Goal: Task Accomplishment & Management: Complete application form

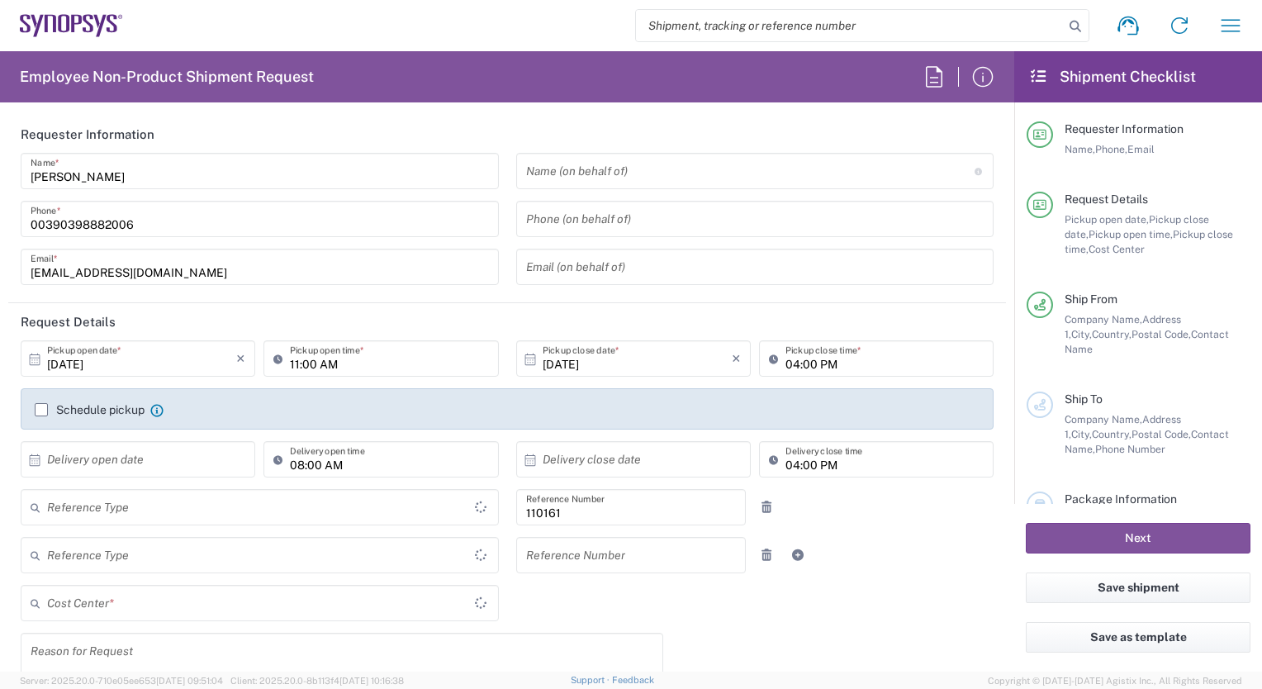
type input "Delivered at Place"
type input "IT01, FAC, IT01, Agrate Brianza 110161"
type input "[GEOGRAPHIC_DATA]"
type input "Department"
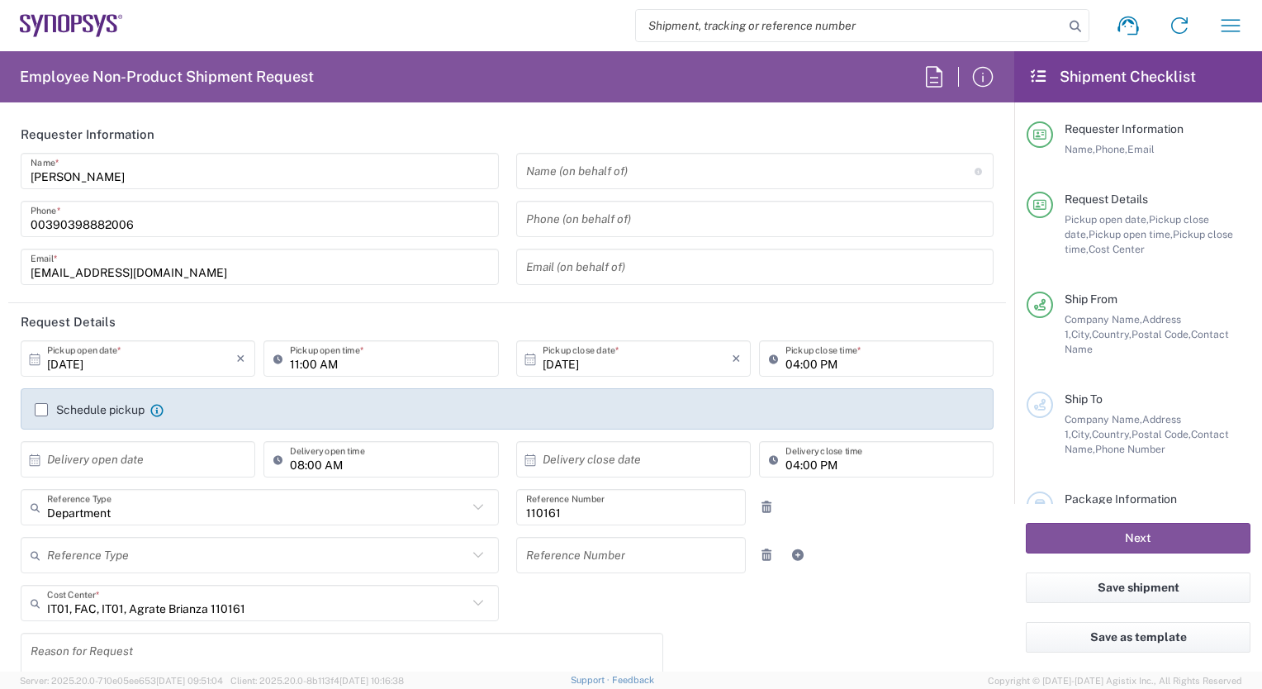
type input "Agrate Brianza IT01"
click at [530, 173] on input "text" at bounding box center [750, 171] width 449 height 29
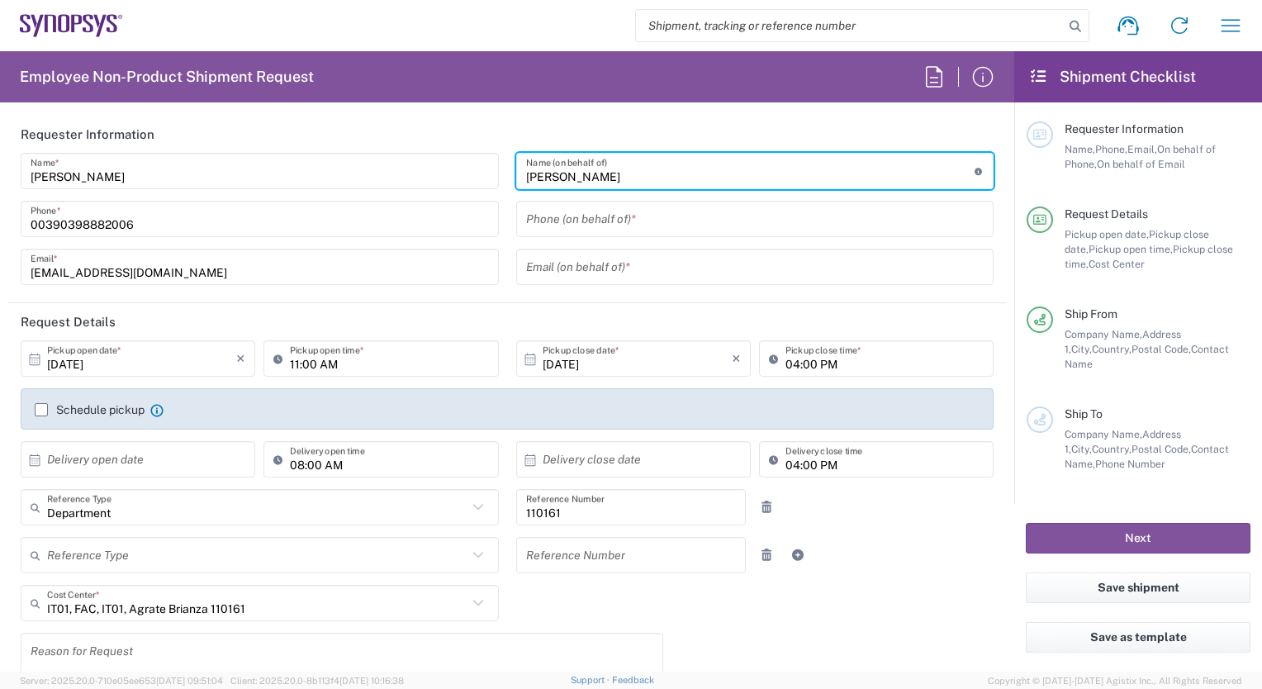
type input "[PERSON_NAME]"
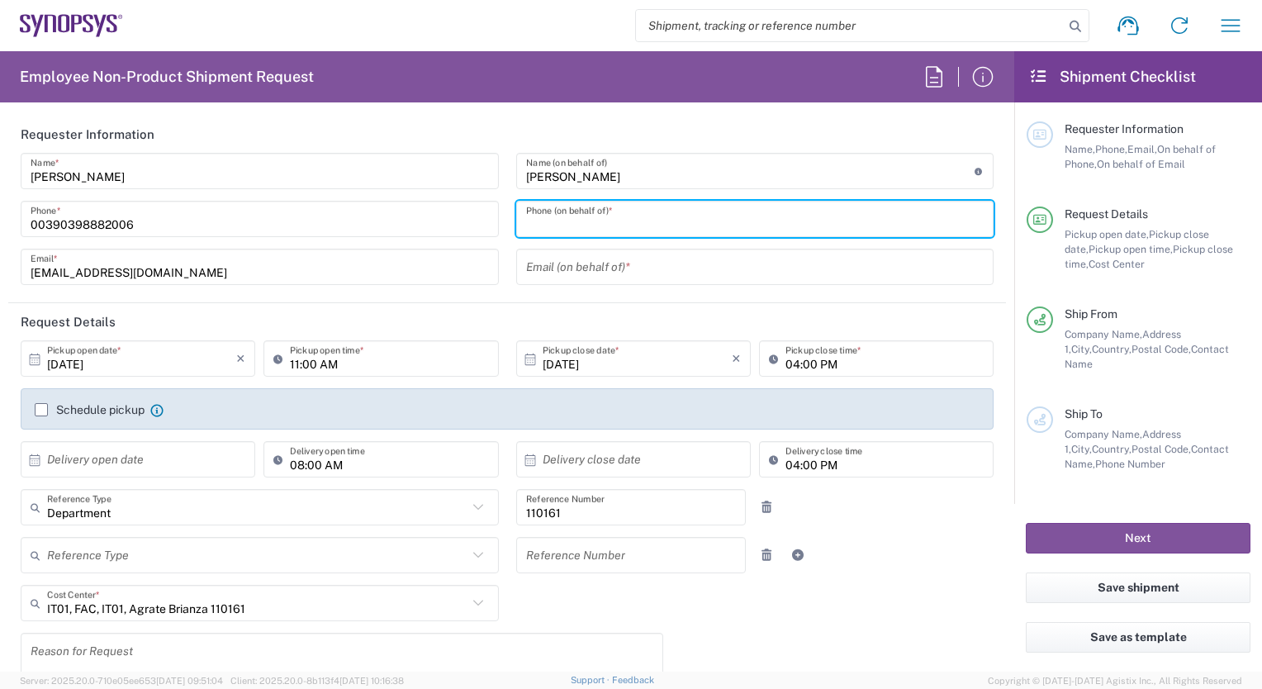
click at [542, 219] on input "tel" at bounding box center [755, 219] width 458 height 29
type input "3897818660"
type input "[EMAIL_ADDRESS][DOMAIN_NAME]"
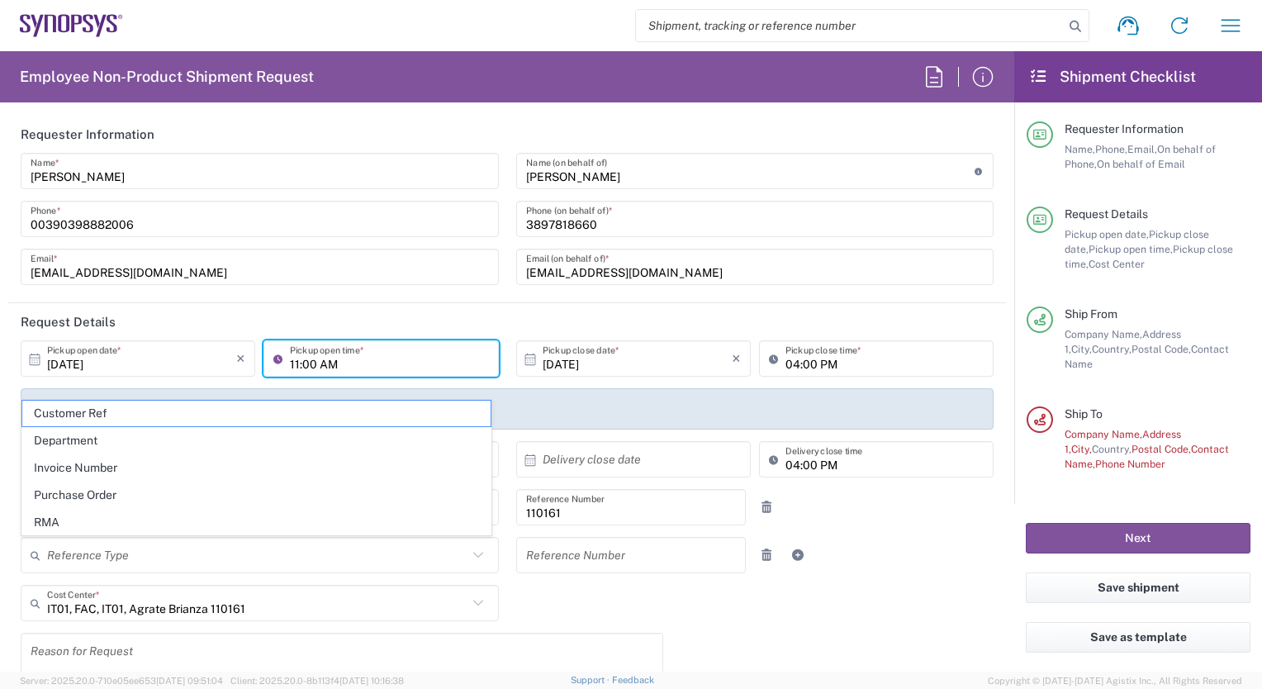
click at [293, 364] on input "11:00 AM" at bounding box center [389, 358] width 198 height 29
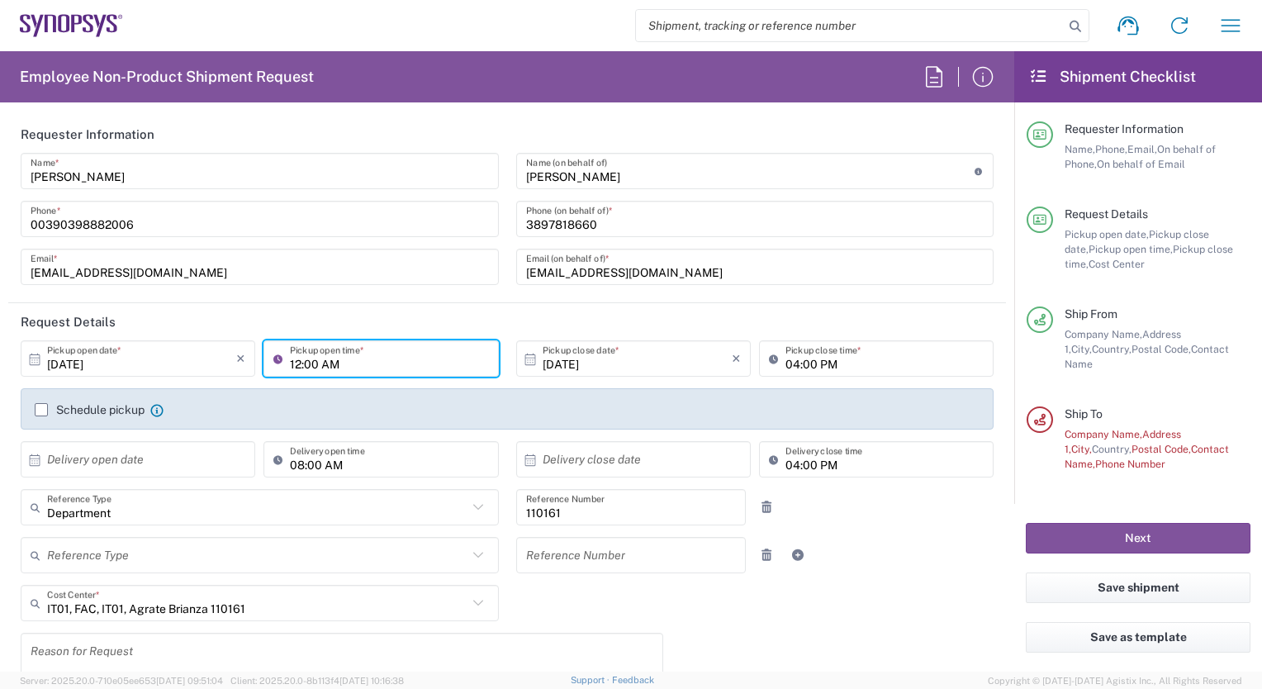
click at [321, 368] on input "12:00 AM" at bounding box center [389, 358] width 198 height 29
type input "12:00 PM"
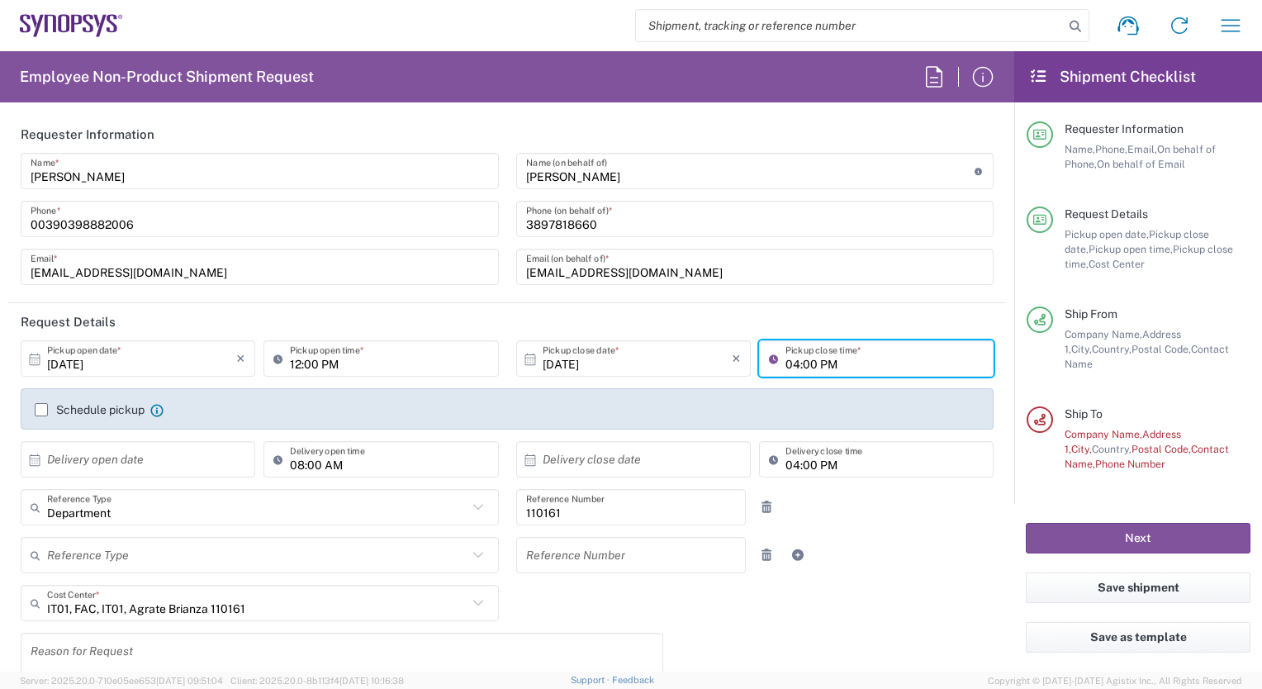
click at [786, 361] on input "04:00 PM" at bounding box center [885, 358] width 198 height 29
type input "03:00 PM"
click at [36, 412] on label "Schedule pickup" at bounding box center [90, 409] width 110 height 13
click at [41, 410] on input "Schedule pickup" at bounding box center [41, 410] width 0 height 0
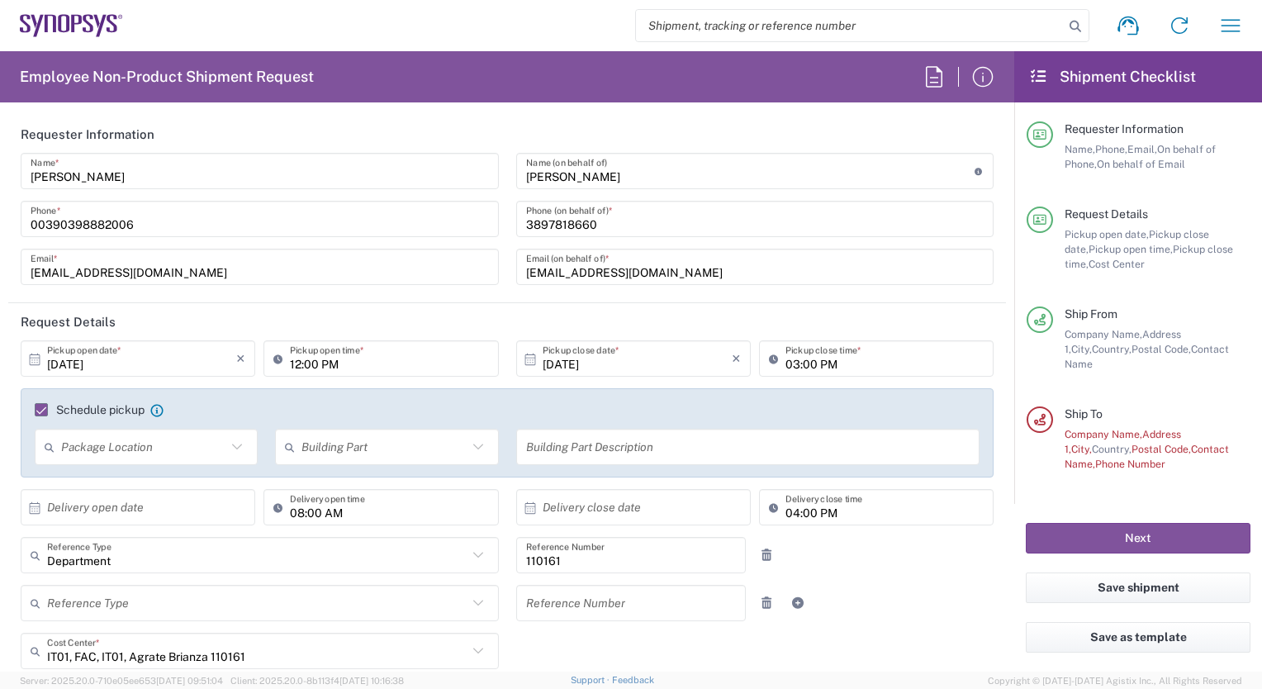
click at [53, 516] on input "text" at bounding box center [141, 507] width 189 height 29
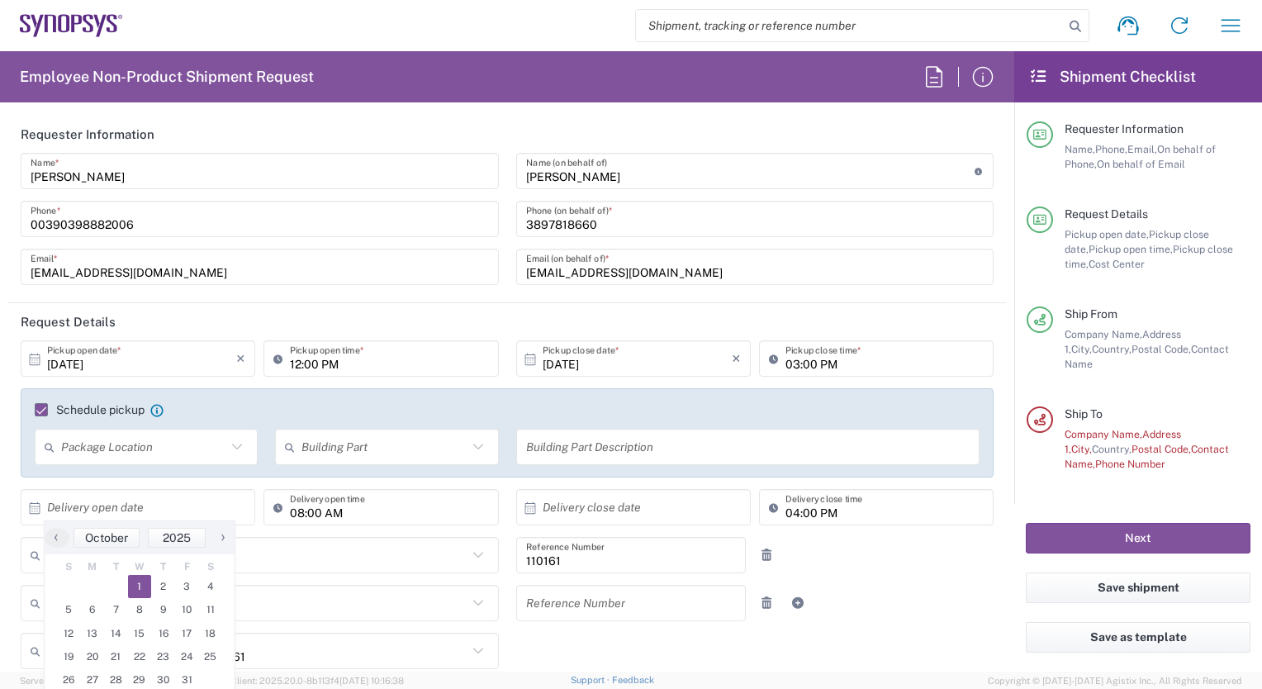
click at [139, 587] on span "1" at bounding box center [140, 586] width 24 height 23
type input "[DATE]"
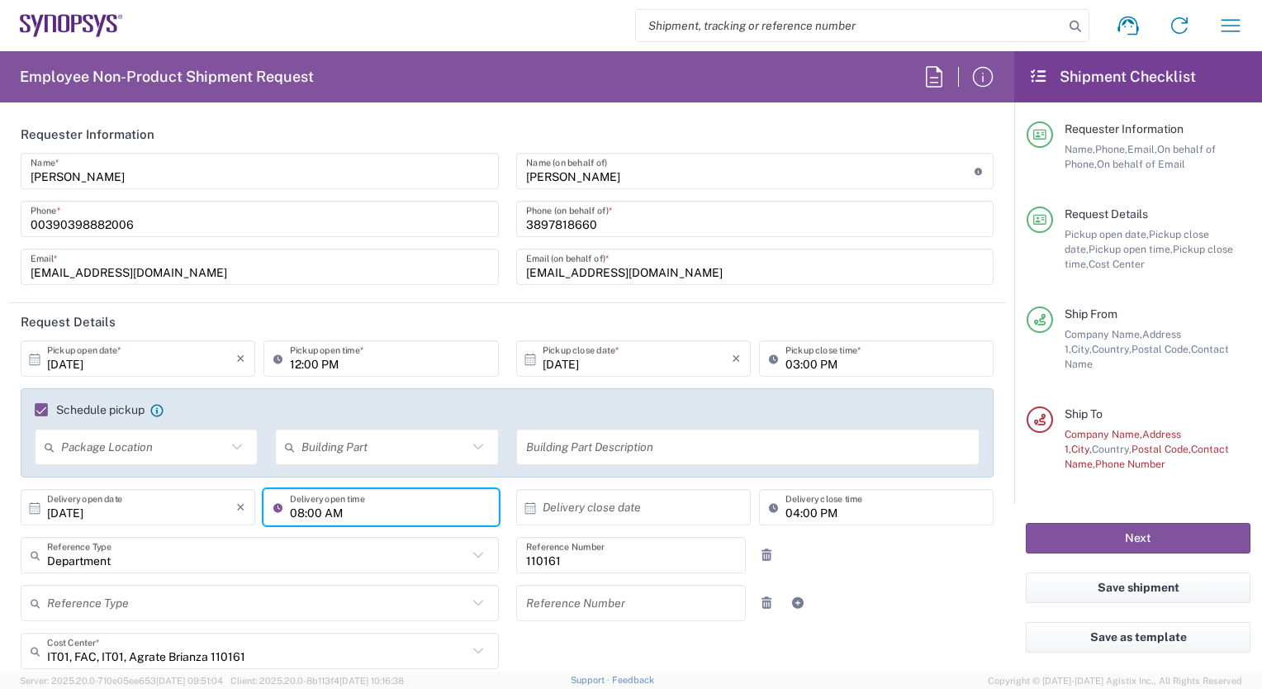
click at [294, 511] on input "08:00 AM" at bounding box center [389, 507] width 198 height 29
type input "10:00 AM"
click at [524, 505] on icon at bounding box center [530, 508] width 15 height 15
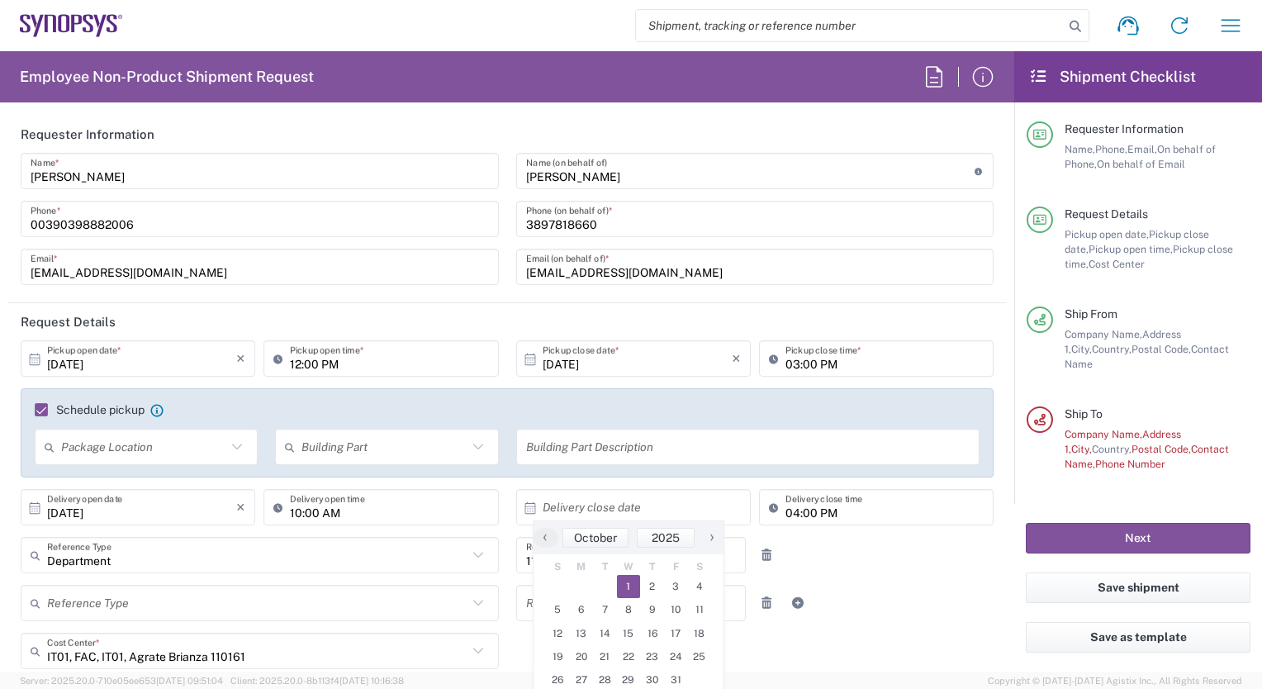
click at [623, 580] on span "1" at bounding box center [629, 586] width 24 height 23
type input "[DATE]"
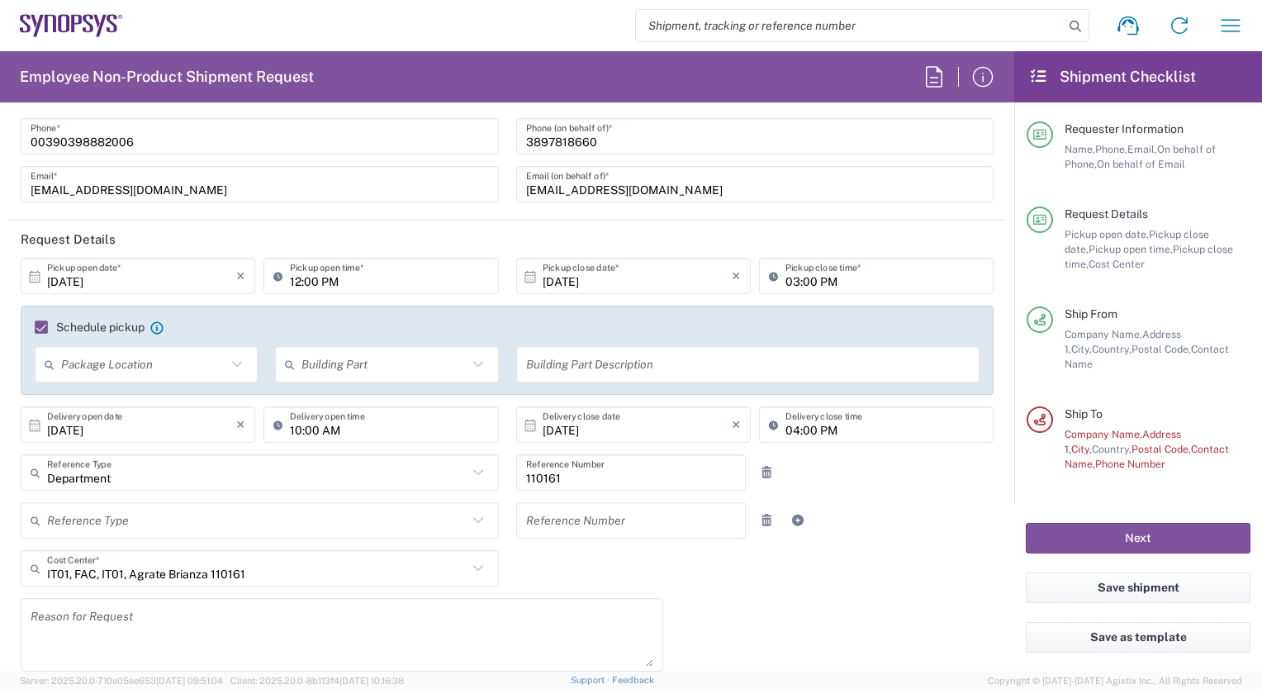
scroll to position [165, 0]
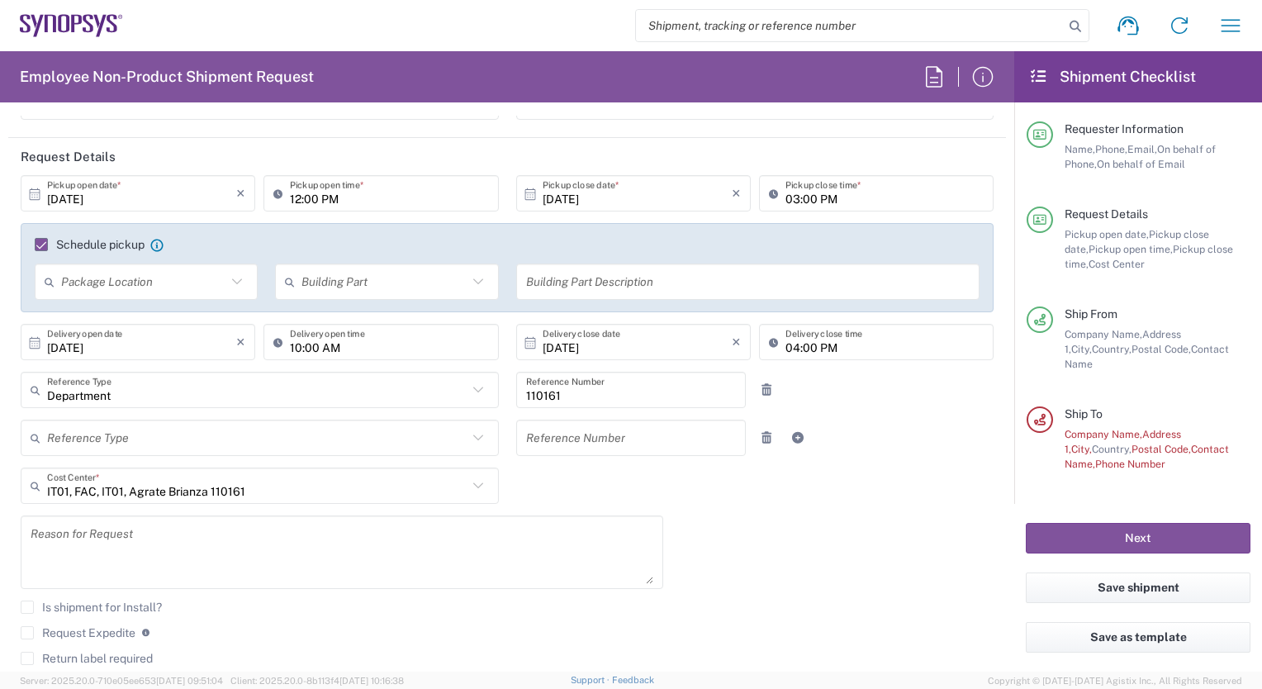
click at [474, 484] on icon at bounding box center [478, 485] width 10 height 6
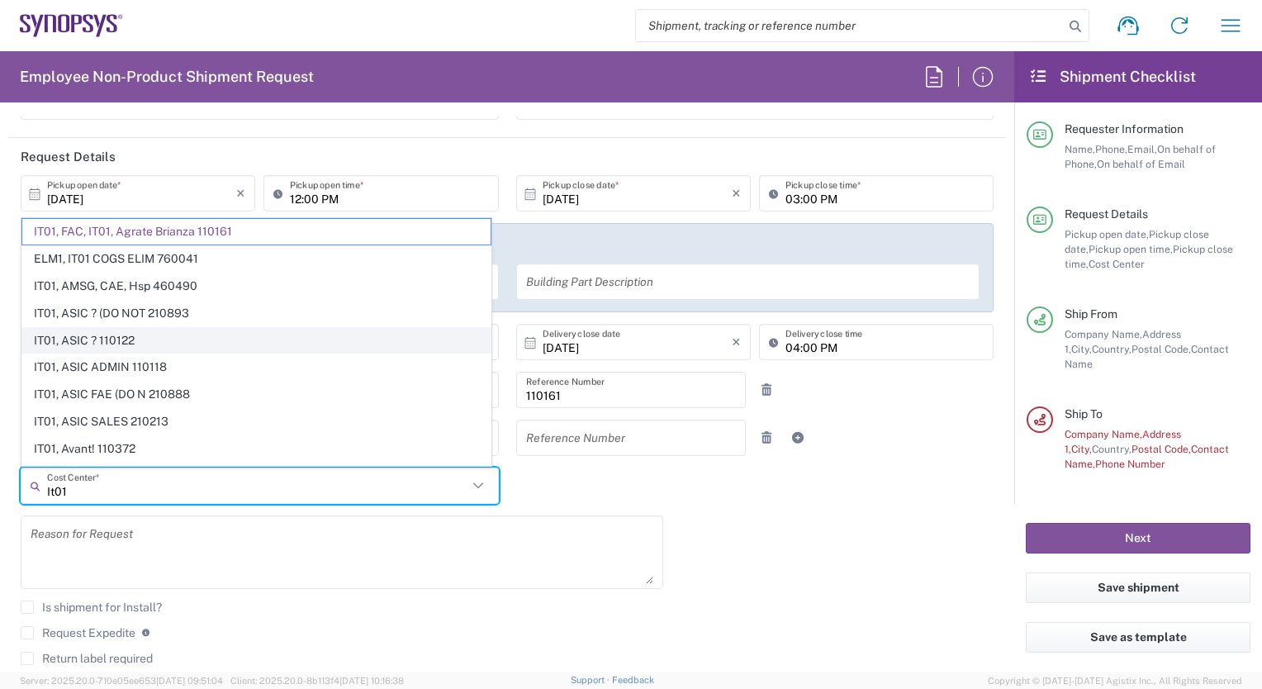
scroll to position [83, 0]
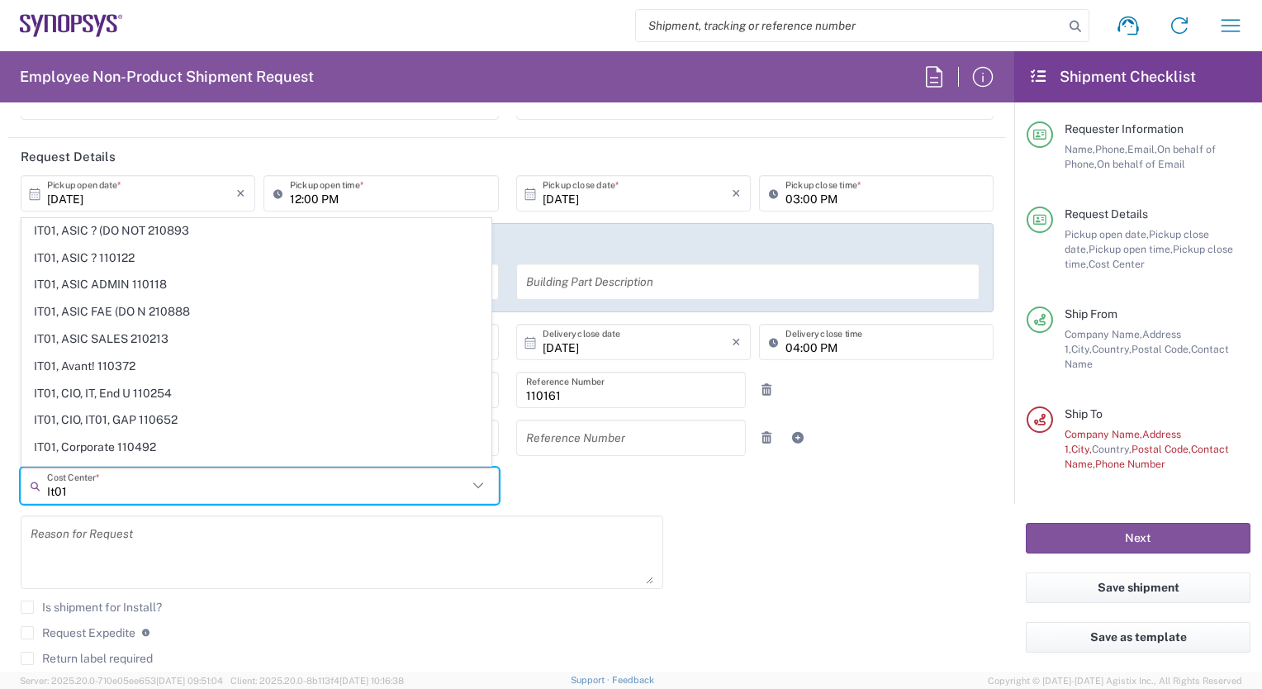
type input "It01"
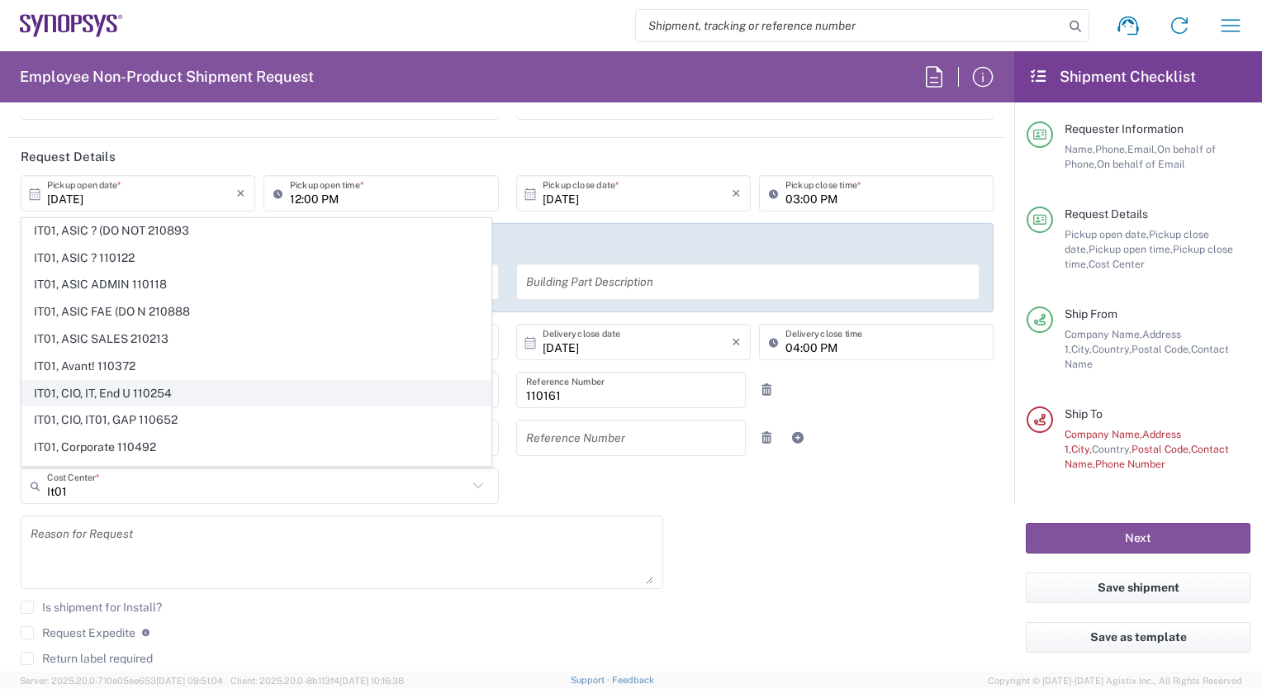
click at [182, 385] on span "IT01, CIO, IT, End U 110254" at bounding box center [256, 394] width 468 height 26
type input "110254"
type input "IT01, CIO, IT, End U 110254"
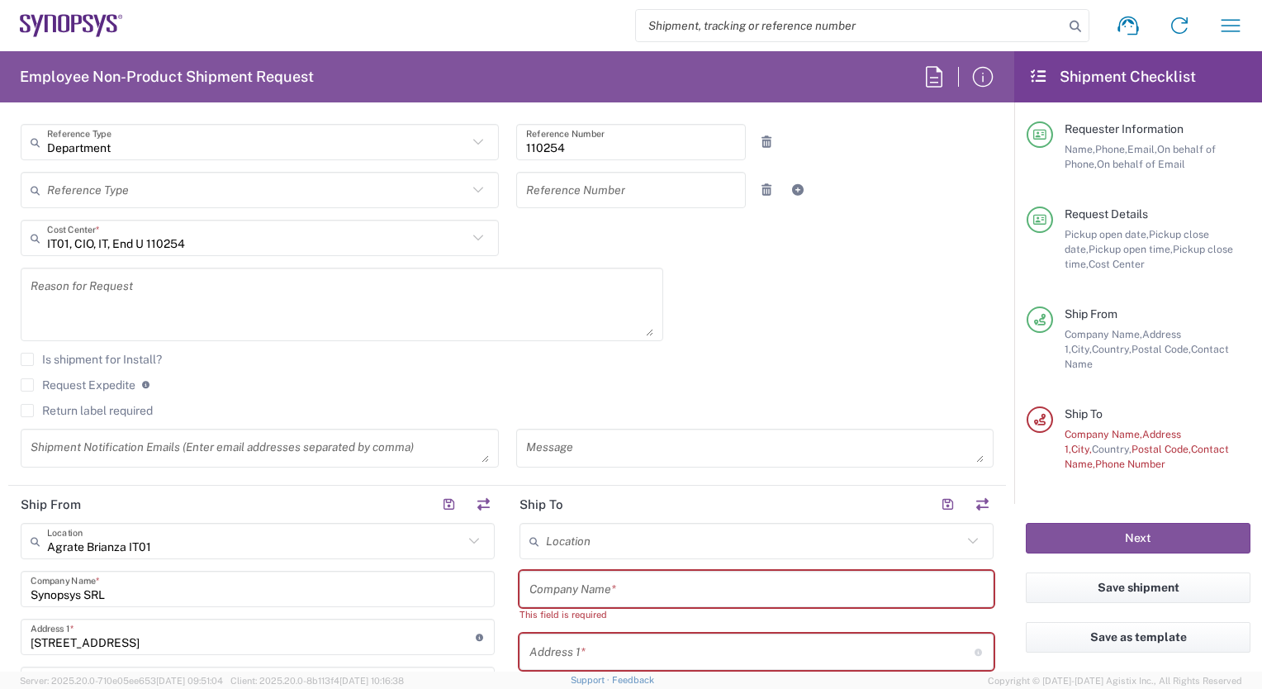
scroll to position [578, 0]
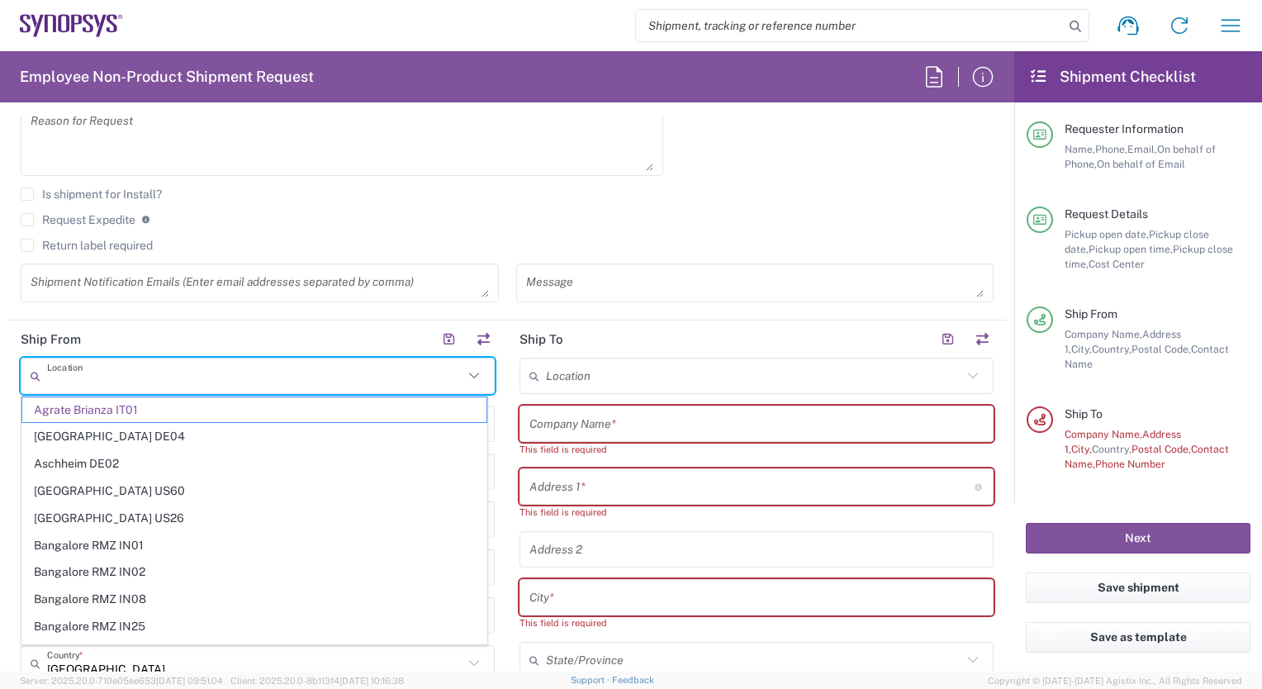
click at [155, 385] on input "text" at bounding box center [255, 376] width 416 height 29
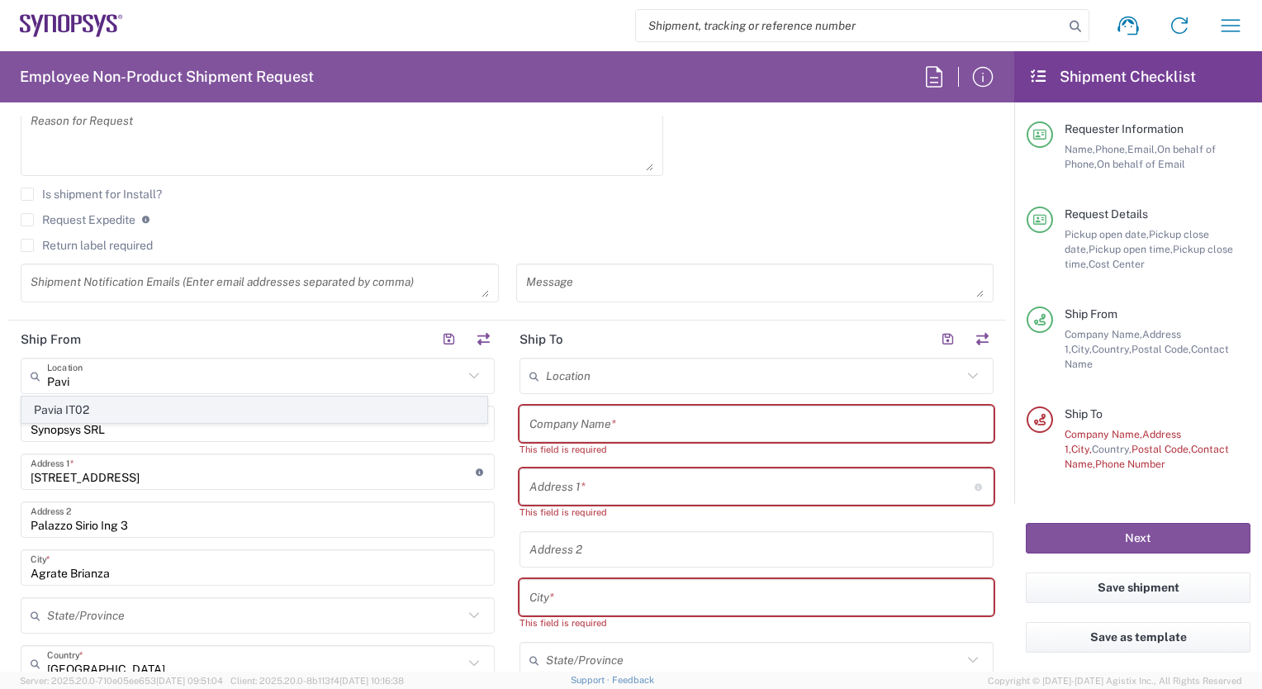
click at [61, 406] on span "Pavia IT02" at bounding box center [254, 410] width 464 height 26
type input "Pavia IT02"
type input "[STREET_ADDRESS]"
type input "[GEOGRAPHIC_DATA]"
type input "27100"
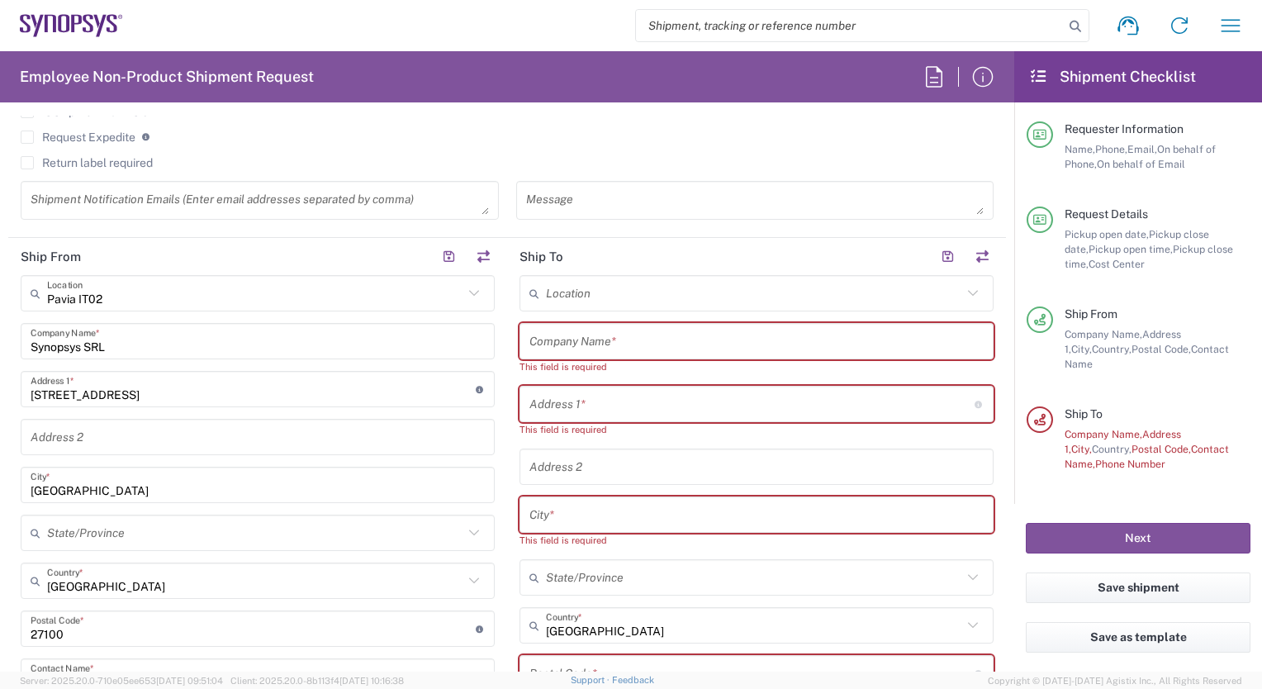
scroll to position [826, 0]
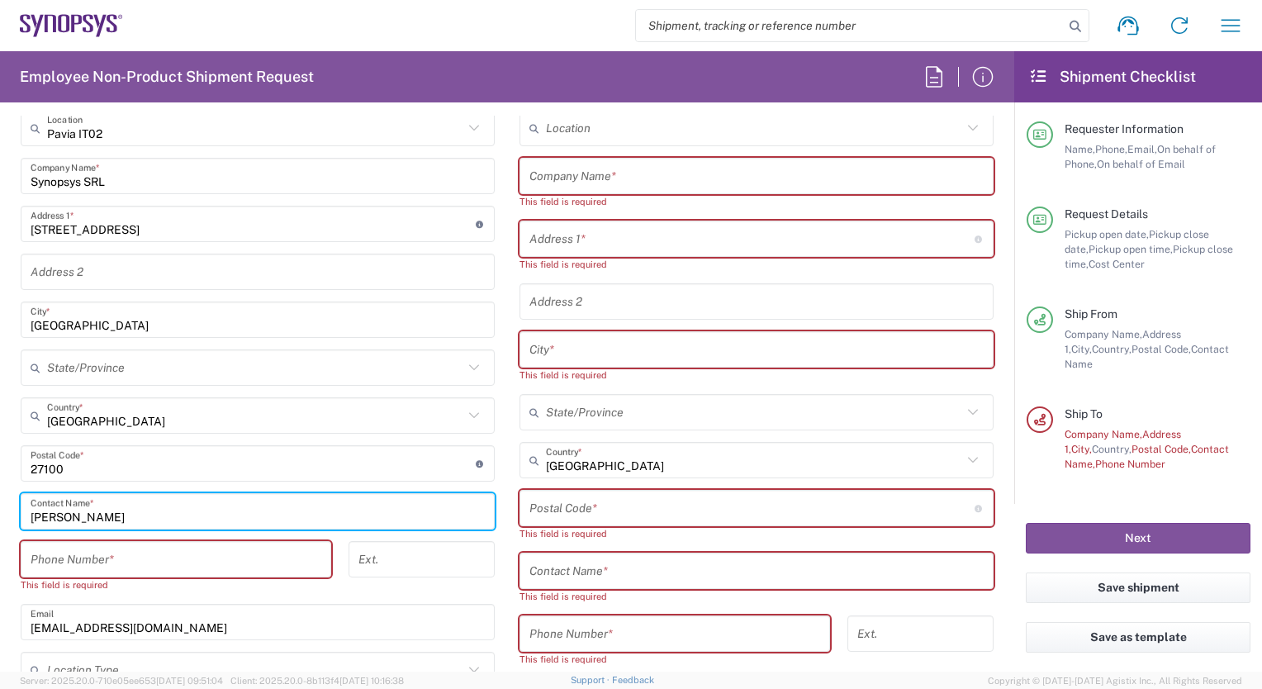
drag, startPoint x: 106, startPoint y: 514, endPoint x: 29, endPoint y: 514, distance: 76.8
click at [29, 514] on div "[PERSON_NAME] Contact Name *" at bounding box center [258, 511] width 474 height 36
type input "[PERSON_NAME]"
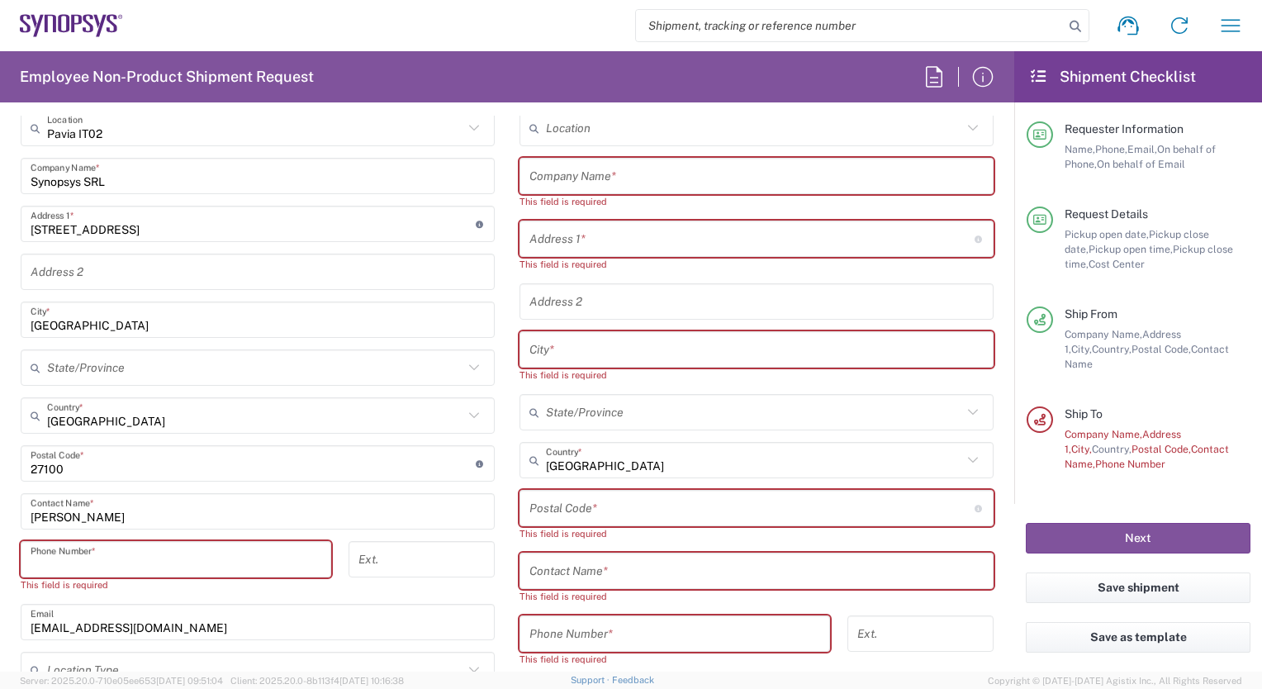
click at [56, 564] on input "tel" at bounding box center [176, 559] width 291 height 29
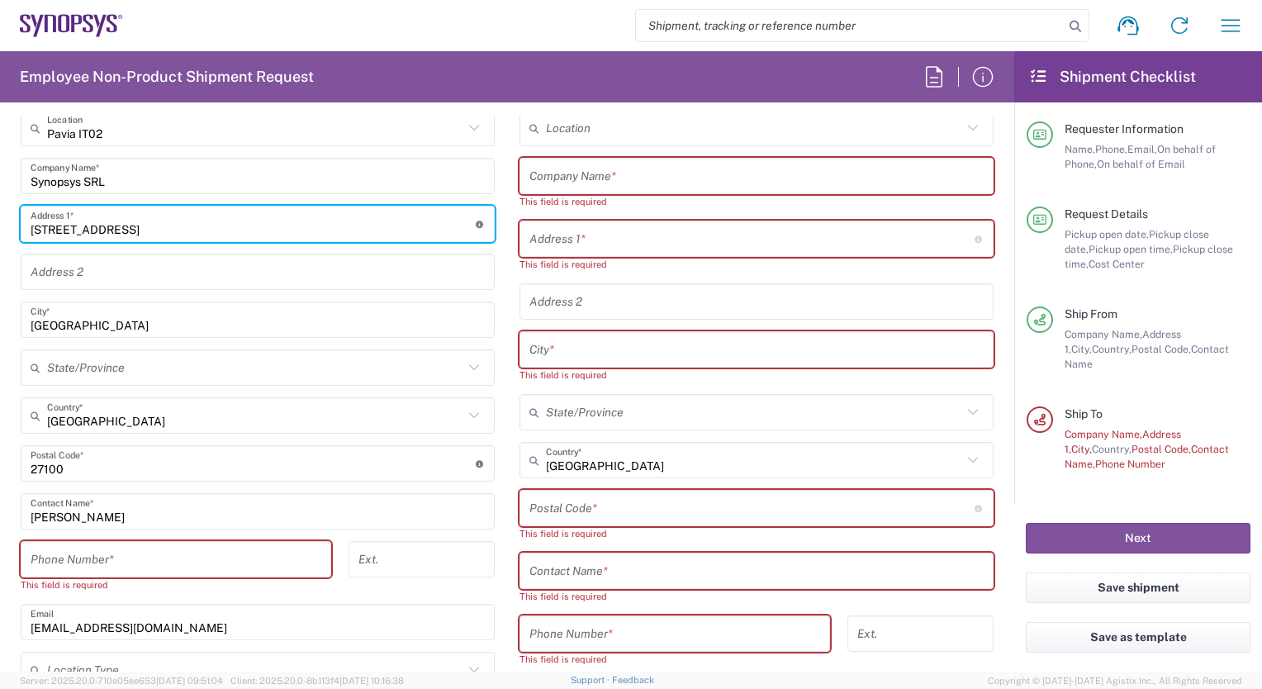
click at [169, 221] on input "[STREET_ADDRESS]" at bounding box center [253, 224] width 445 height 29
type input "[STREET_ADDRESS]"
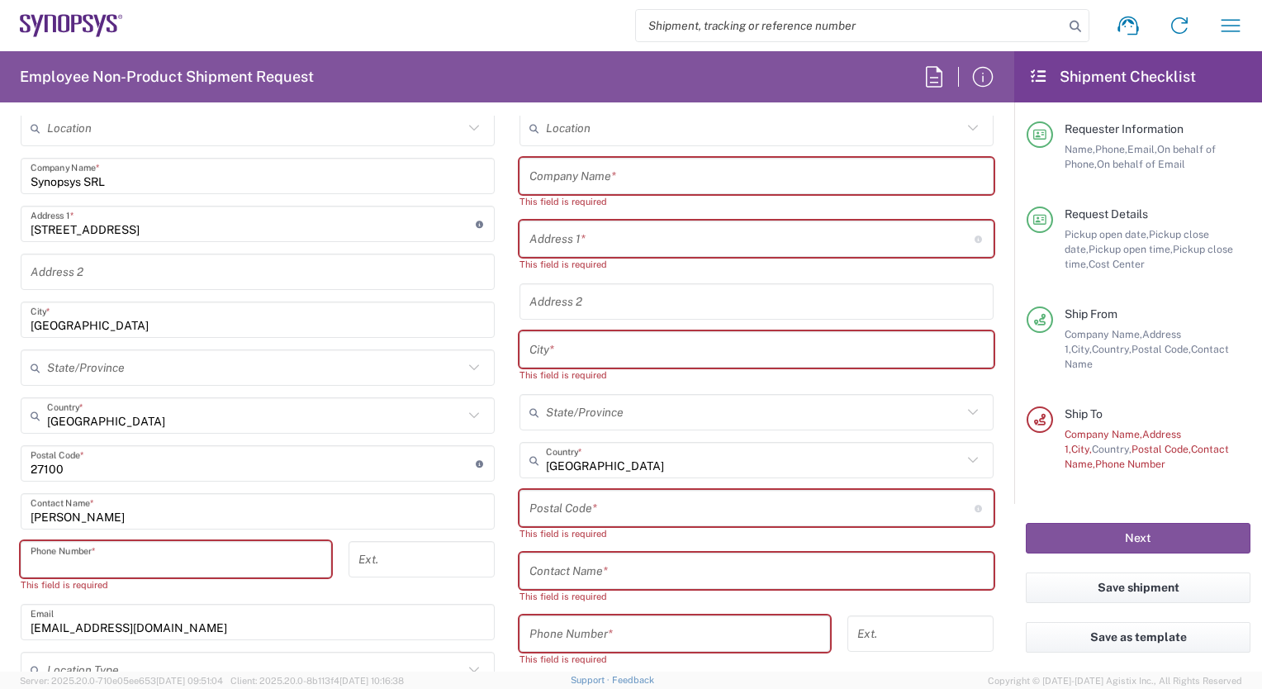
click at [60, 555] on input "tel" at bounding box center [176, 559] width 291 height 29
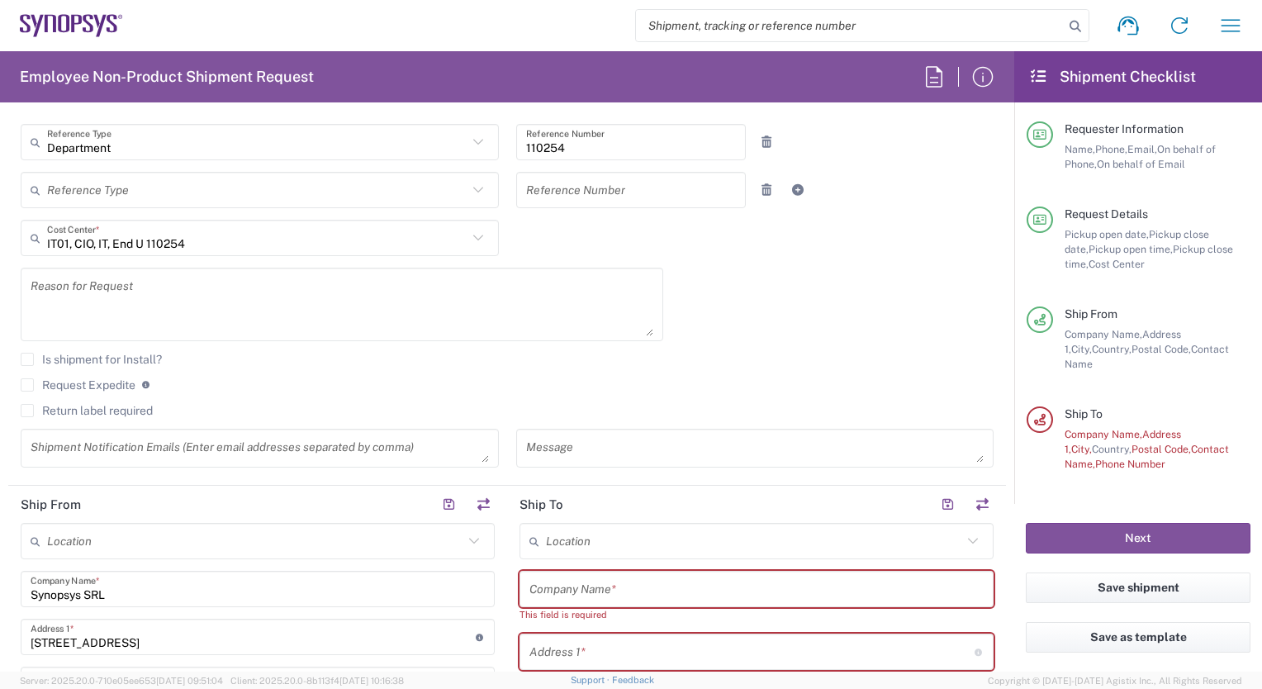
scroll to position [83, 0]
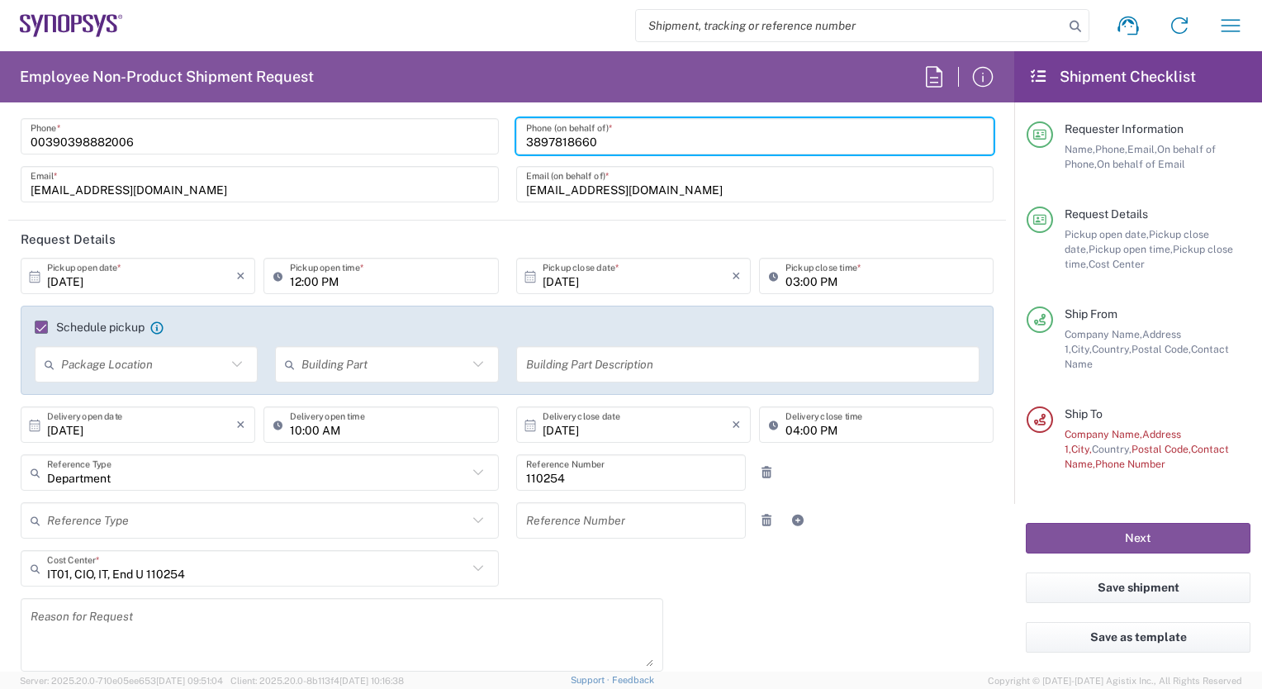
drag, startPoint x: 622, startPoint y: 137, endPoint x: 577, endPoint y: 137, distance: 44.6
click at [577, 137] on input "3897818660" at bounding box center [755, 136] width 458 height 29
type input "3860978186"
click at [610, 140] on input "3860978186" at bounding box center [755, 136] width 458 height 29
drag, startPoint x: 610, startPoint y: 140, endPoint x: 506, endPoint y: 131, distance: 104.5
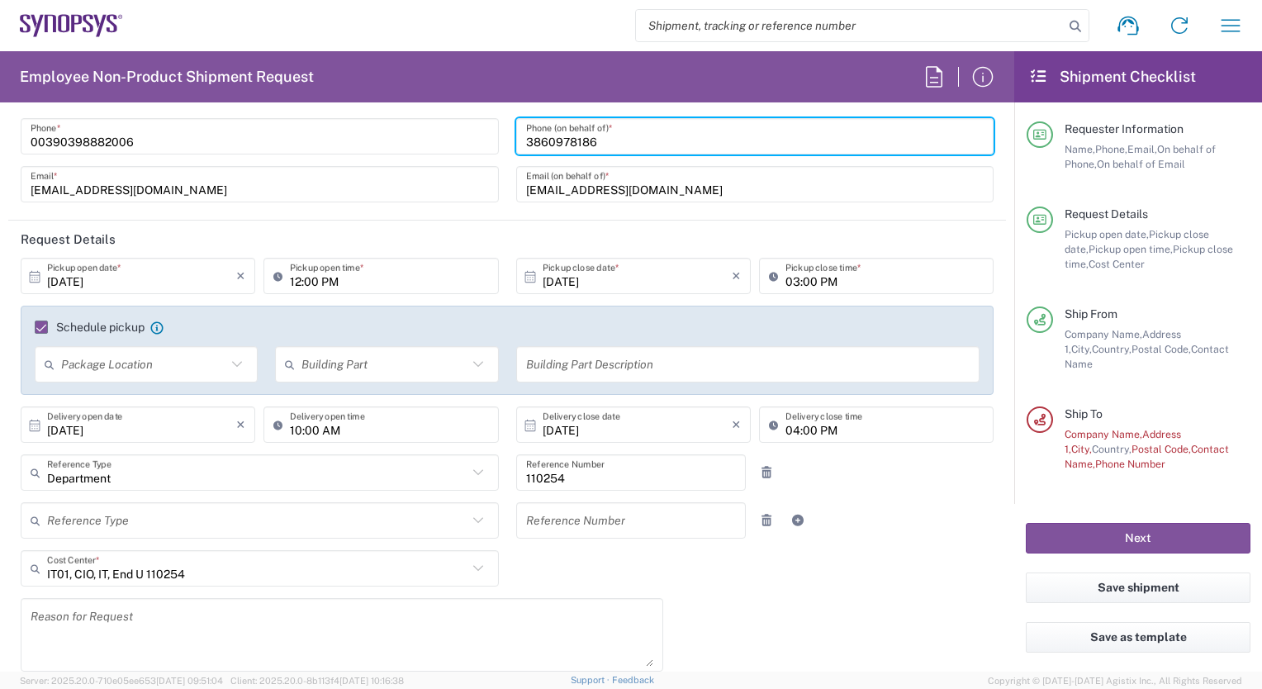
click at [507, 131] on div "[PERSON_NAME] Name (on behalf of) Expedite requests must include authorized app…" at bounding box center [755, 142] width 496 height 144
click at [572, 135] on input "3860978186" at bounding box center [755, 136] width 458 height 29
drag, startPoint x: 606, startPoint y: 138, endPoint x: 513, endPoint y: 142, distance: 93.4
click at [516, 142] on div "[PHONE_NUMBER] Phone (on behalf of) *" at bounding box center [755, 136] width 478 height 36
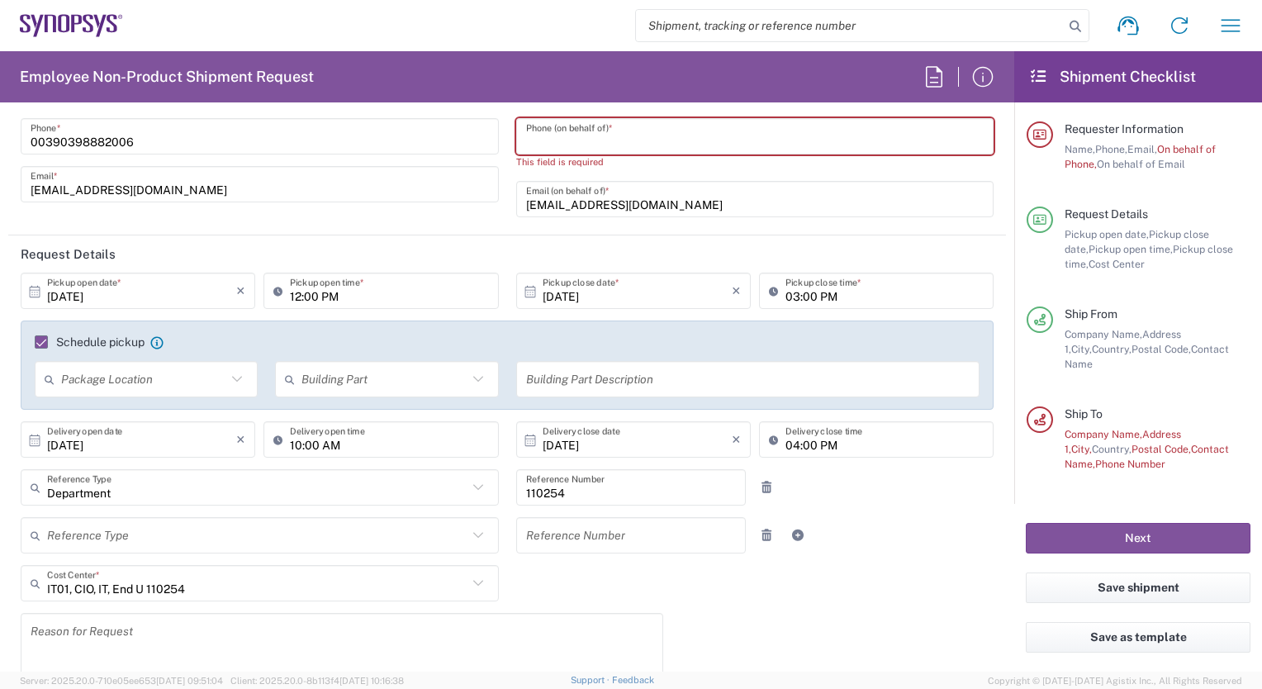
click at [526, 143] on input "tel" at bounding box center [755, 136] width 458 height 29
type input "3897818660"
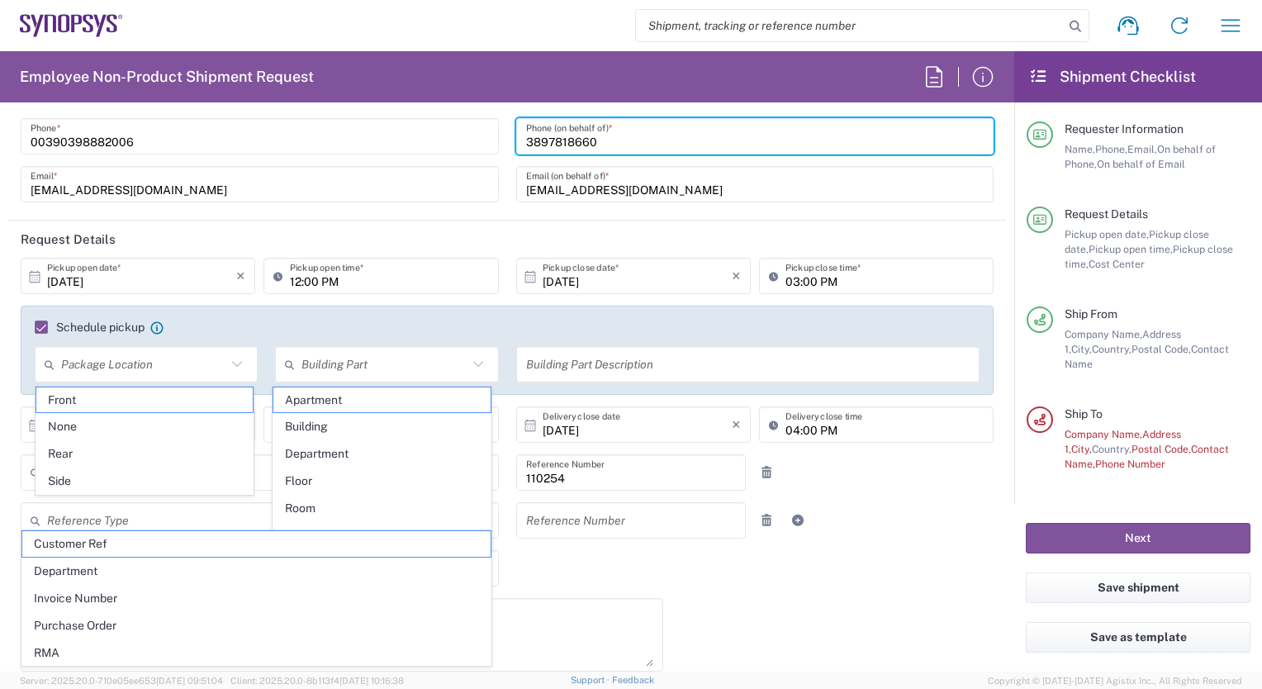
drag, startPoint x: 592, startPoint y: 140, endPoint x: 516, endPoint y: 139, distance: 76.0
click at [516, 139] on div "[PHONE_NUMBER] Phone (on behalf of) *" at bounding box center [755, 136] width 478 height 36
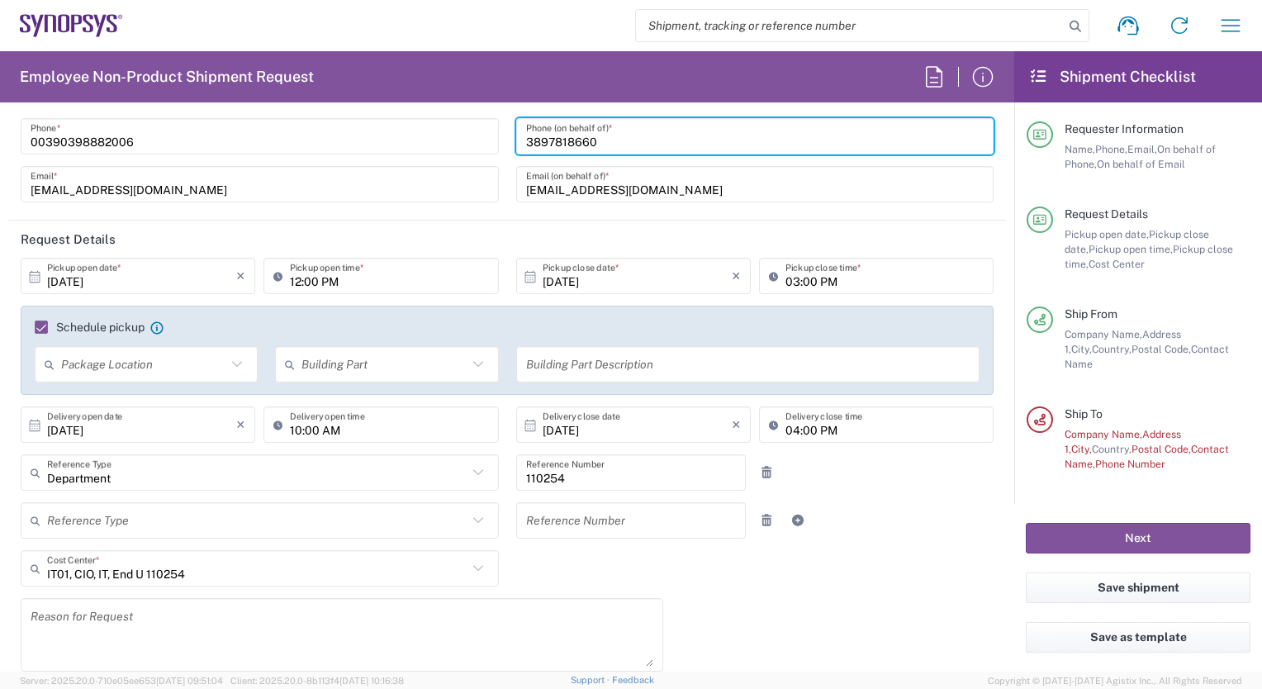
drag, startPoint x: 516, startPoint y: 139, endPoint x: 601, endPoint y: 140, distance: 84.3
click at [601, 140] on input "3897818660" at bounding box center [755, 136] width 458 height 29
click at [597, 133] on input "3897818660" at bounding box center [755, 136] width 458 height 29
click at [479, 130] on input "00390398882006" at bounding box center [260, 136] width 458 height 29
drag, startPoint x: 519, startPoint y: 140, endPoint x: 616, endPoint y: 136, distance: 97.5
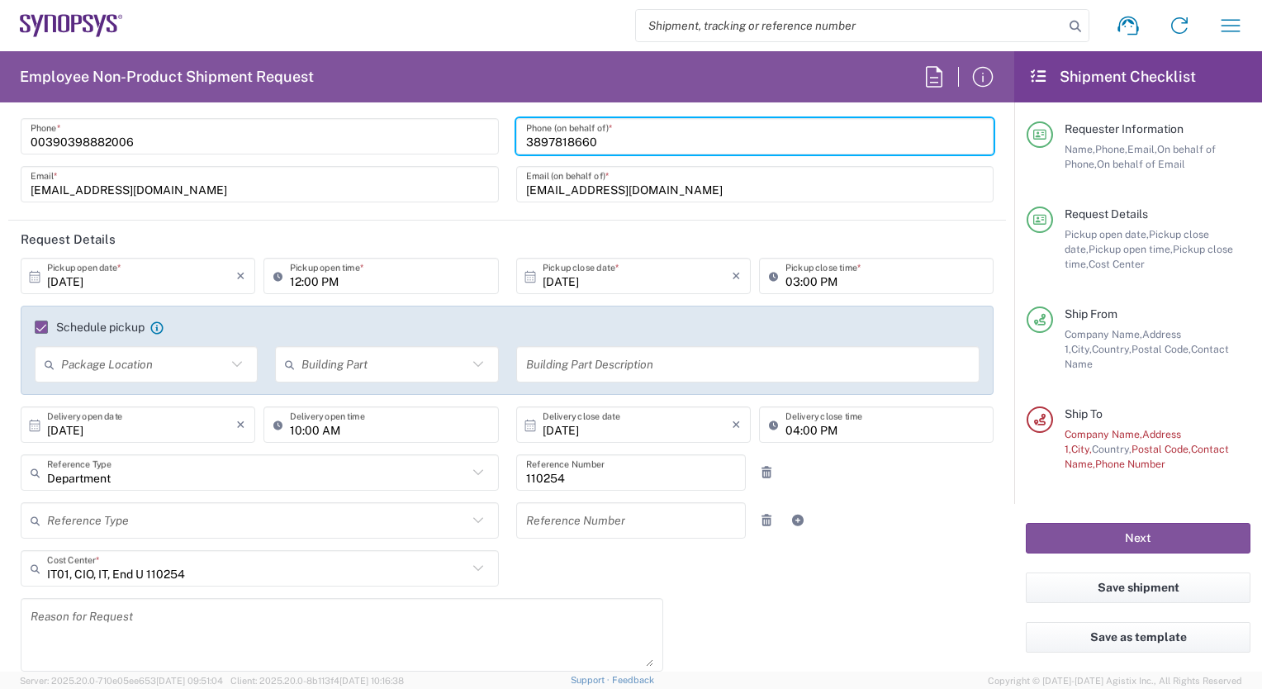
click at [616, 136] on input "3897818660" at bounding box center [755, 136] width 458 height 29
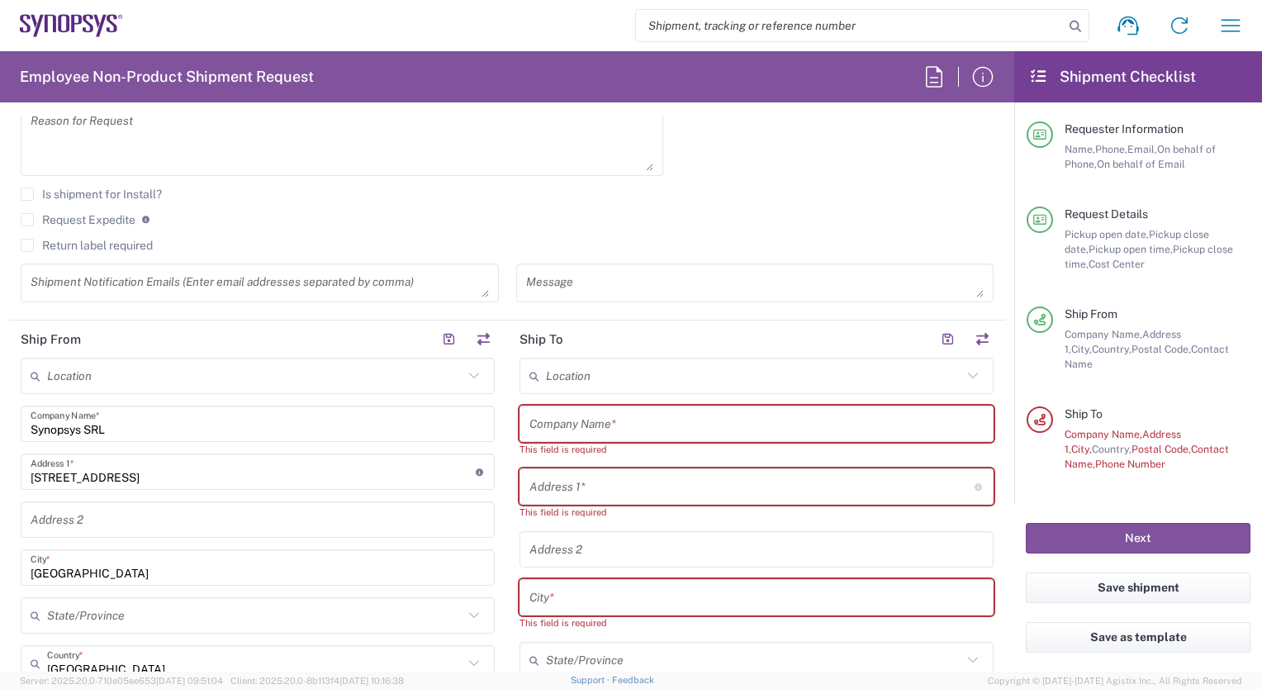
scroll to position [1074, 0]
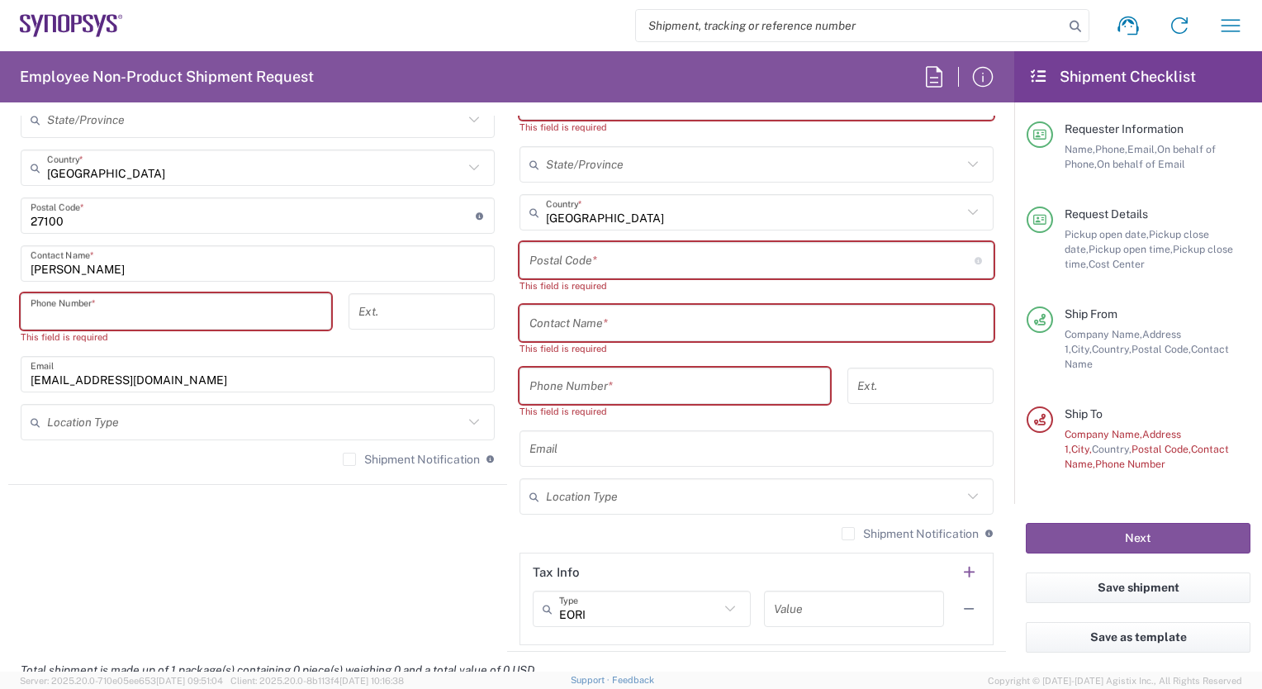
drag, startPoint x: 30, startPoint y: 310, endPoint x: 36, endPoint y: 299, distance: 12.2
click at [36, 299] on input "tel" at bounding box center [176, 311] width 291 height 29
paste input "3897818660"
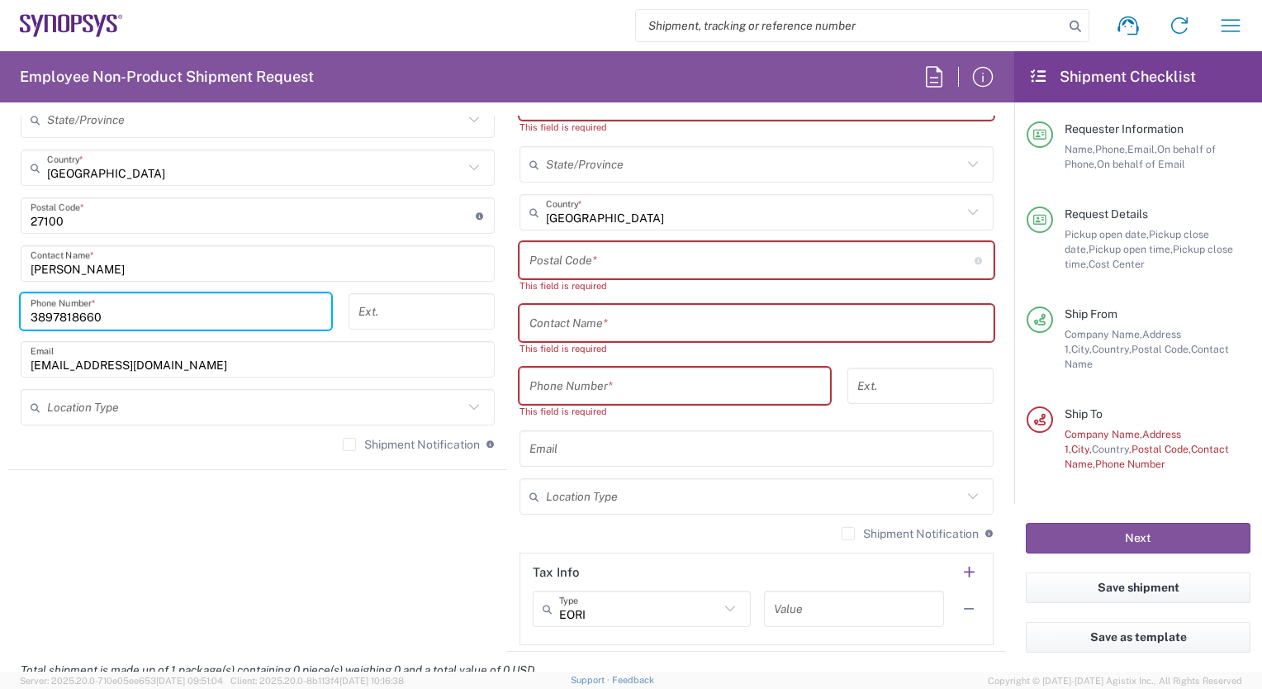
type input "3897818660"
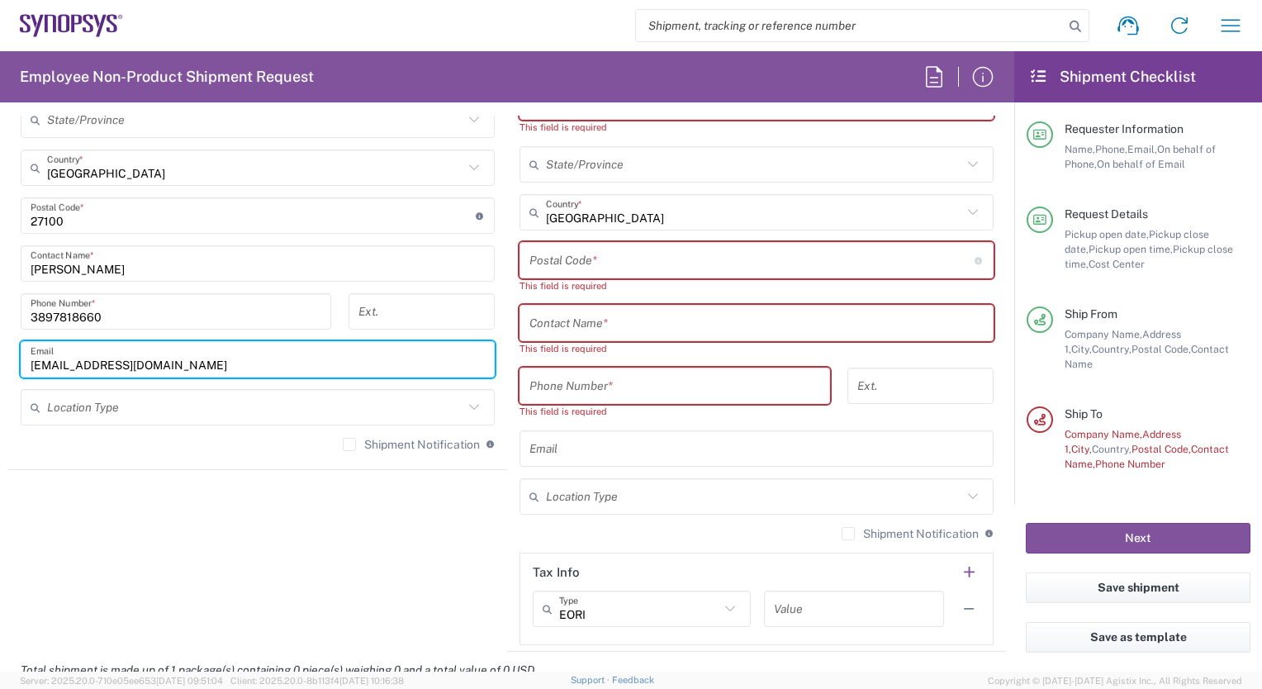
drag, startPoint x: 163, startPoint y: 360, endPoint x: 27, endPoint y: 364, distance: 135.5
click at [27, 364] on div "[EMAIL_ADDRESS][DOMAIN_NAME] Email" at bounding box center [258, 359] width 474 height 36
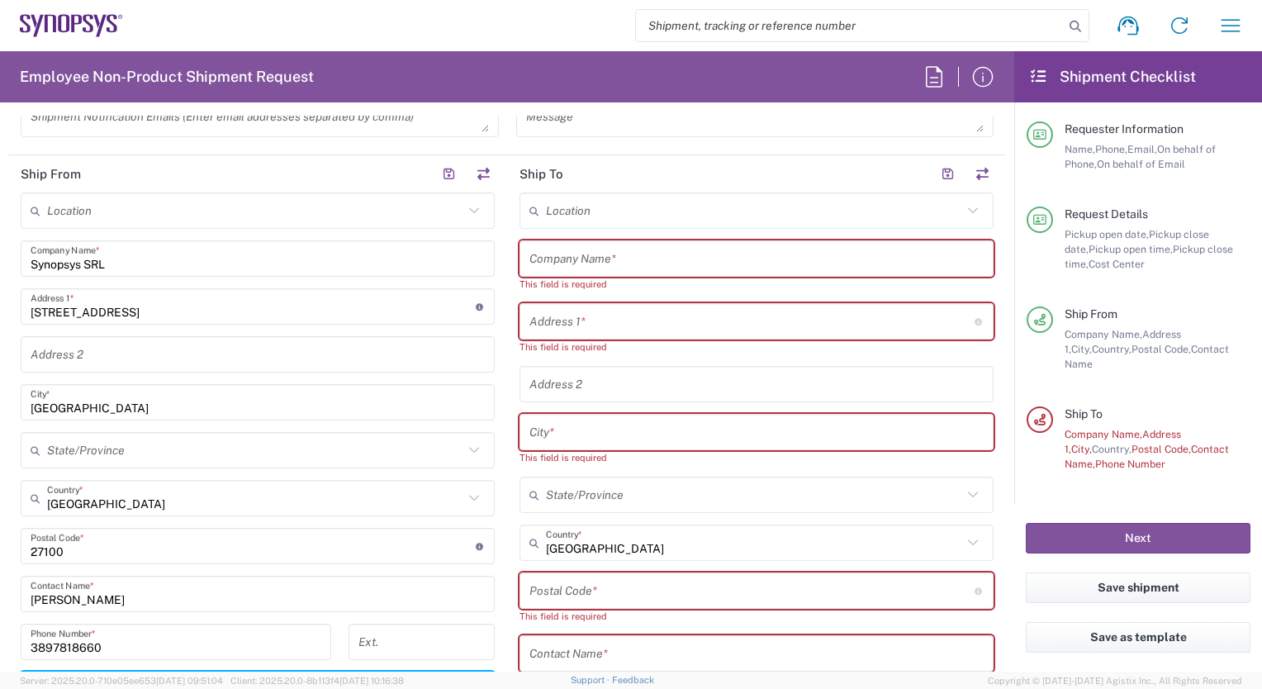
scroll to position [661, 0]
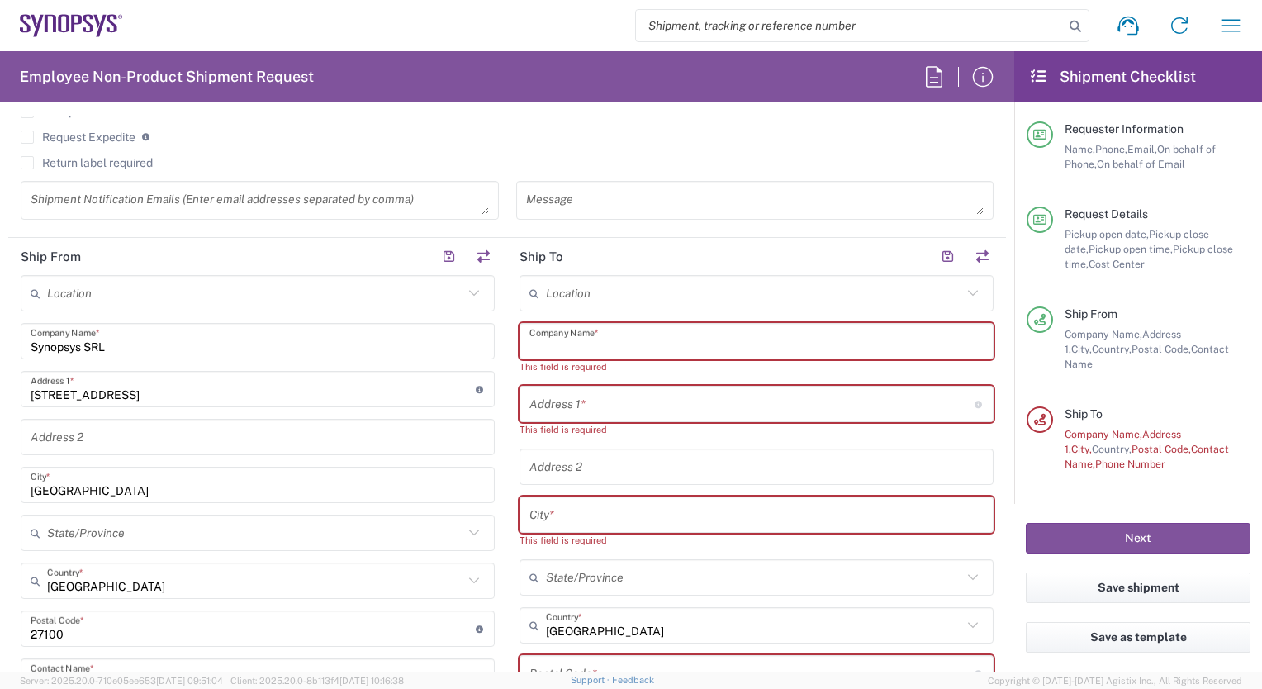
click at [535, 348] on input "text" at bounding box center [757, 341] width 454 height 29
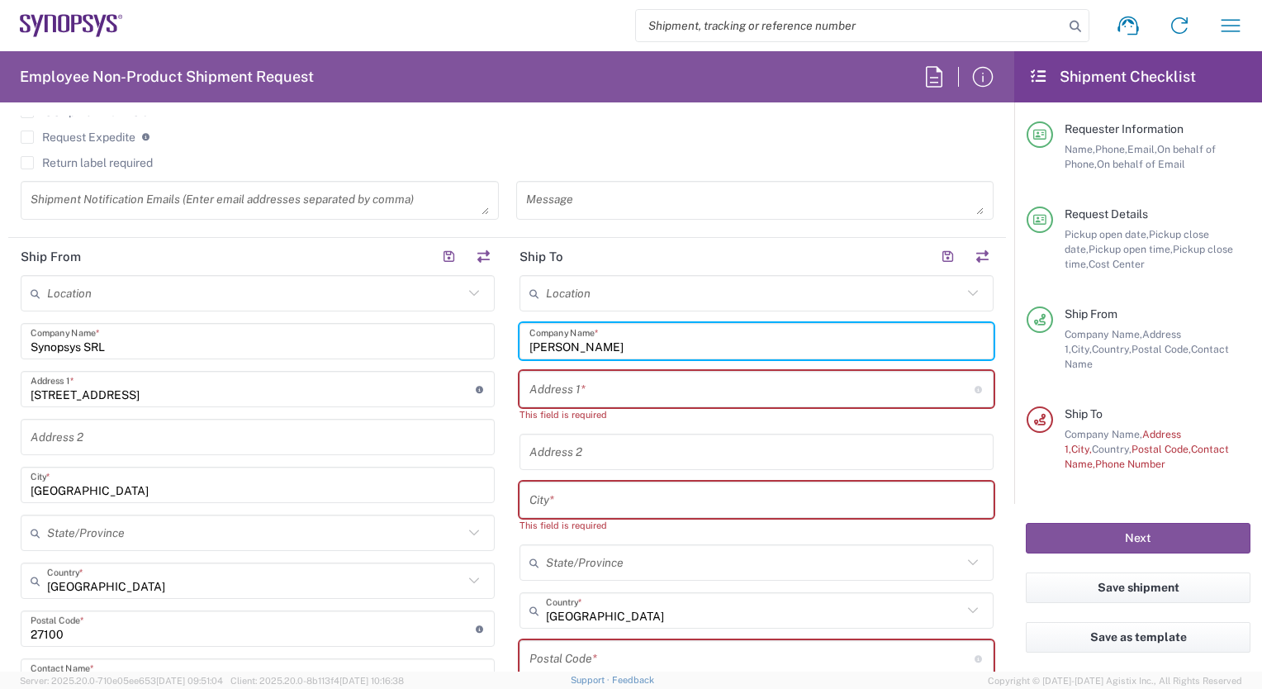
type input "[PERSON_NAME]"
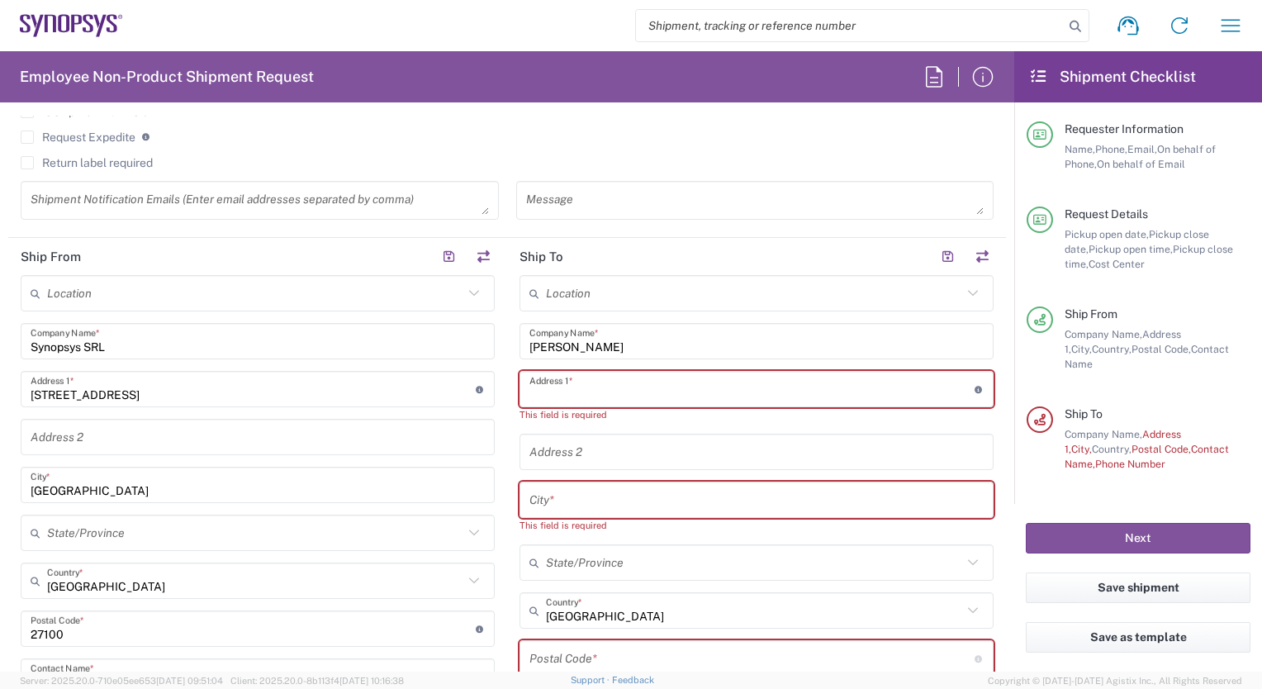
click at [530, 386] on input "text" at bounding box center [752, 389] width 445 height 29
paste input "[STREET_ADDRESS][PERSON_NAME]"
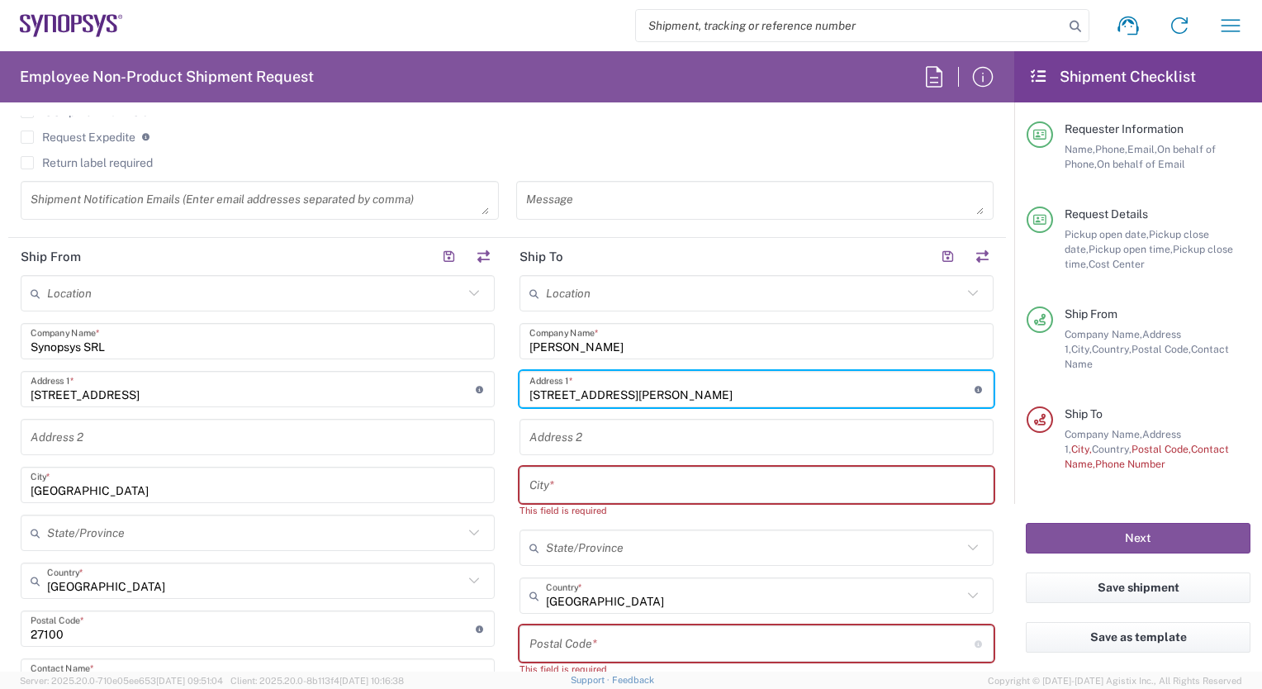
type input "[STREET_ADDRESS][PERSON_NAME]"
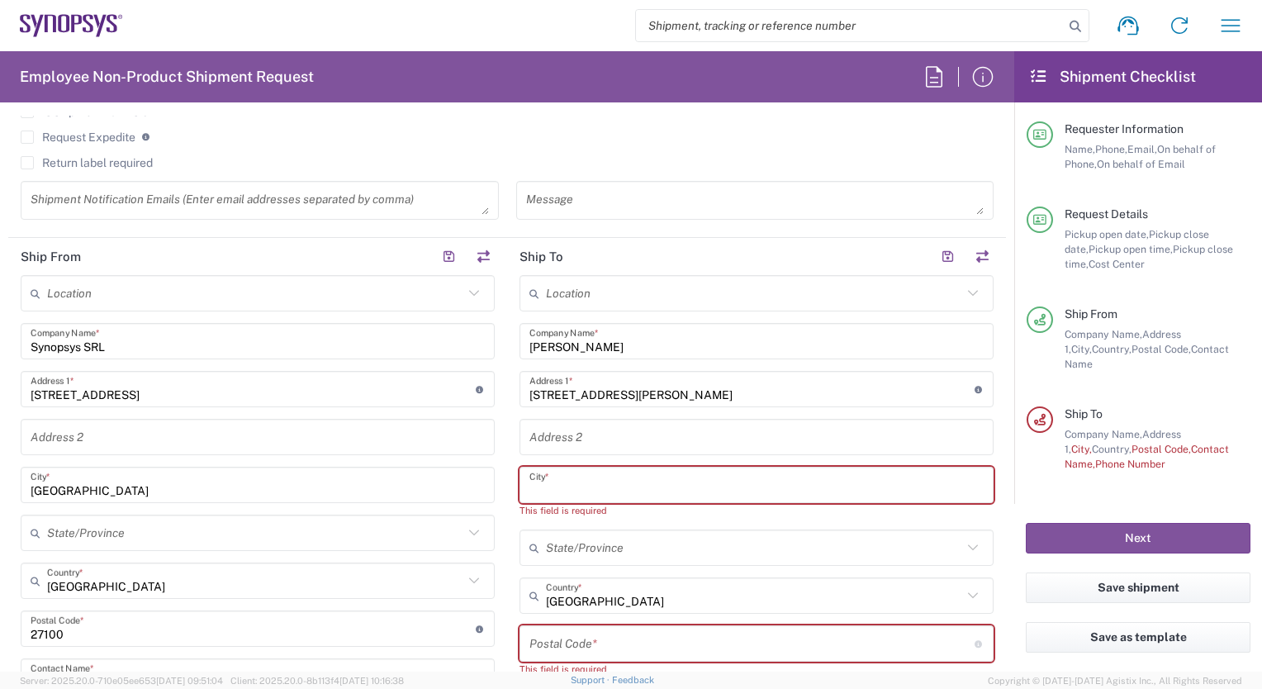
click at [532, 483] on input "text" at bounding box center [757, 485] width 454 height 29
click at [530, 485] on input "text" at bounding box center [757, 485] width 454 height 29
paste input "Seneghe (OR)"
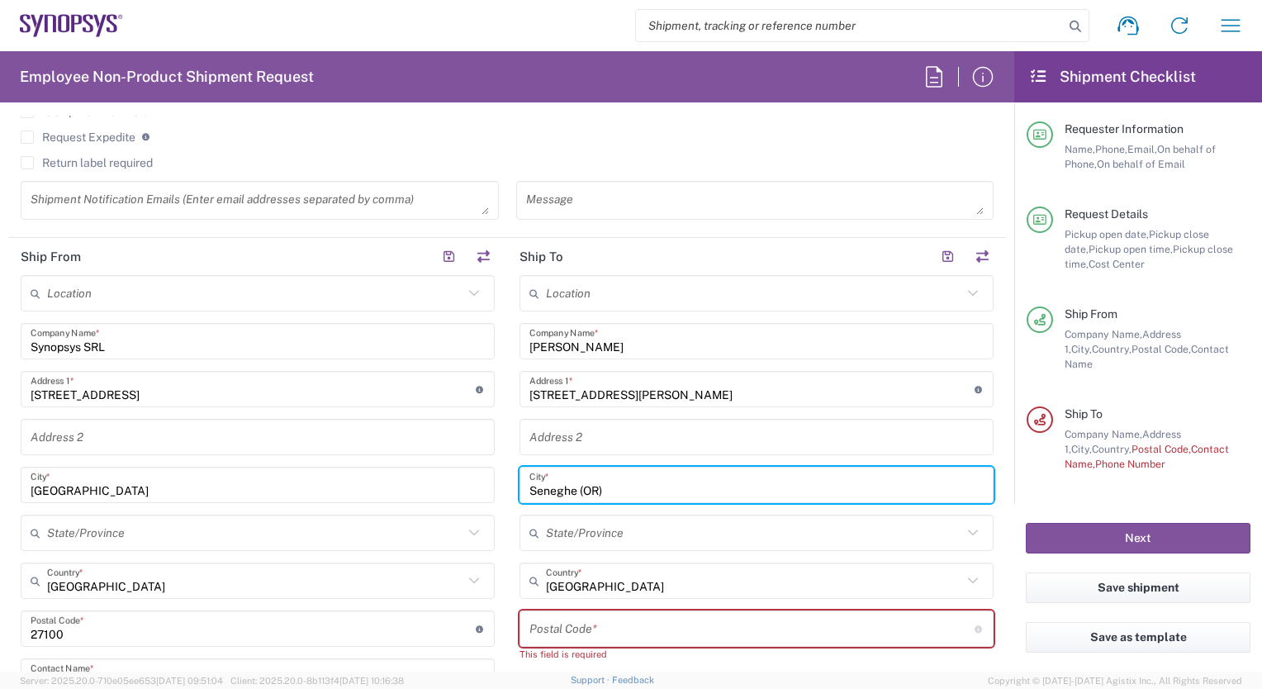
type input "Seneghe (OR)"
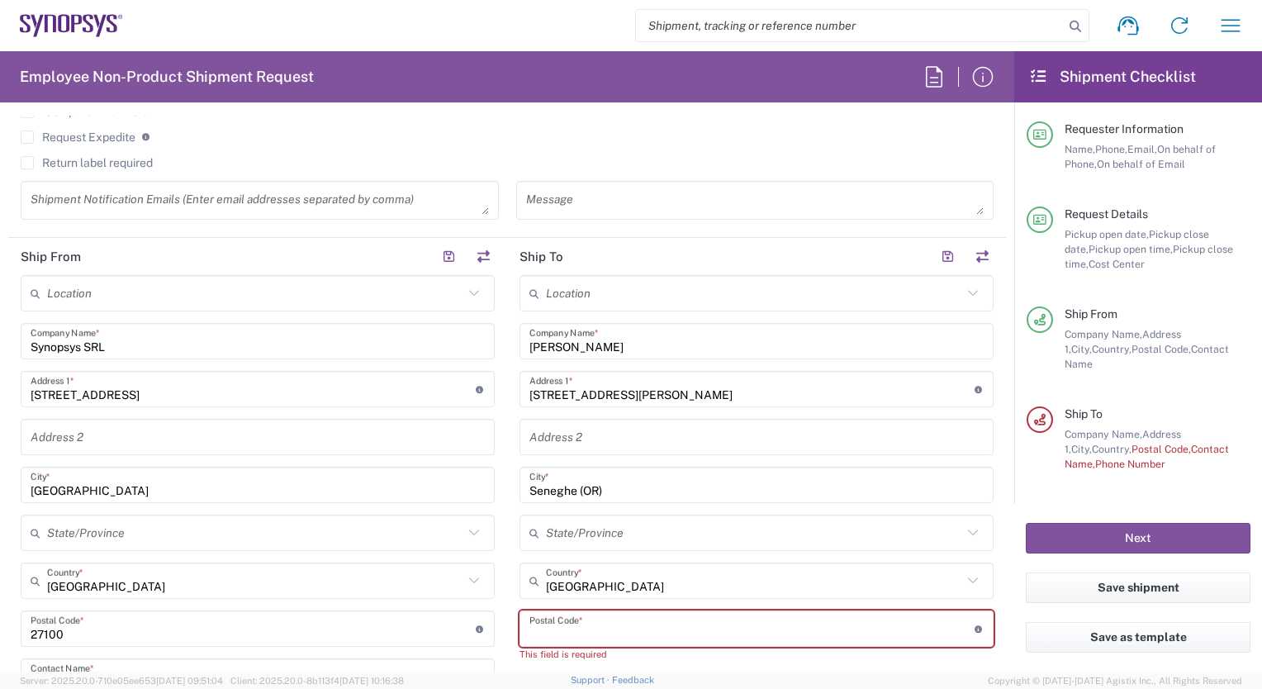
drag, startPoint x: 601, startPoint y: 625, endPoint x: 566, endPoint y: 616, distance: 36.5
click at [566, 616] on input "undefined" at bounding box center [752, 629] width 445 height 29
click at [530, 625] on input "undefined" at bounding box center [752, 629] width 445 height 29
paste input "09070"
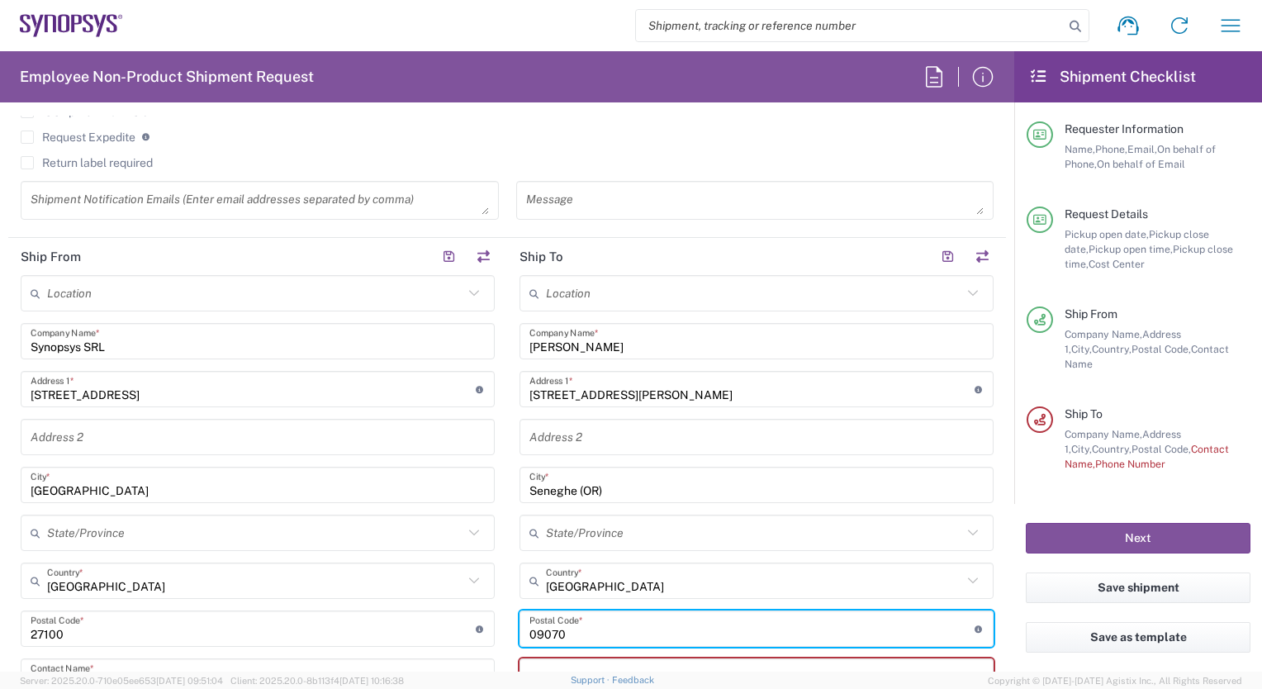
scroll to position [909, 0]
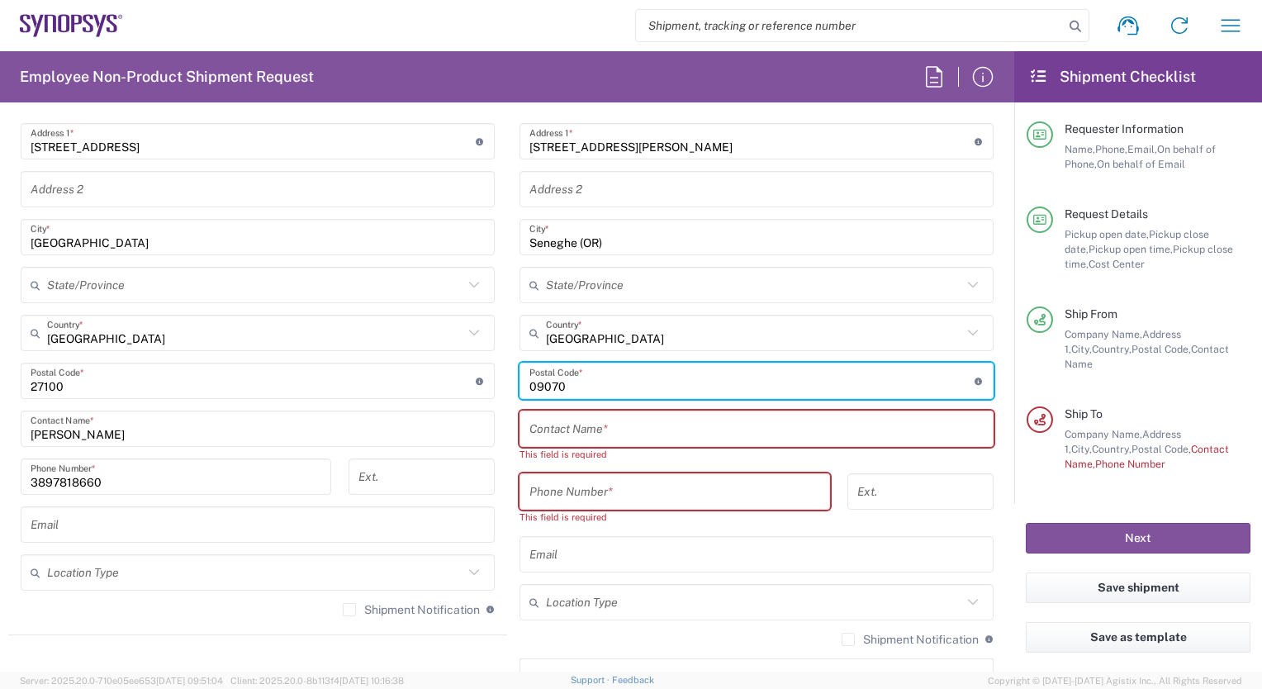
type input "09070"
click at [546, 425] on input "text" at bounding box center [757, 429] width 454 height 29
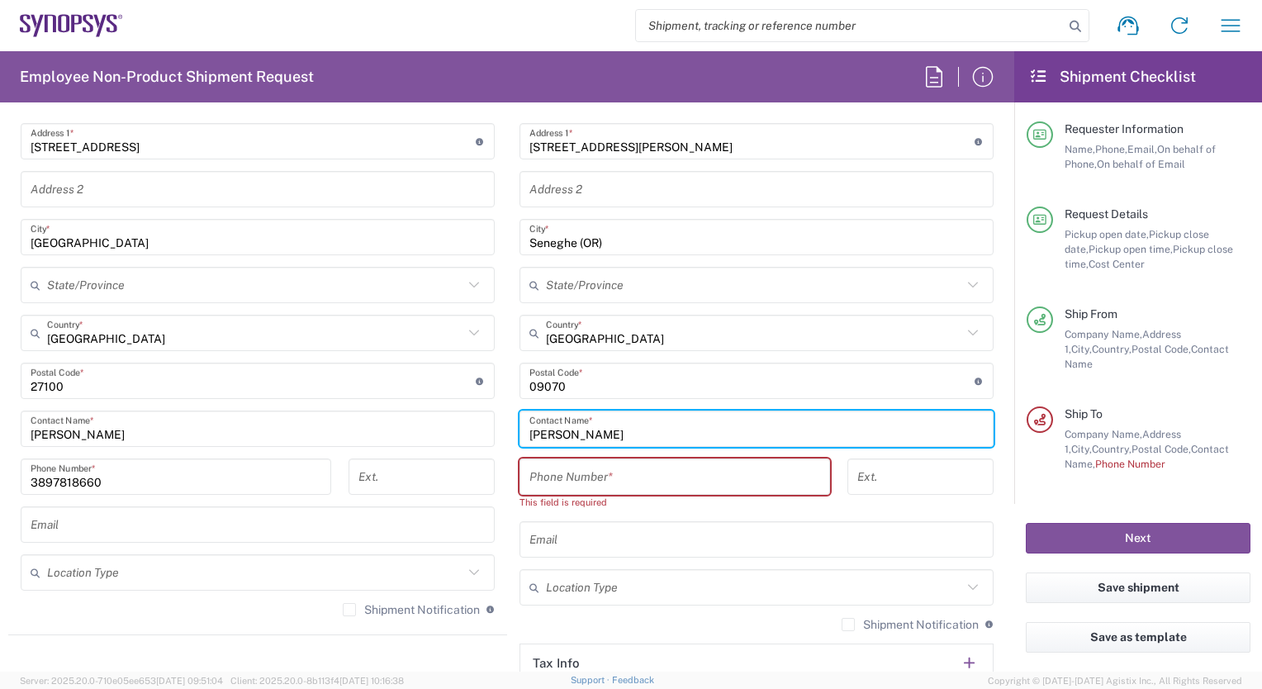
type input "[PERSON_NAME]"
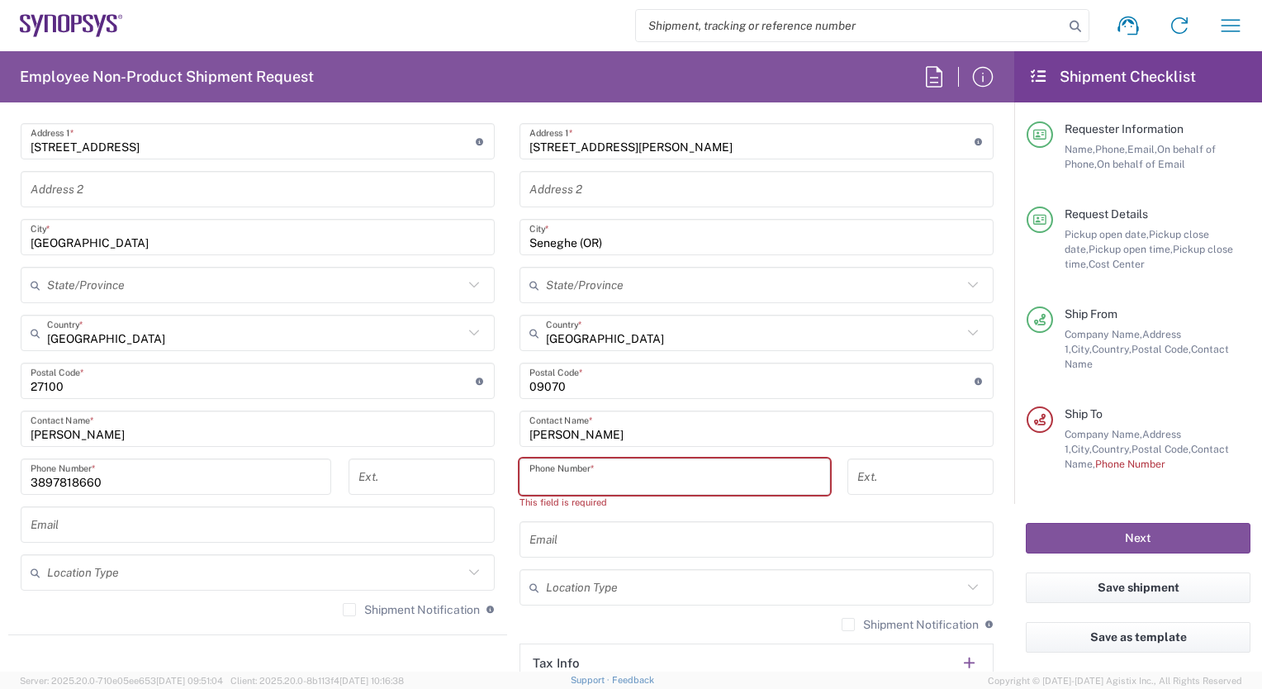
click at [530, 479] on input "tel" at bounding box center [675, 477] width 291 height 29
click at [530, 471] on input "tel" at bounding box center [675, 477] width 291 height 29
paste input "0039 3495979664"
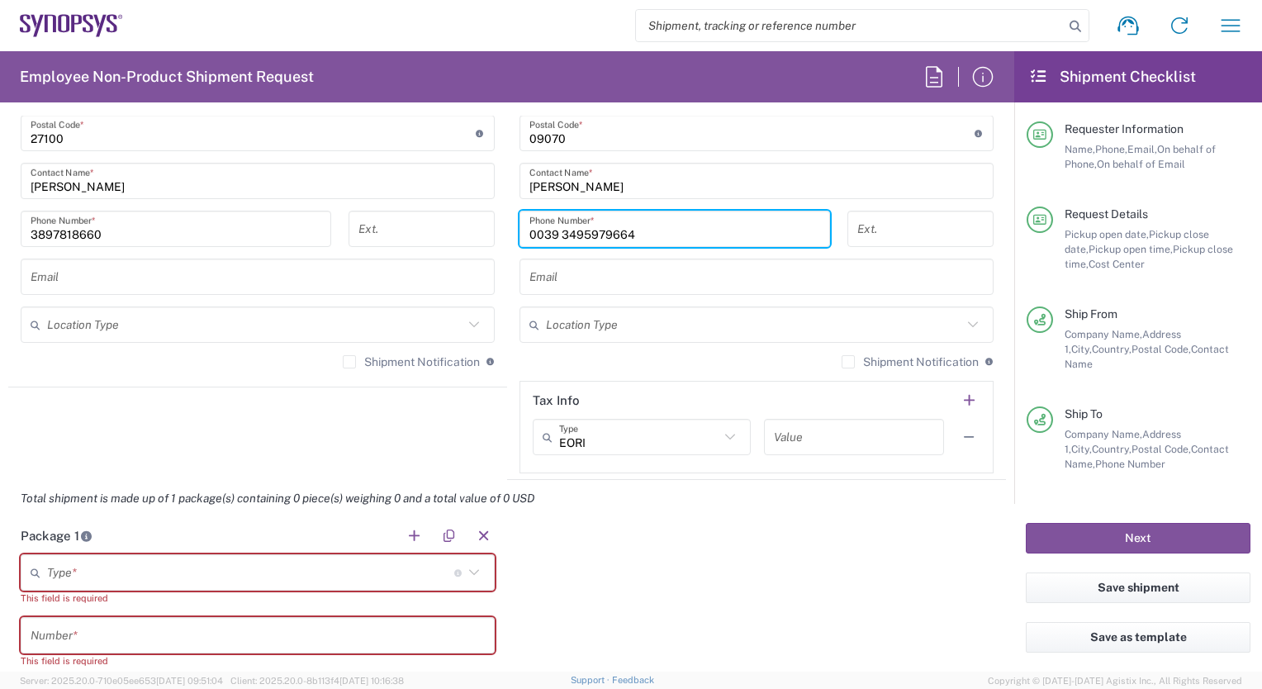
scroll to position [1239, 0]
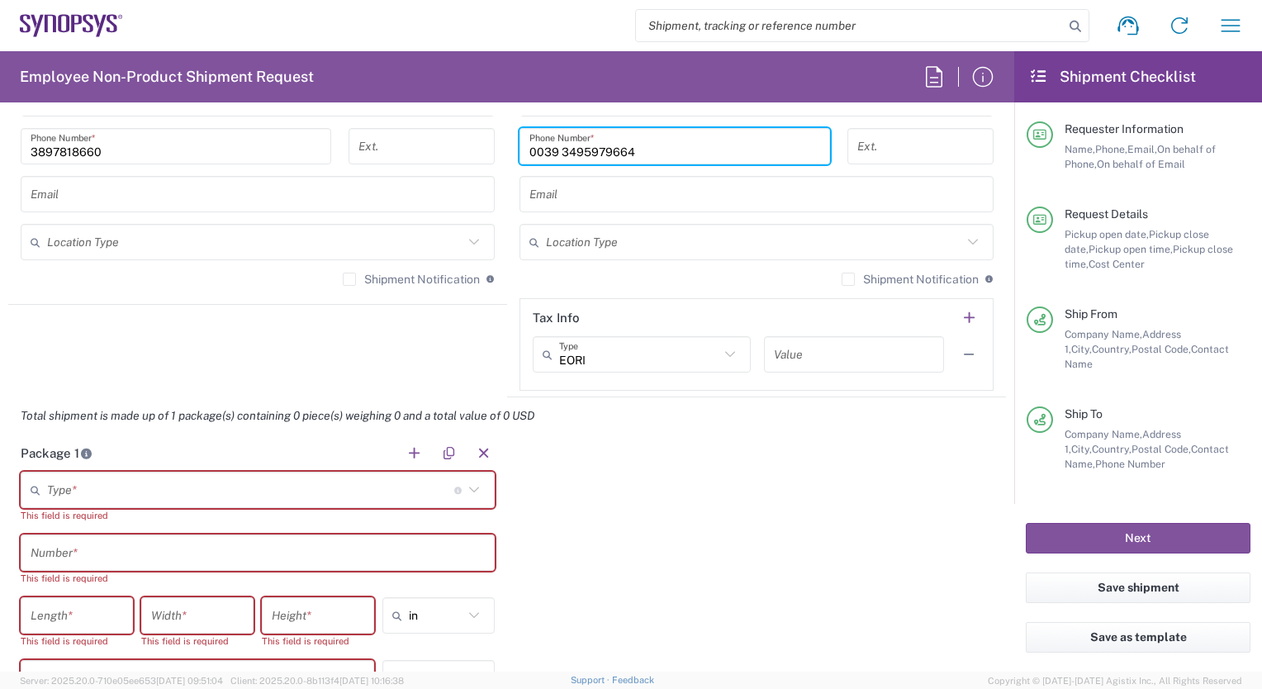
type input "0039 3495979664"
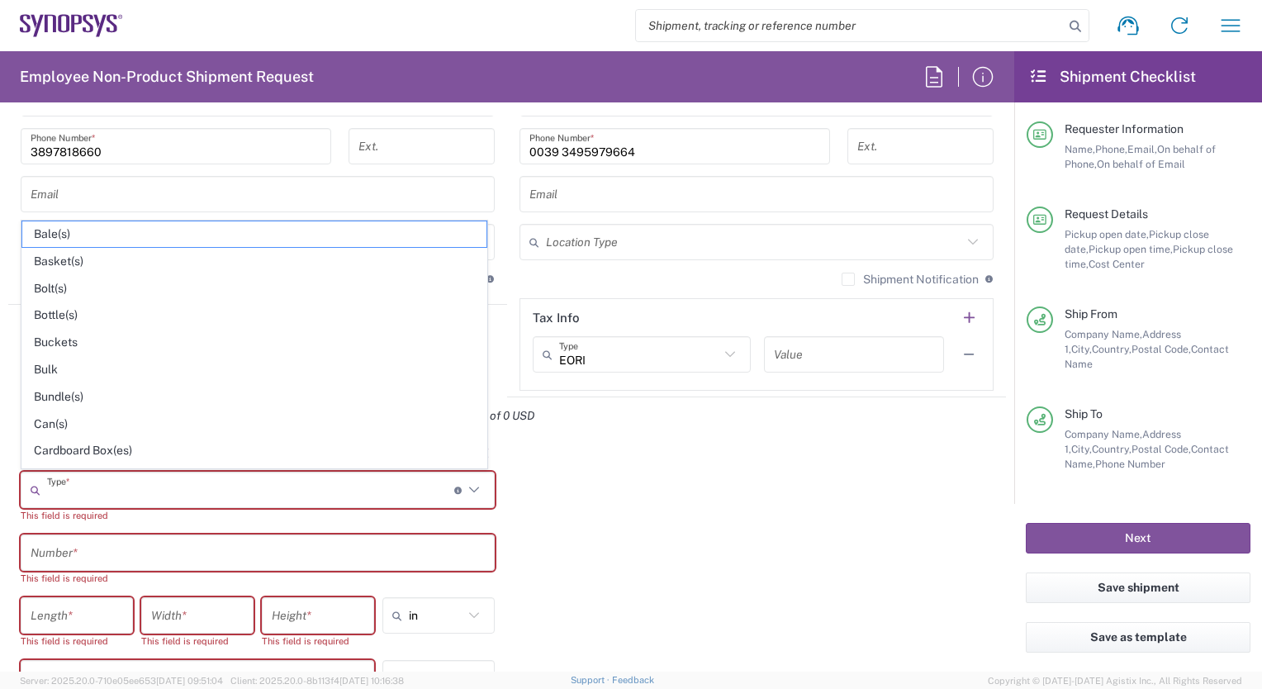
click at [56, 487] on input "text" at bounding box center [250, 490] width 407 height 29
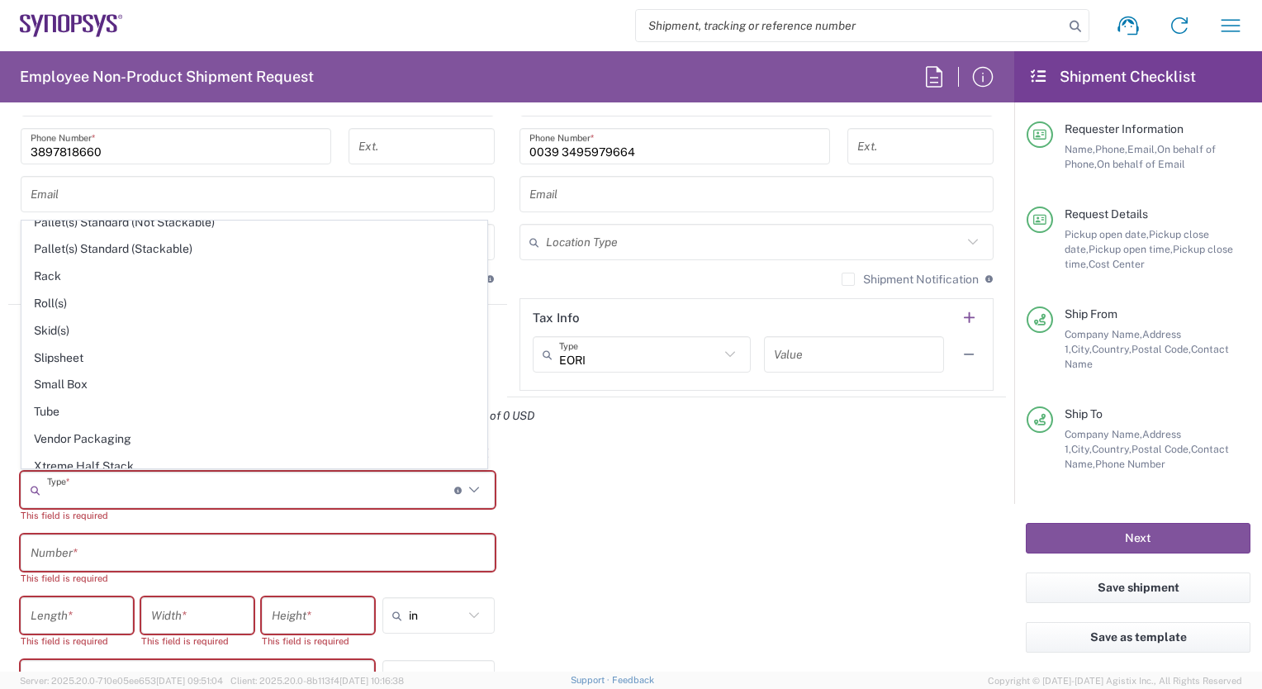
scroll to position [769, 0]
click at [142, 454] on span "Your Packaging" at bounding box center [254, 467] width 464 height 26
type input "Your Packaging"
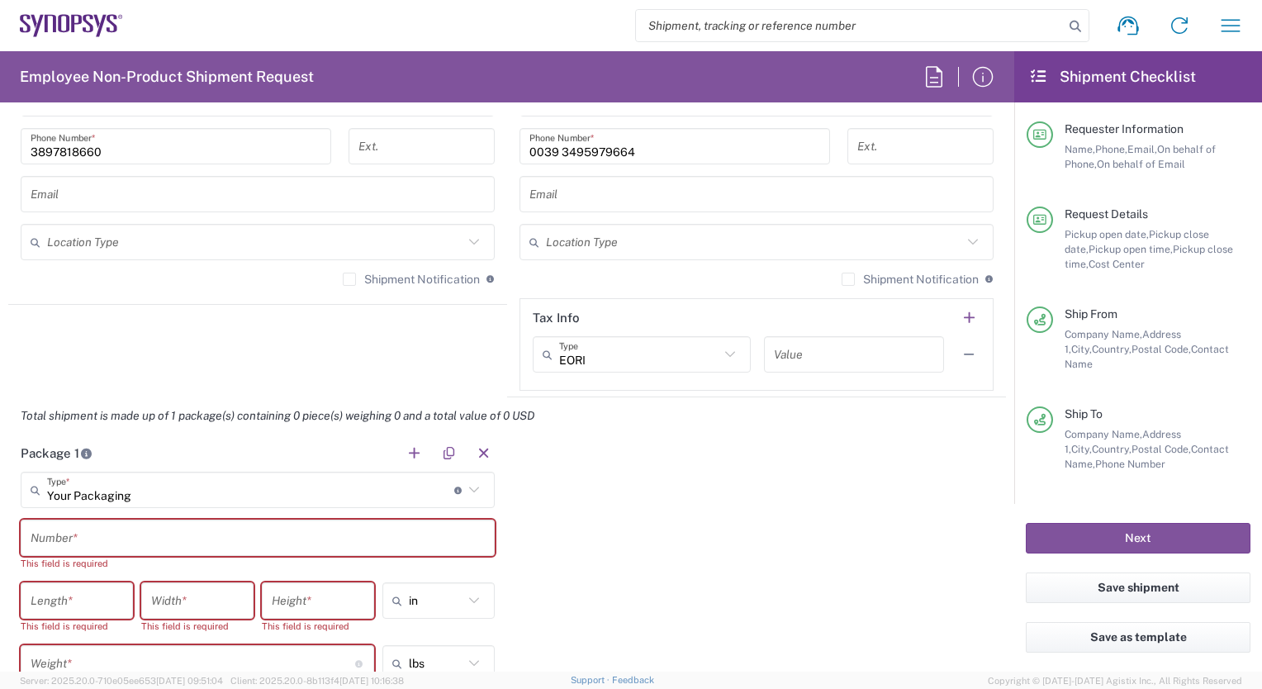
click at [39, 540] on input "text" at bounding box center [258, 538] width 454 height 29
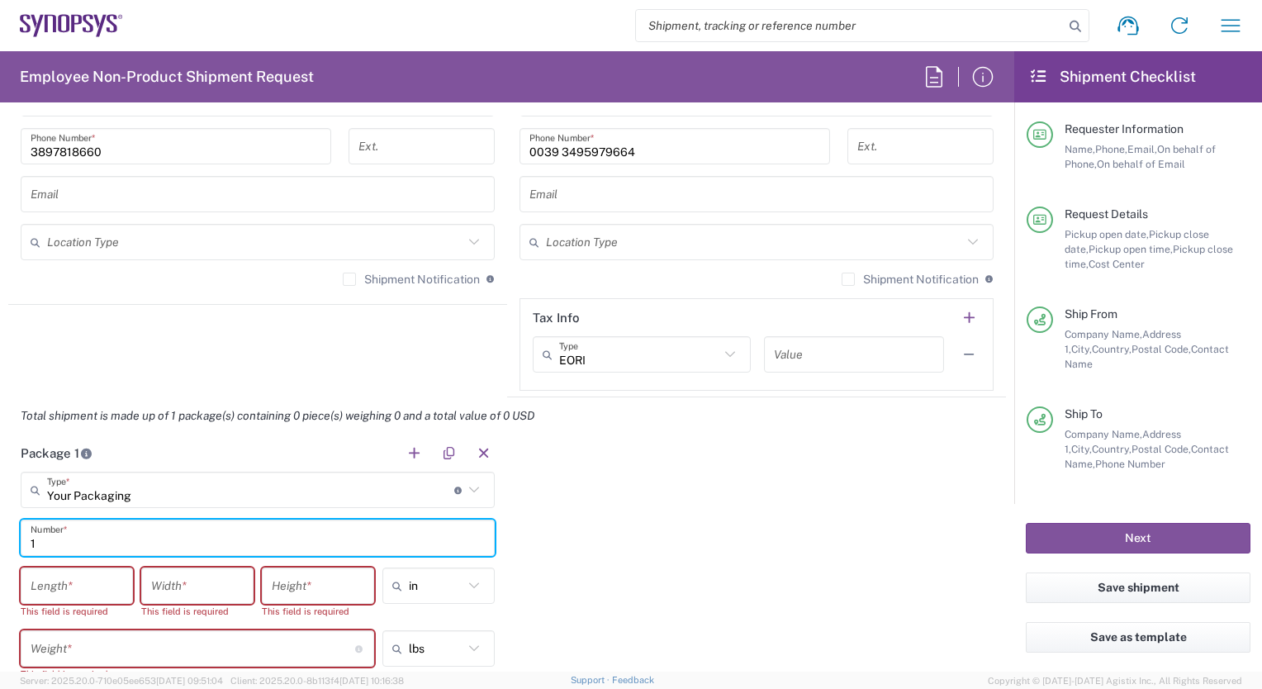
type input "1"
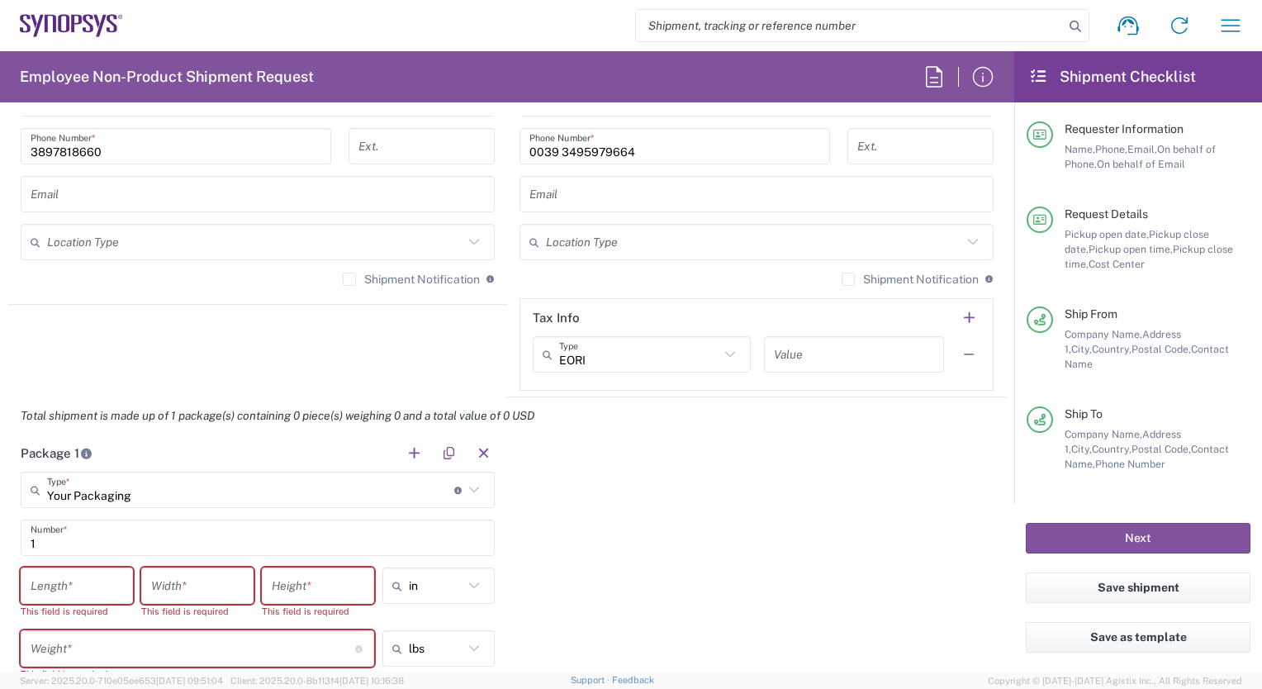
click at [467, 581] on icon at bounding box center [473, 585] width 21 height 21
click at [441, 646] on span "cm" at bounding box center [432, 647] width 107 height 26
type input "cm"
click at [73, 582] on input "number" at bounding box center [77, 586] width 93 height 29
type input "30"
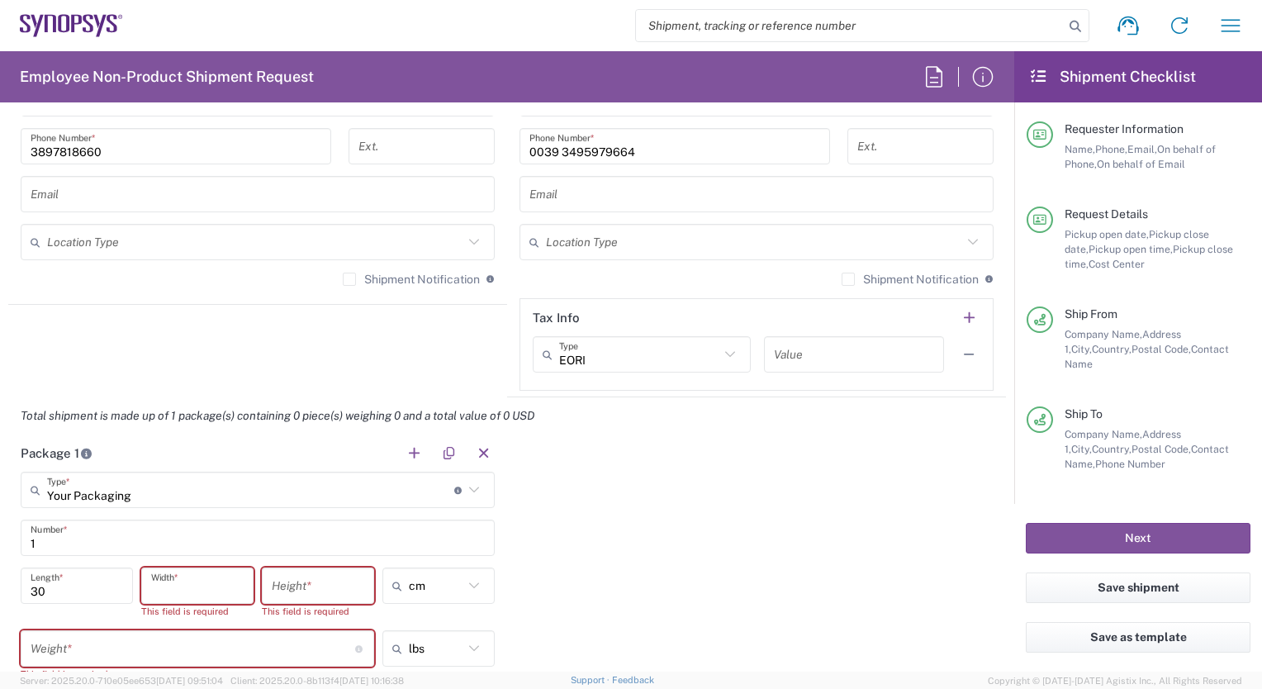
click at [180, 582] on input "number" at bounding box center [197, 586] width 93 height 29
type input "20"
click at [285, 587] on input "number" at bounding box center [318, 586] width 93 height 29
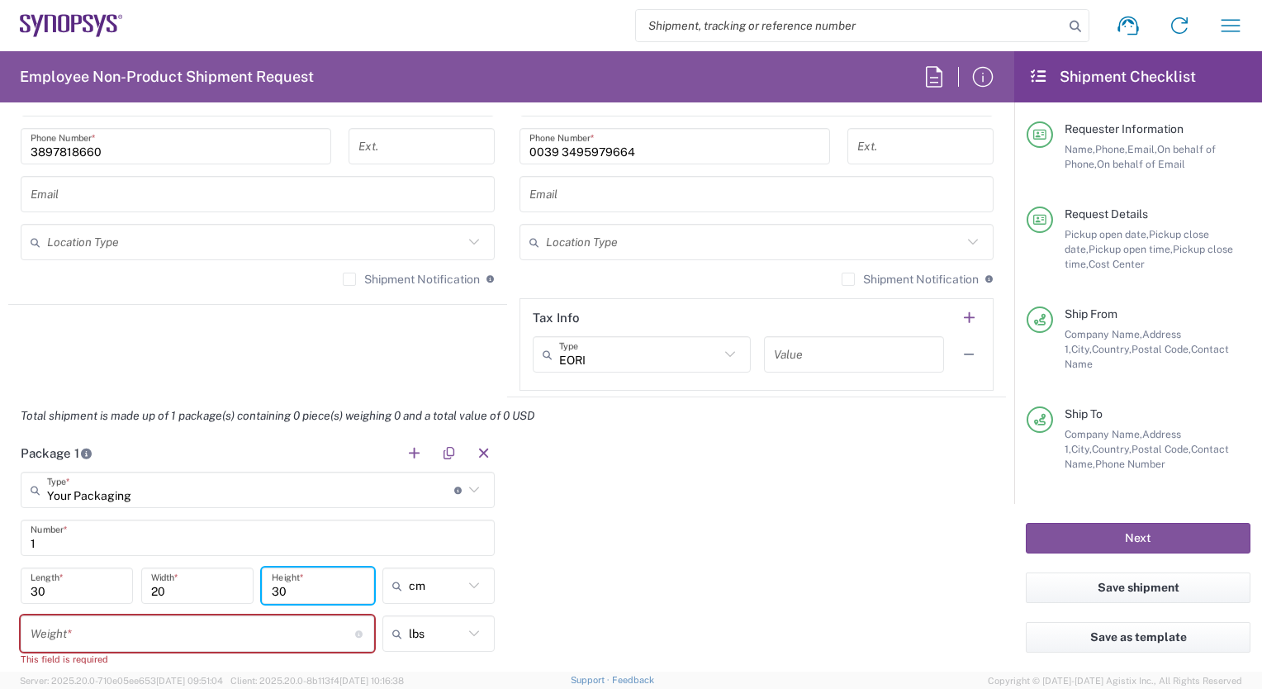
type input "30"
click at [469, 626] on icon at bounding box center [473, 633] width 21 height 21
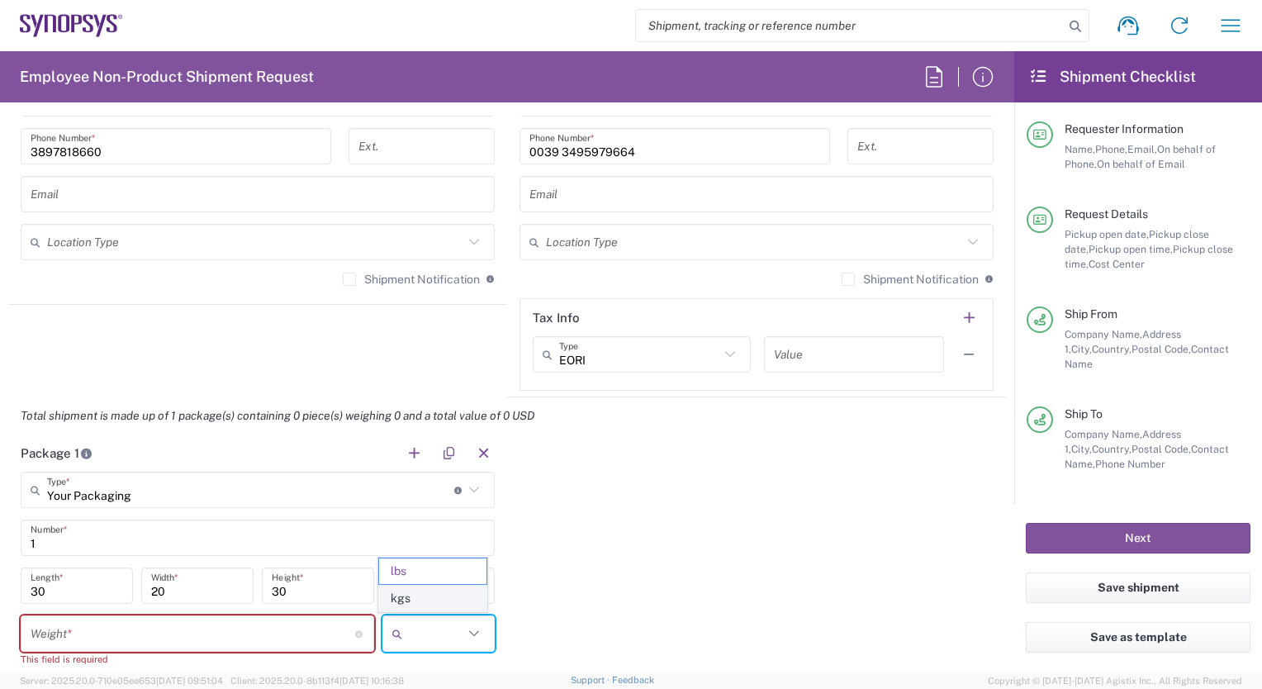
click at [410, 594] on span "kgs" at bounding box center [432, 599] width 107 height 26
type input "kgs"
click at [38, 631] on input "number" at bounding box center [193, 634] width 325 height 29
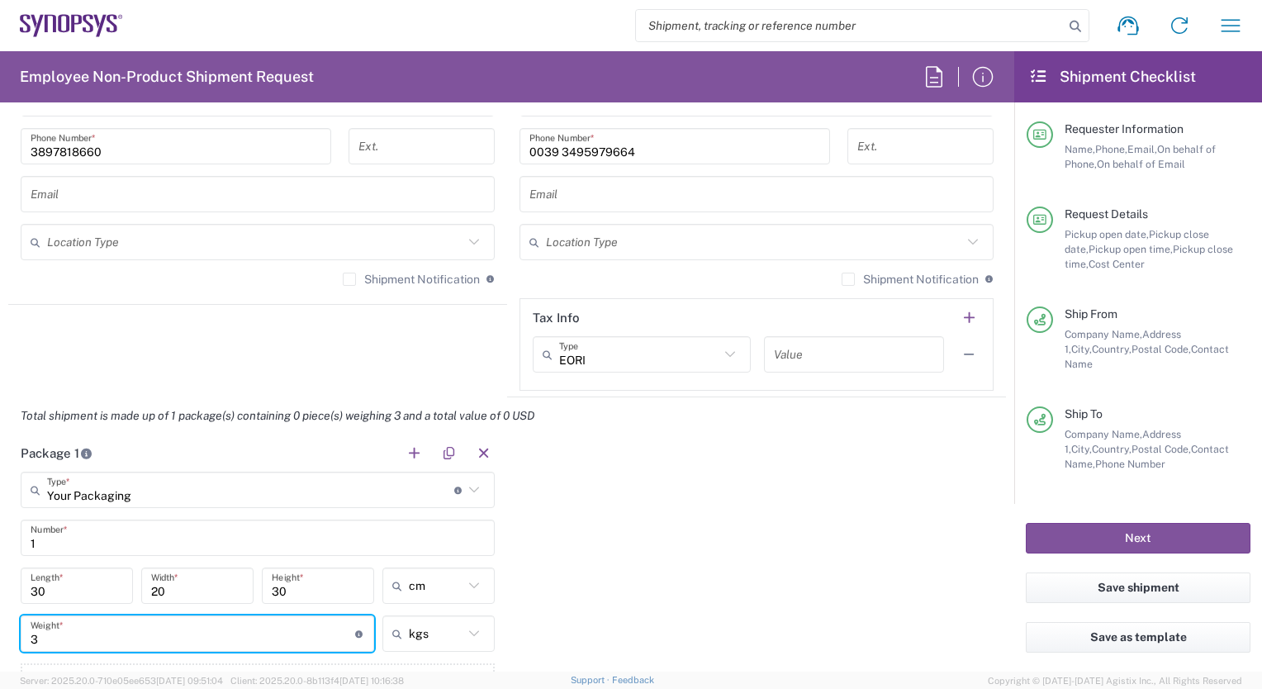
scroll to position [1487, 0]
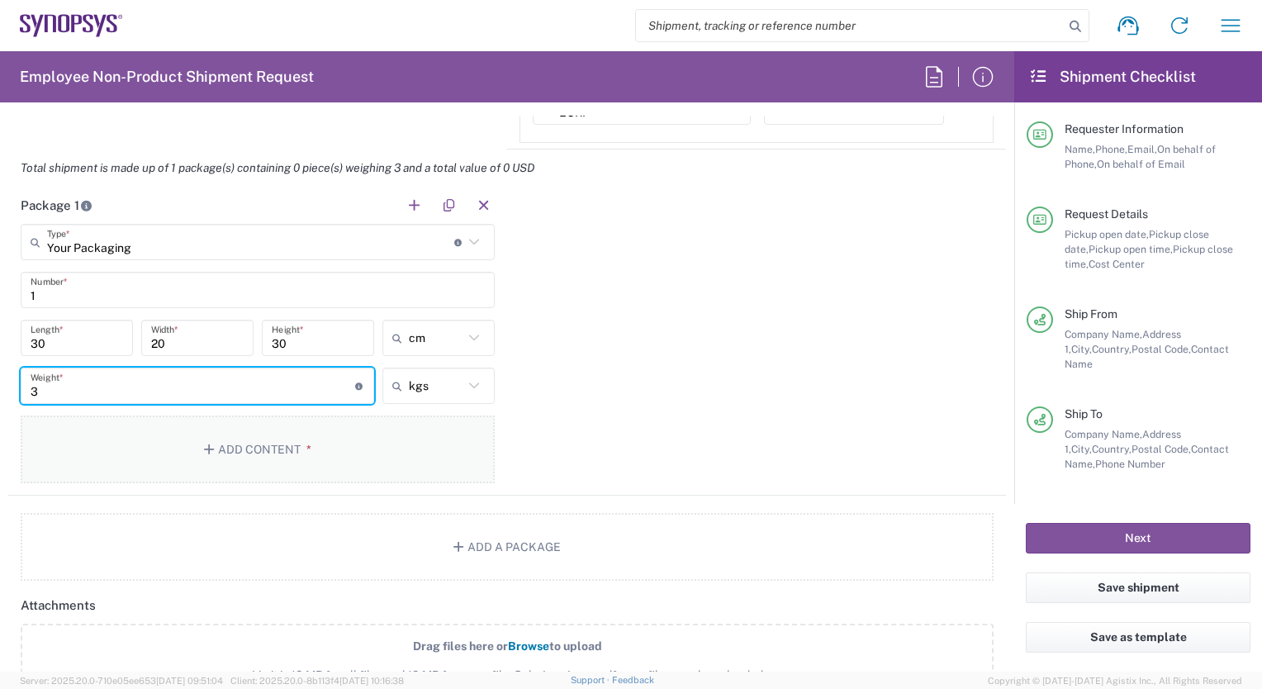
type input "3"
click at [258, 448] on button "Add Content *" at bounding box center [258, 450] width 474 height 68
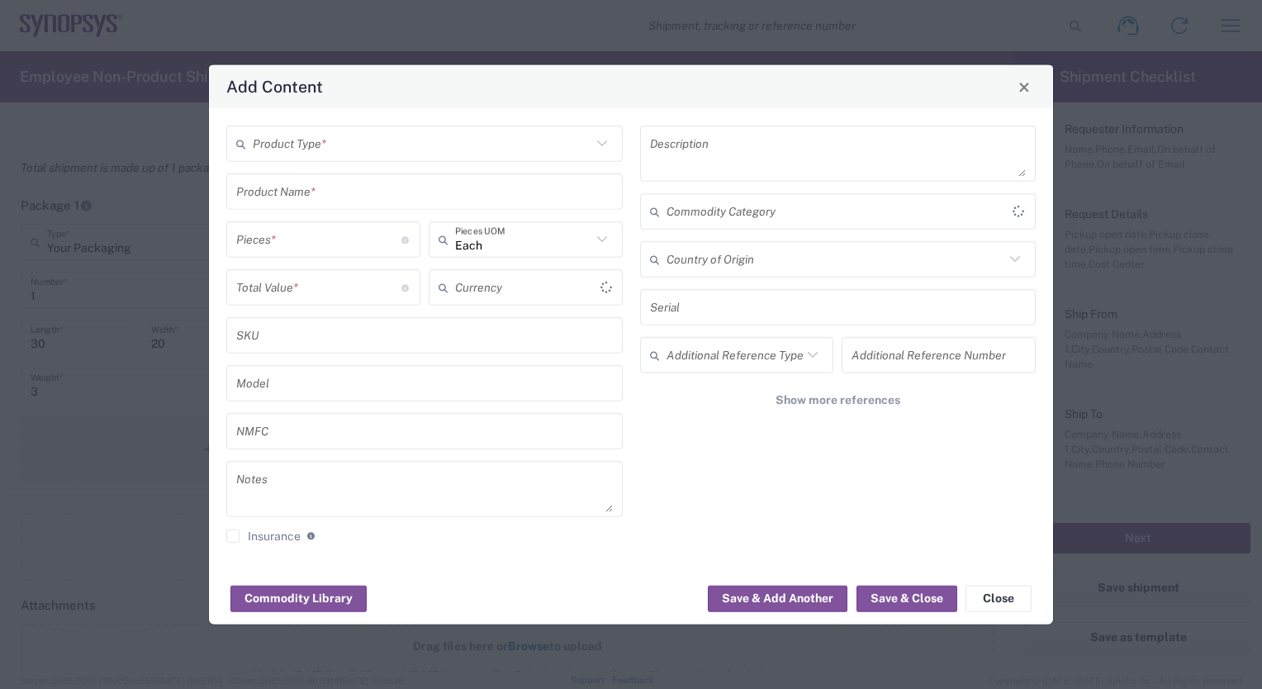
type input "US Dollar"
click at [604, 142] on icon at bounding box center [602, 143] width 21 height 21
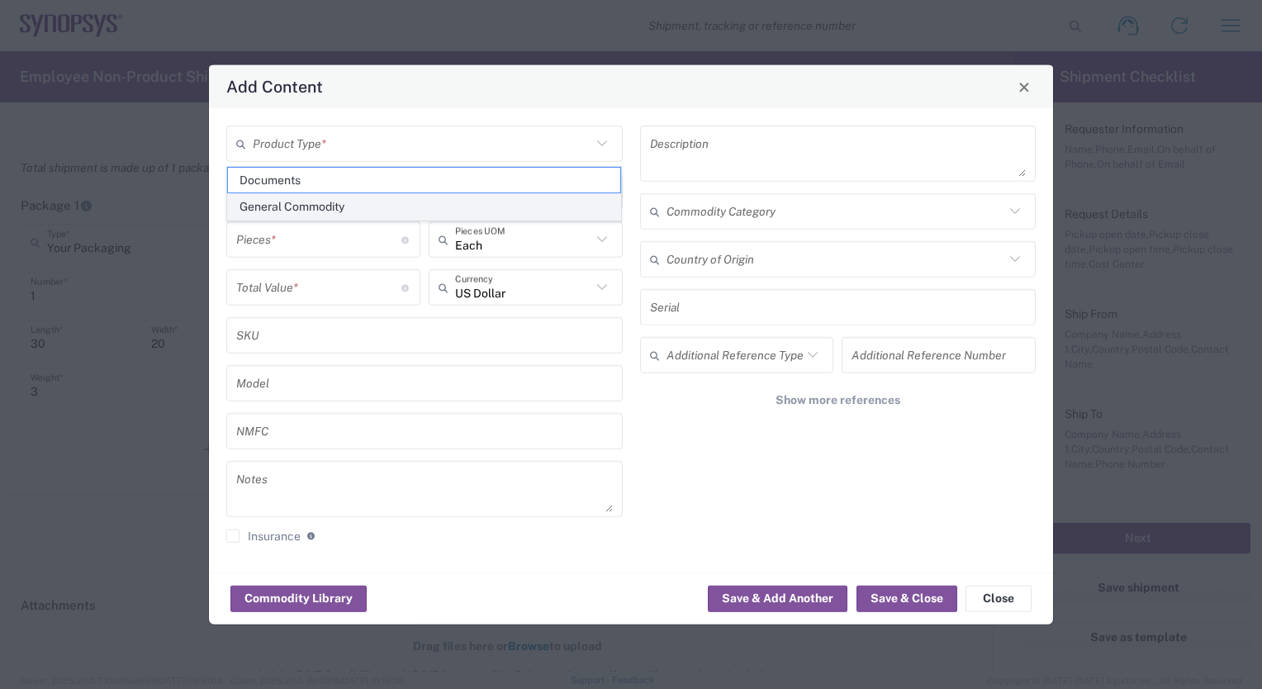
click at [358, 199] on span "General Commodity" at bounding box center [424, 207] width 393 height 26
type input "General Commodity"
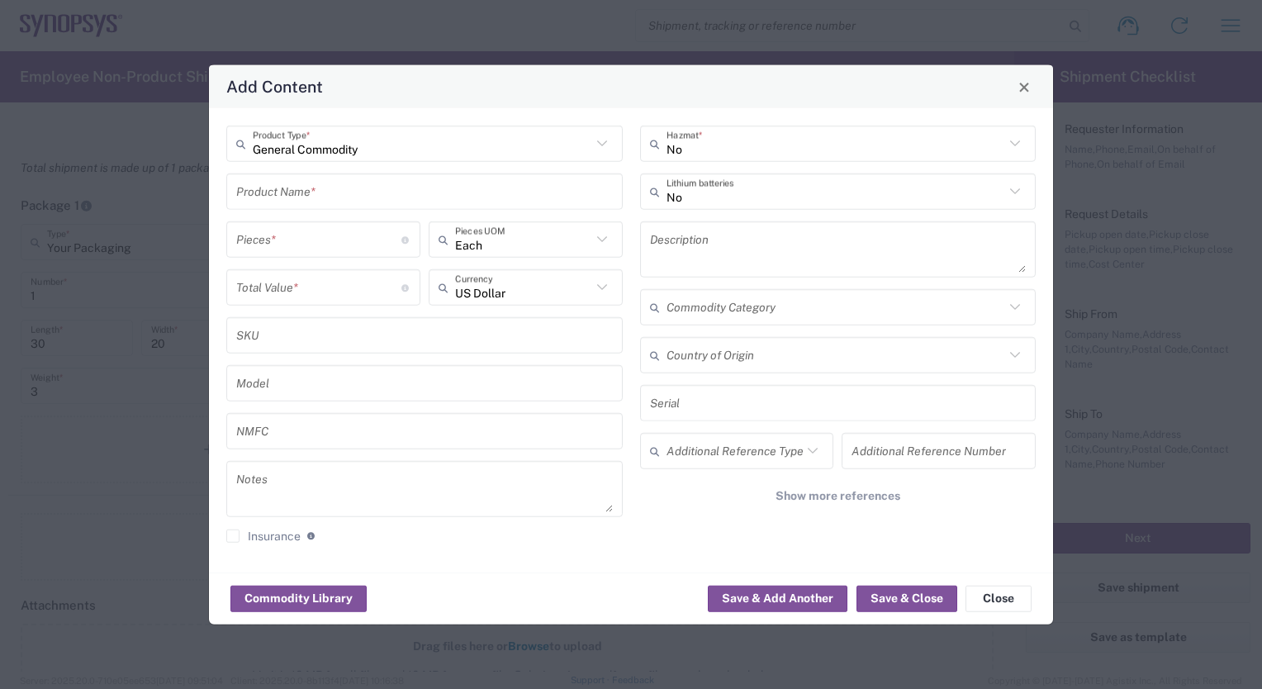
click at [260, 193] on input "text" at bounding box center [424, 191] width 377 height 29
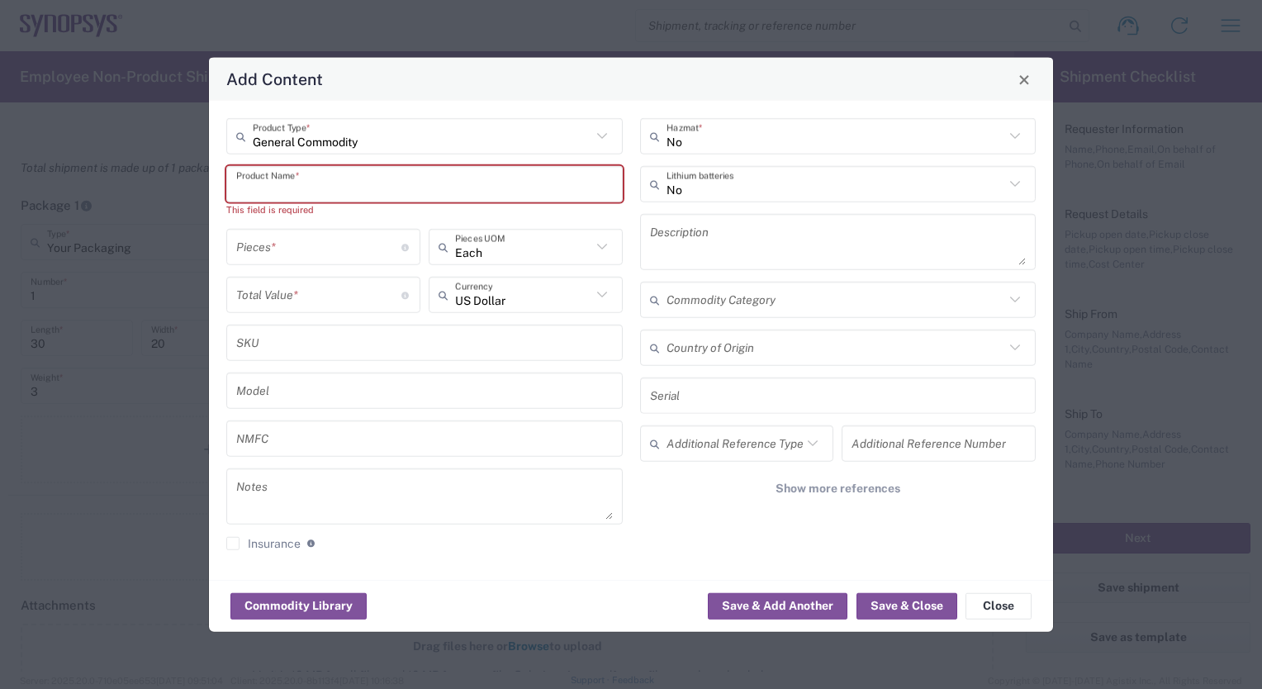
paste input "Dell Latitude 5550"
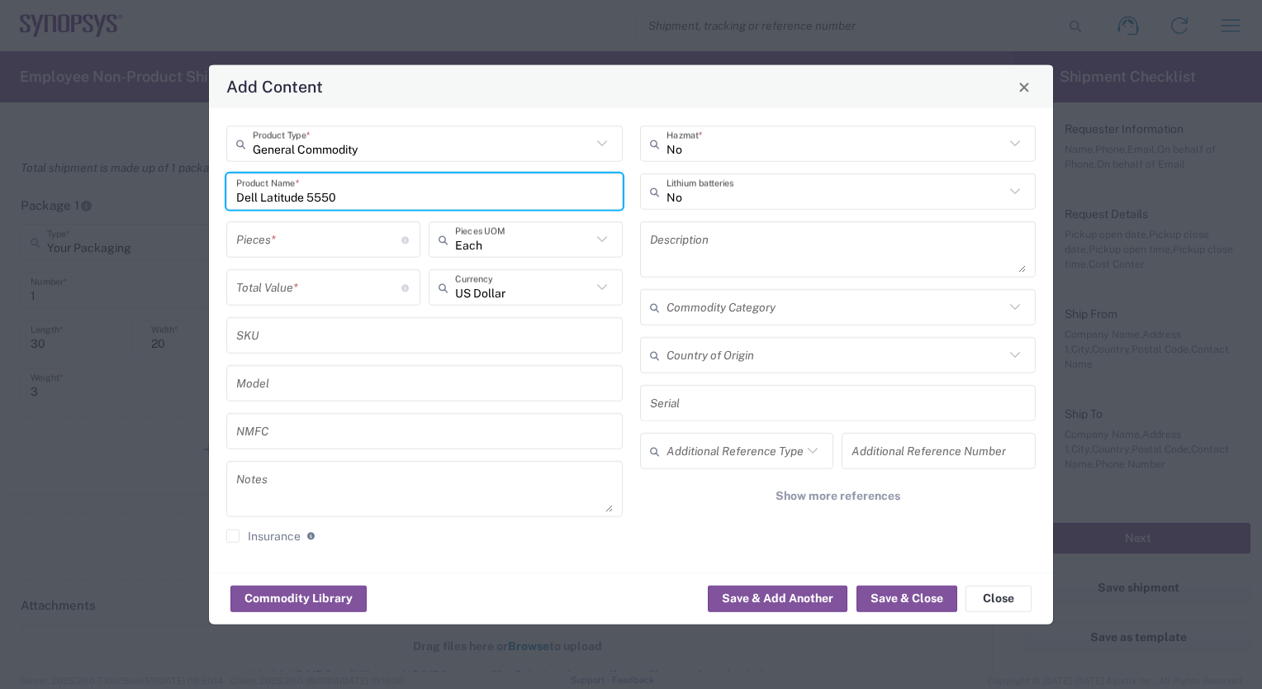
type input "Dell Latitude 5550"
click at [259, 240] on input "number" at bounding box center [318, 239] width 165 height 29
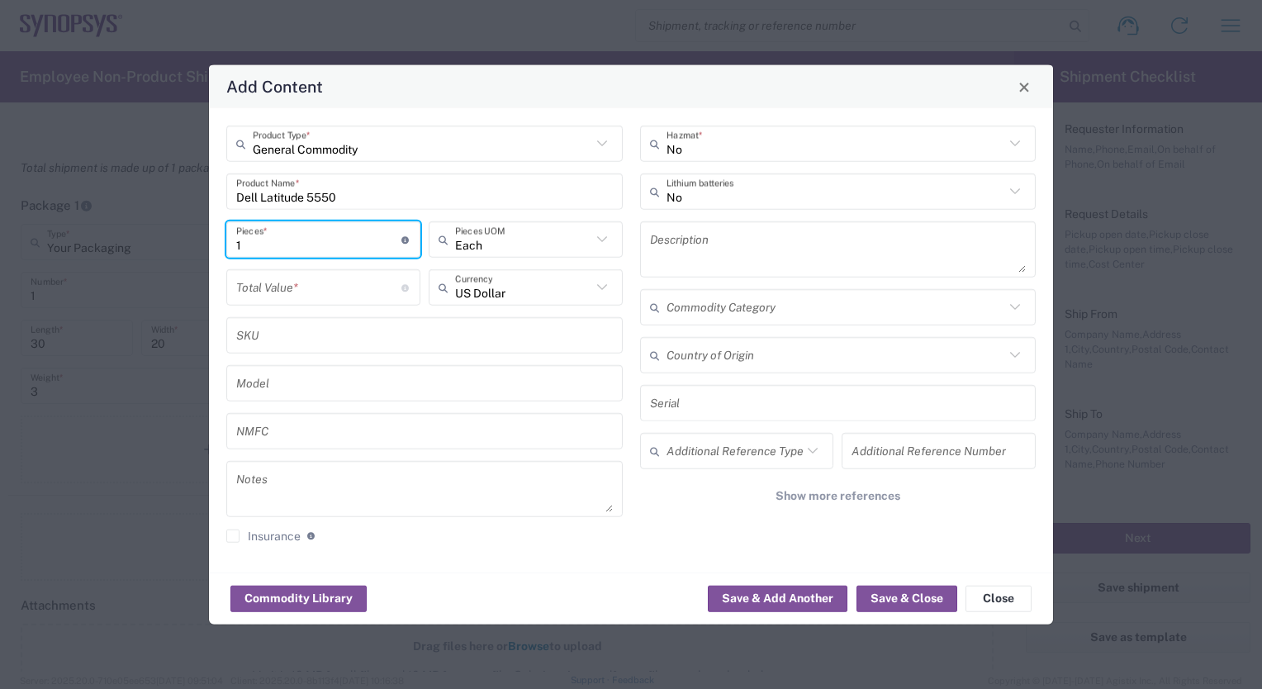
type input "1"
click at [606, 287] on icon at bounding box center [602, 287] width 21 height 21
click at [469, 328] on span "Euro" at bounding box center [525, 324] width 191 height 26
type input "Euro"
click at [305, 279] on input "number" at bounding box center [318, 287] width 165 height 29
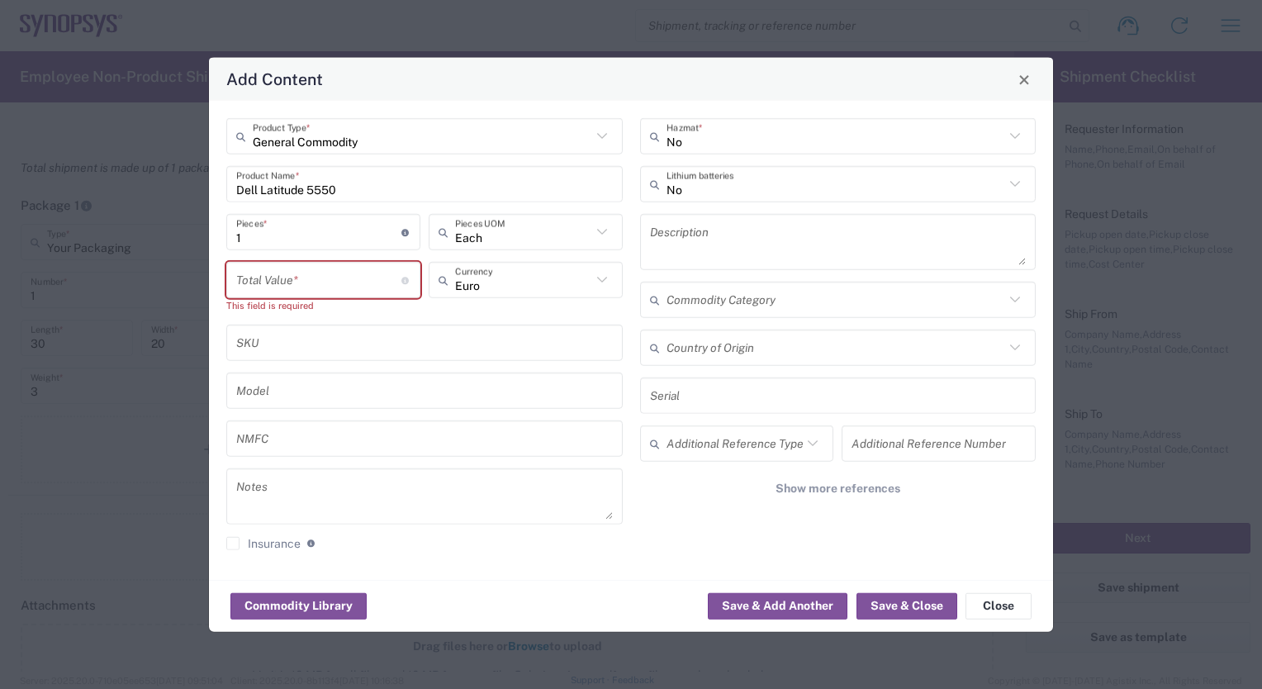
click at [287, 283] on input "number" at bounding box center [318, 279] width 165 height 29
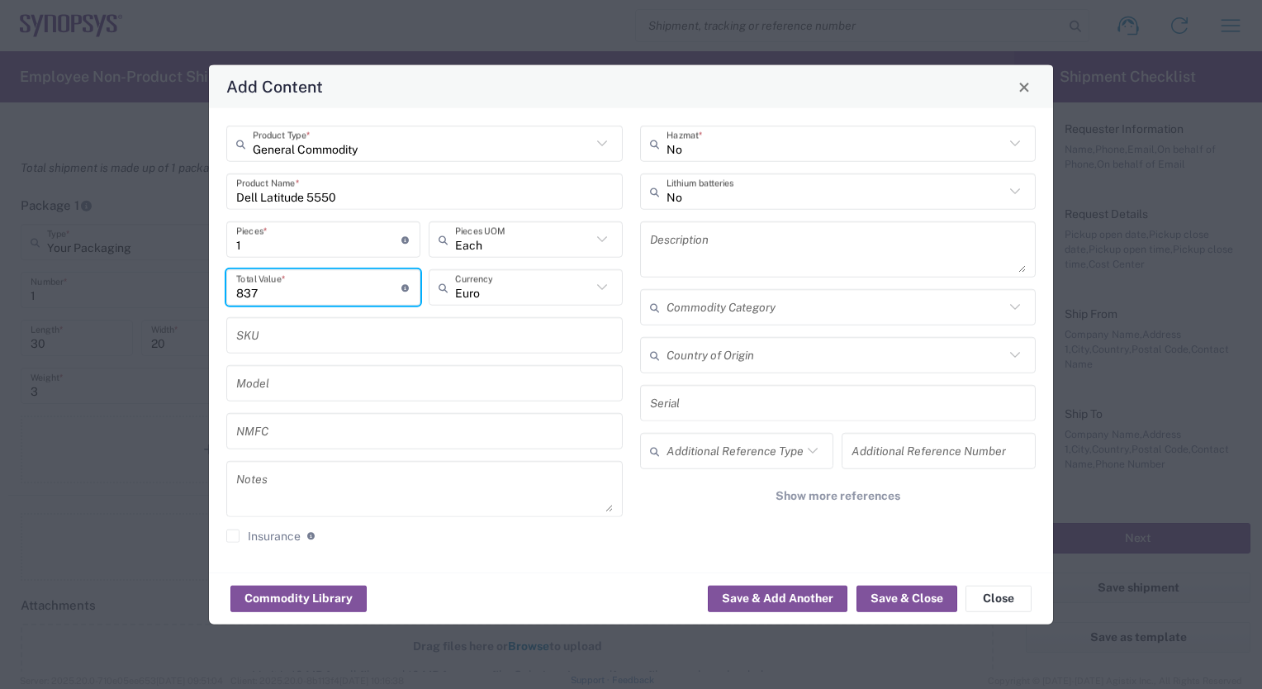
type input "837"
click at [368, 321] on div "SKU" at bounding box center [424, 335] width 397 height 36
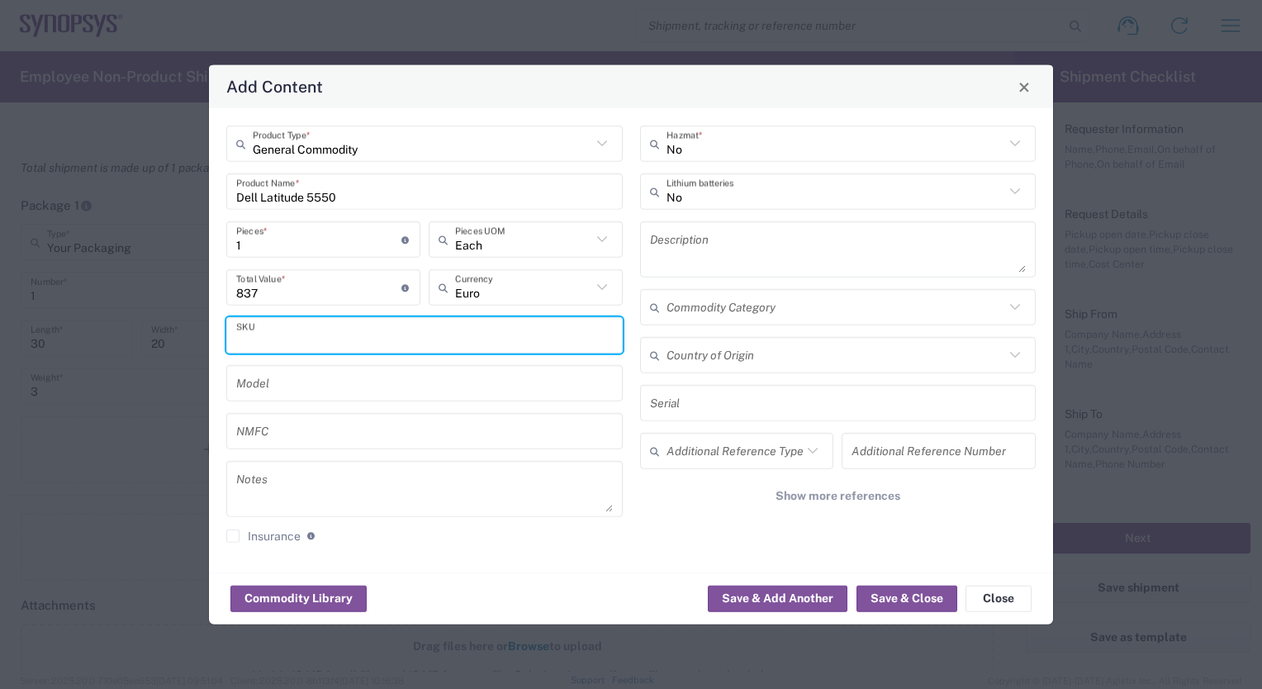
click at [517, 563] on div "General Commodity Product Type * Dell Latitude 5550 Product Name * 1 Pieces * N…" at bounding box center [631, 340] width 844 height 464
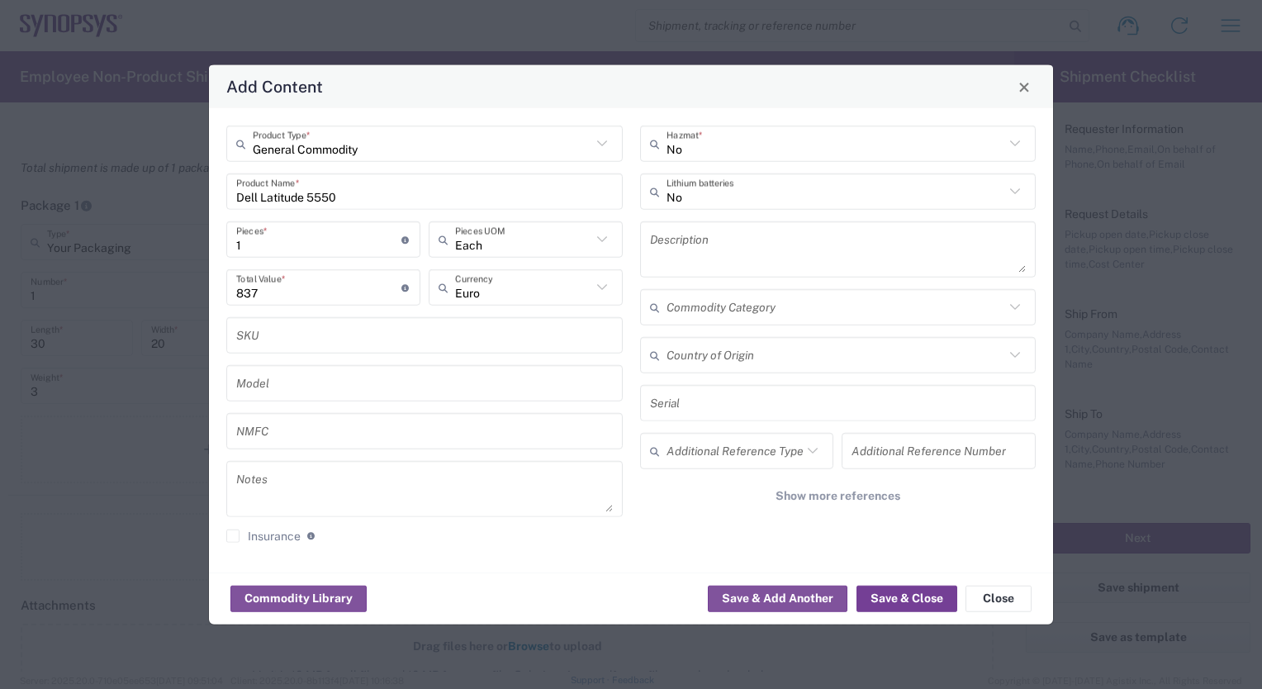
click at [882, 594] on button "Save & Close" at bounding box center [907, 598] width 101 height 26
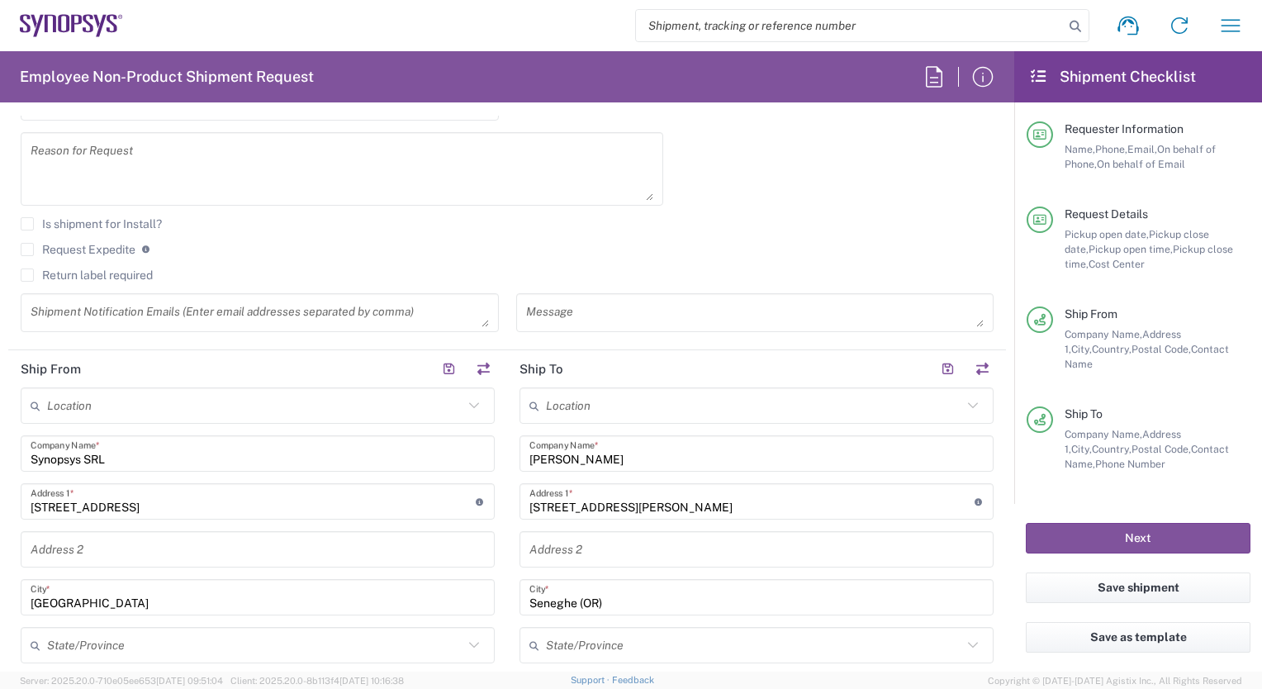
scroll to position [135, 0]
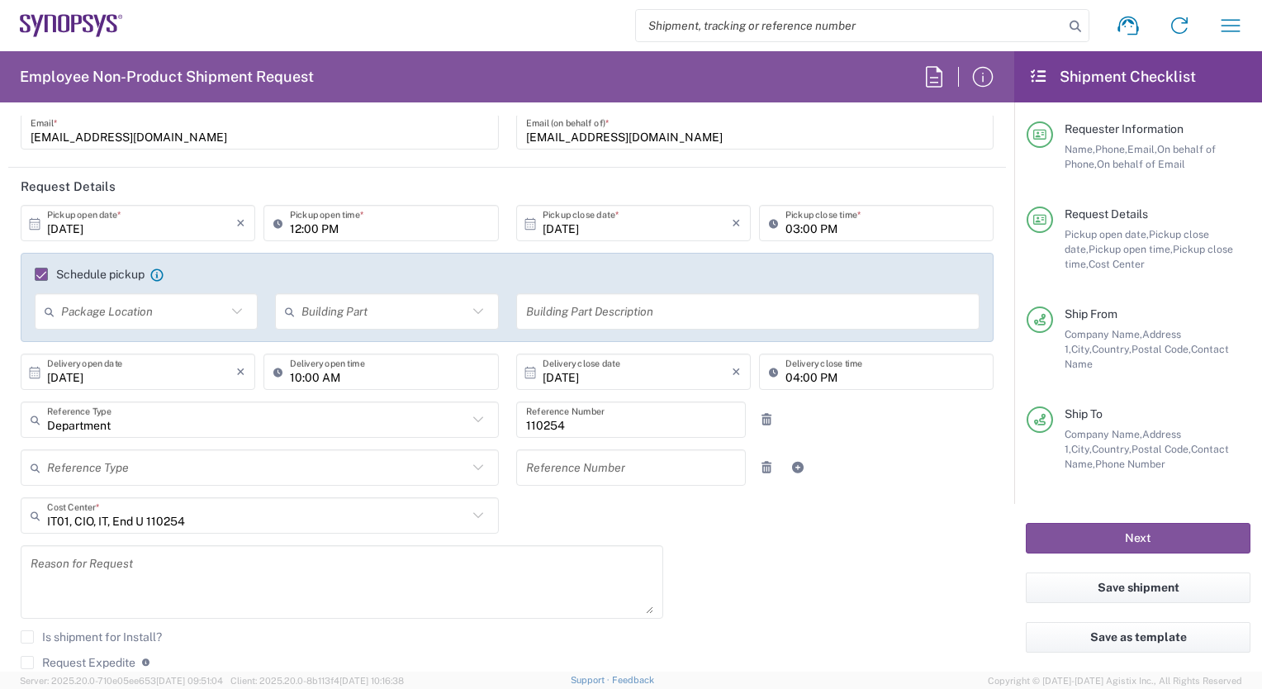
click at [32, 371] on icon at bounding box center [34, 372] width 15 height 15
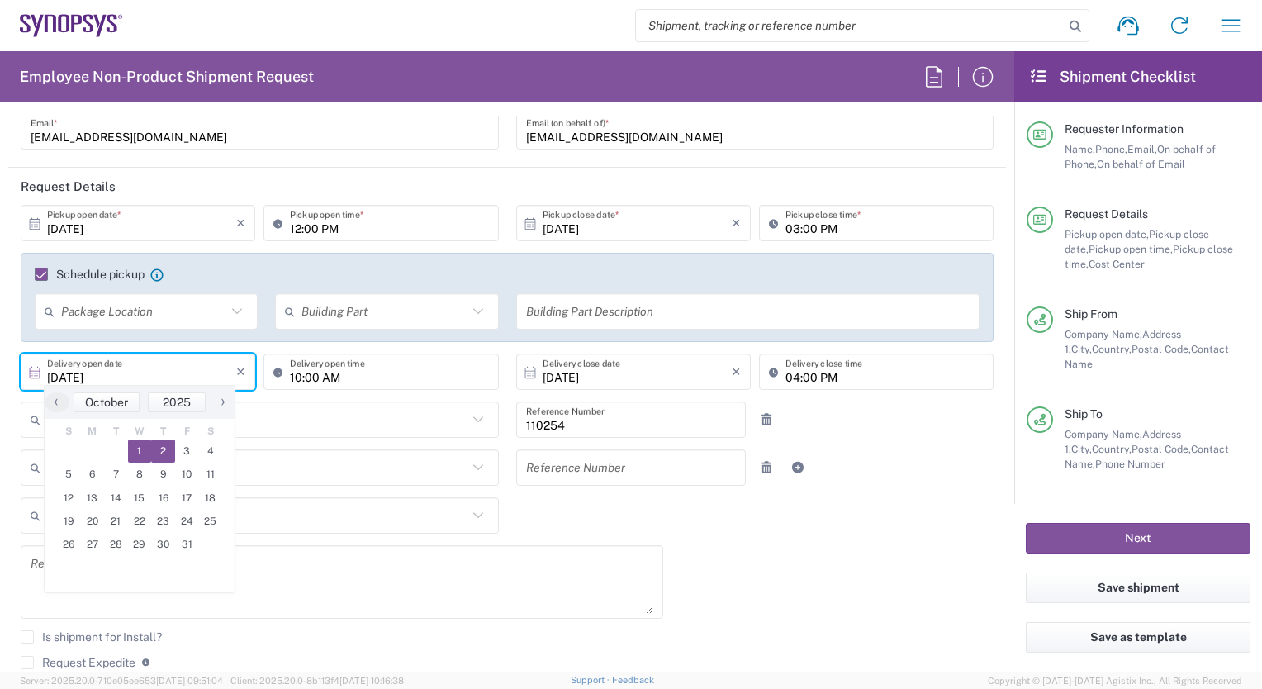
click at [162, 449] on span "2" at bounding box center [163, 450] width 24 height 23
type input "[DATE]"
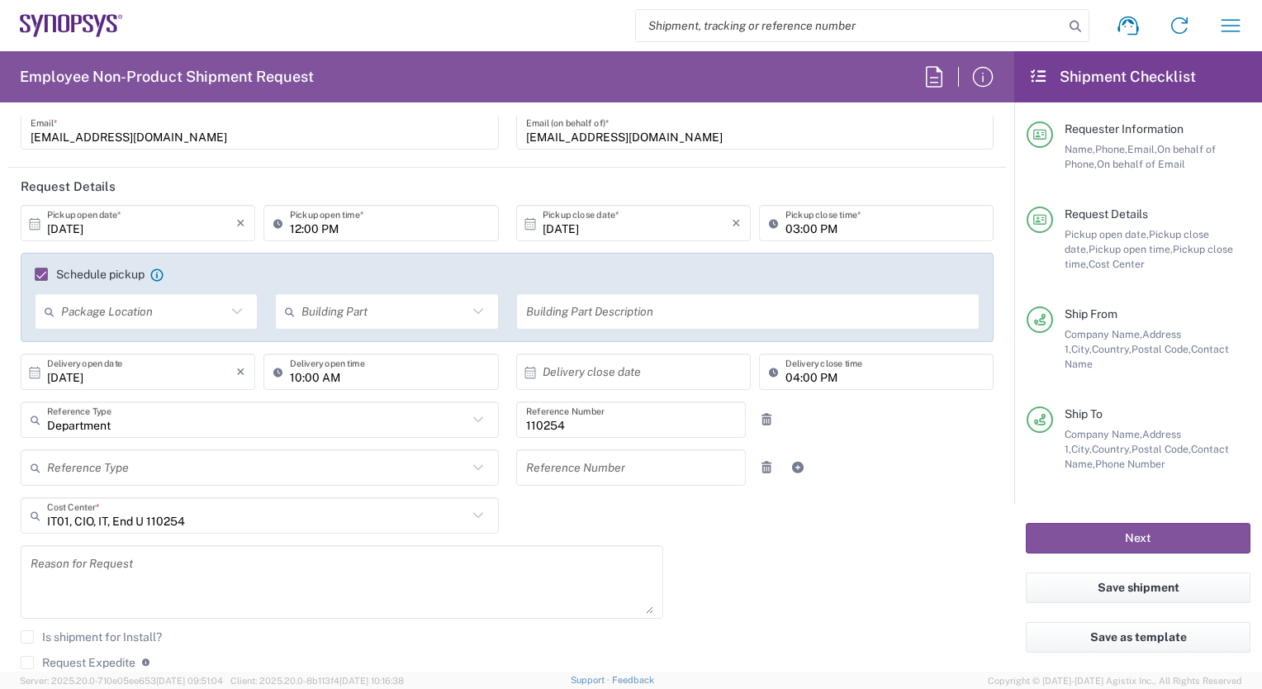
click at [527, 374] on icon at bounding box center [530, 372] width 15 height 15
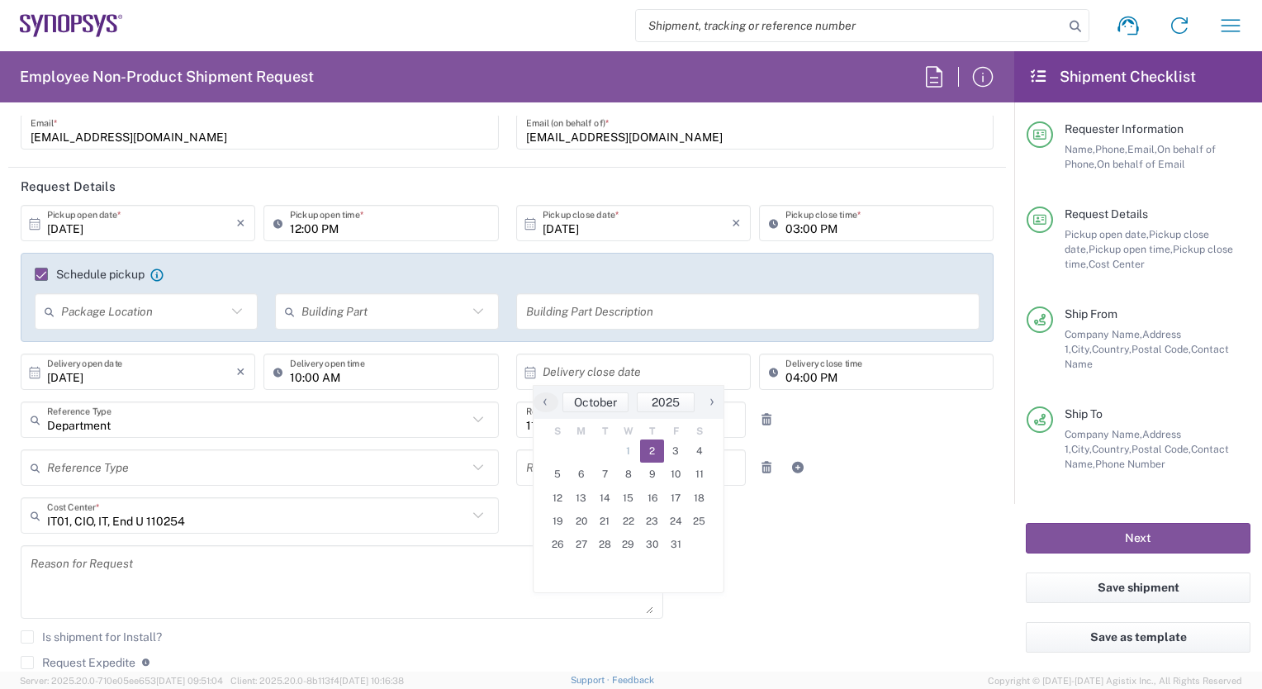
drag, startPoint x: 638, startPoint y: 445, endPoint x: 655, endPoint y: 450, distance: 18.0
click at [655, 450] on span "2" at bounding box center [652, 450] width 24 height 23
type input "[DATE]"
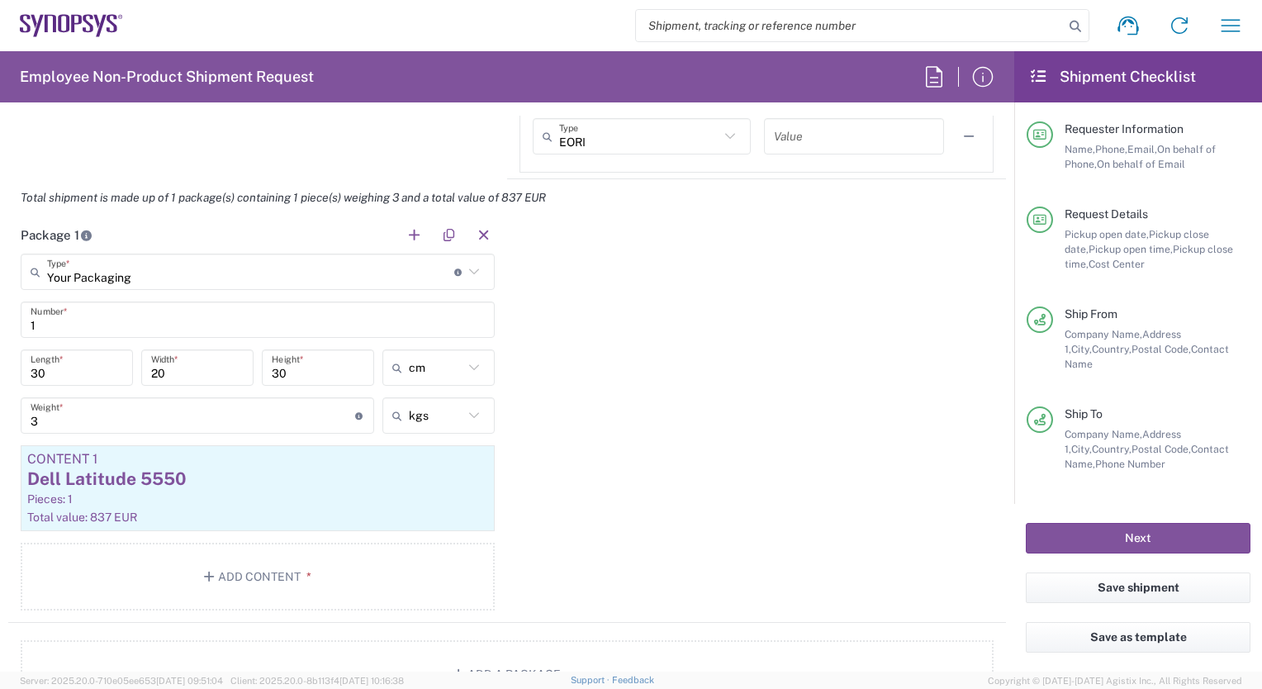
scroll to position [1870, 0]
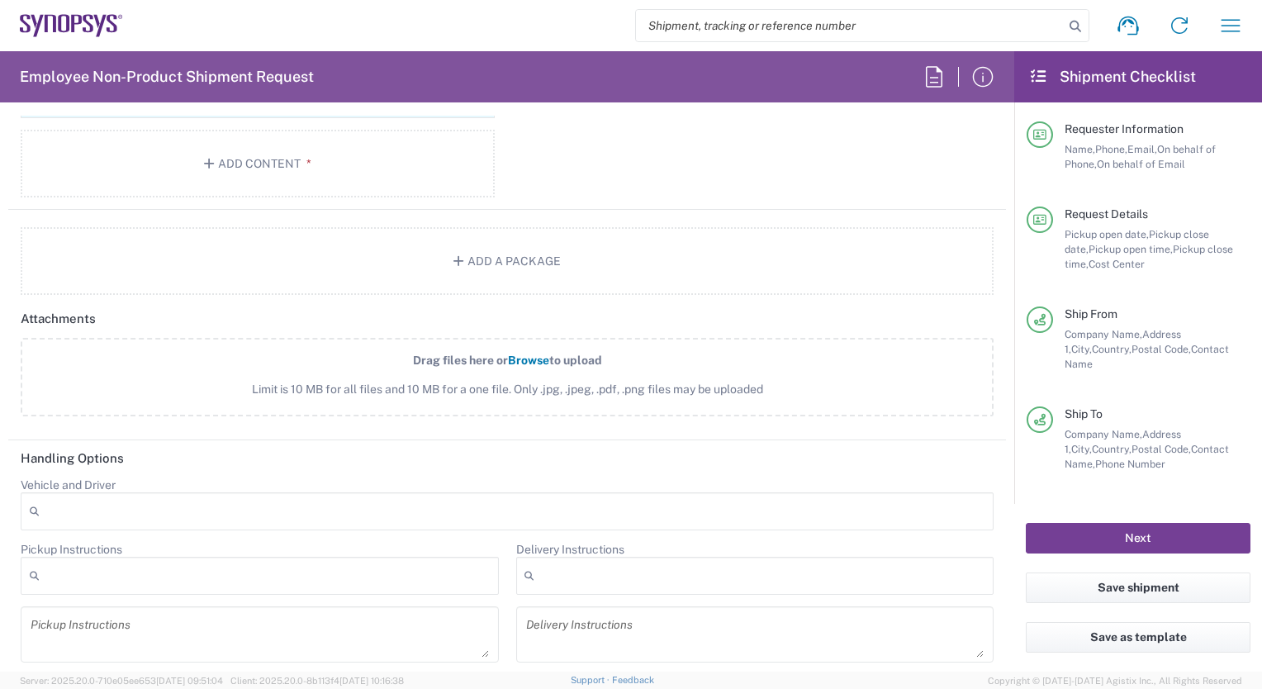
click at [1096, 530] on button "Next" at bounding box center [1138, 538] width 225 height 31
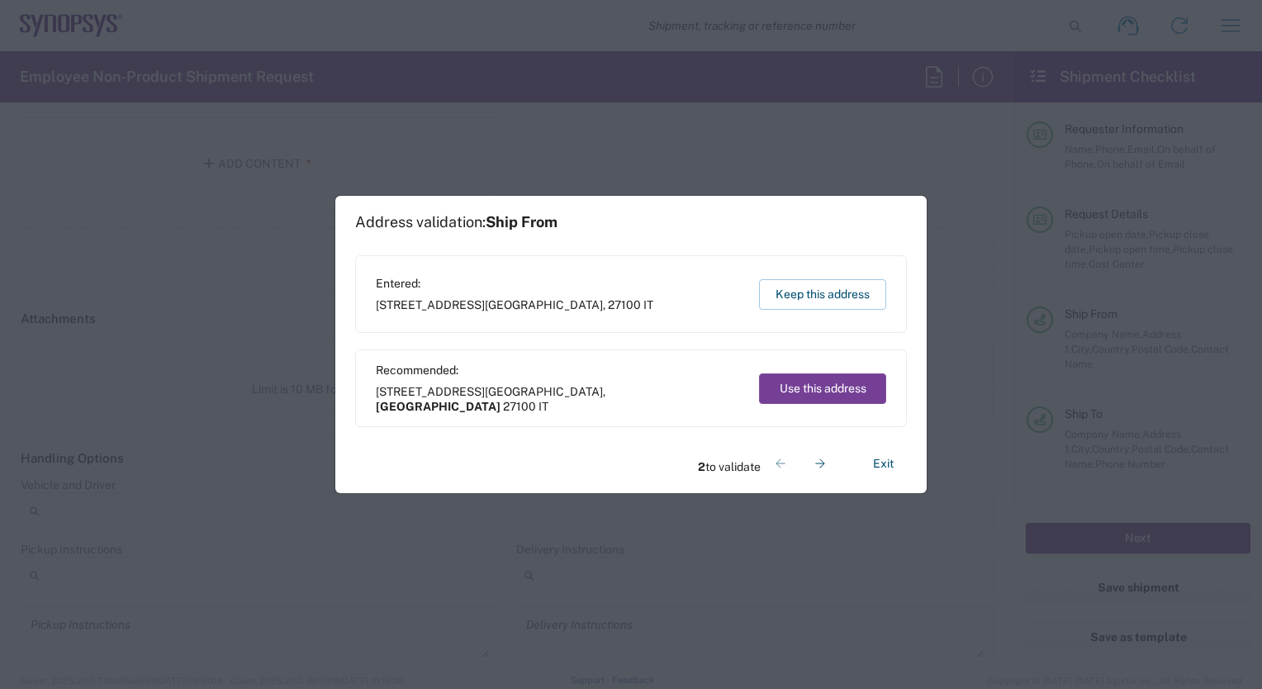
click at [834, 382] on button "Use this address" at bounding box center [822, 388] width 127 height 31
click at [845, 385] on button "Use this address" at bounding box center [822, 388] width 127 height 31
type input "[GEOGRAPHIC_DATA]"
type input "Seneghe"
type input "[GEOGRAPHIC_DATA]"
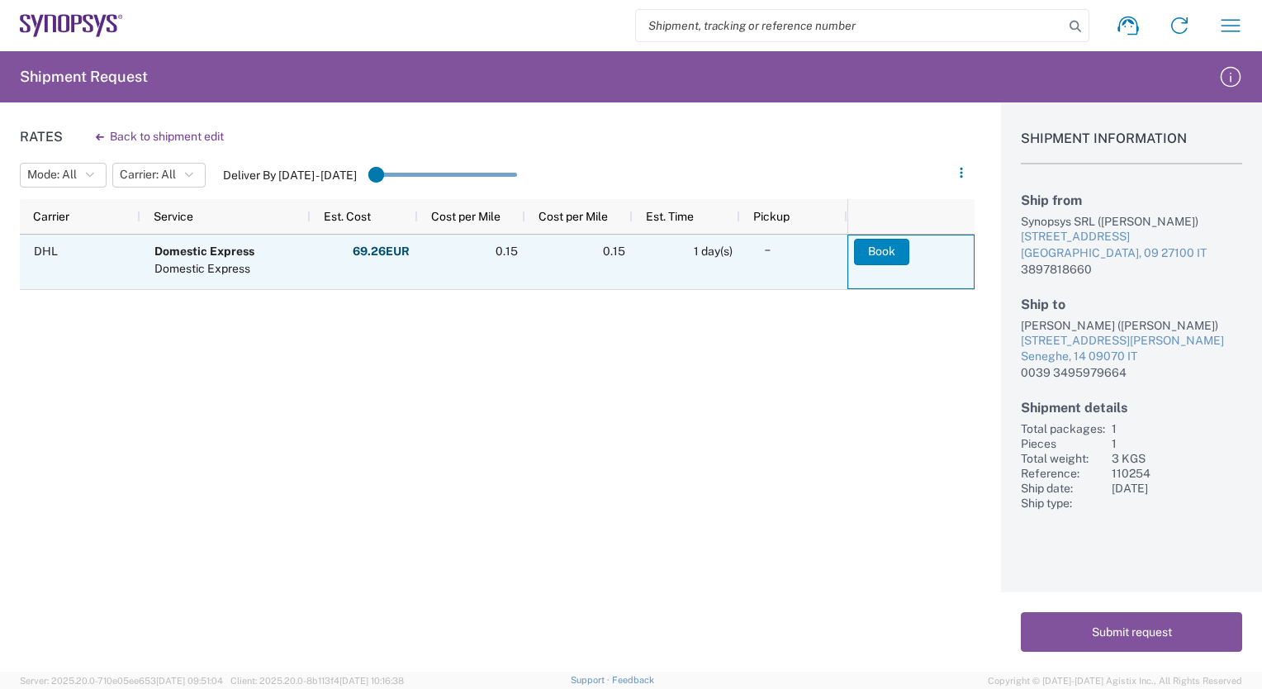
click at [886, 249] on button "Book" at bounding box center [881, 252] width 55 height 26
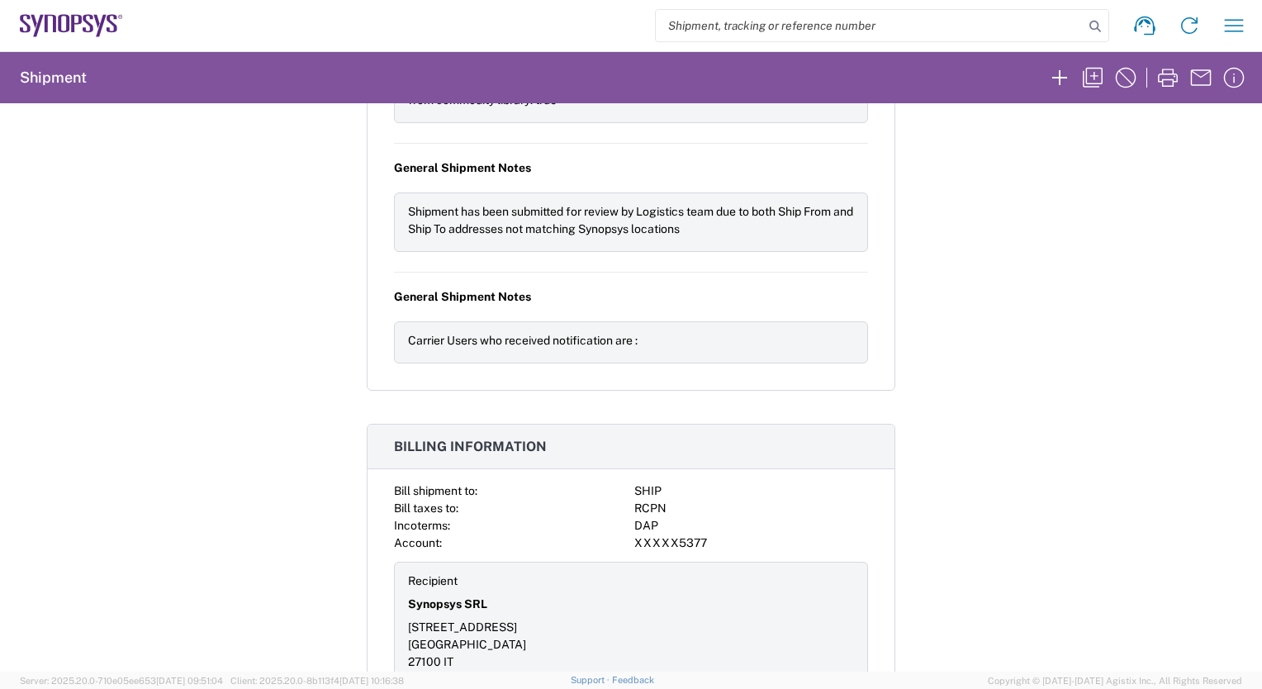
scroll to position [2032, 0]
